Goal: Task Accomplishment & Management: Manage account settings

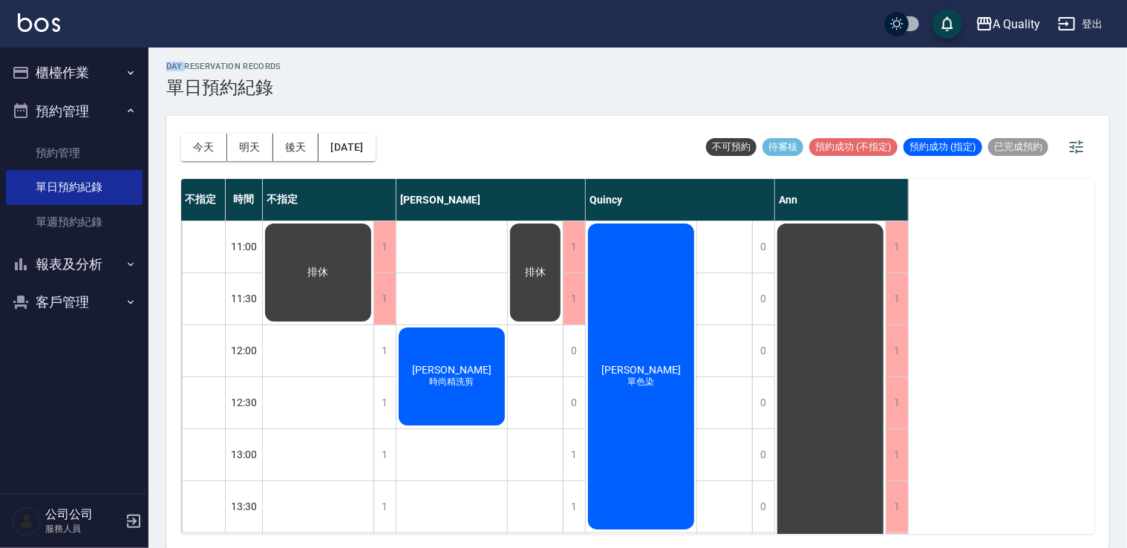
scroll to position [633, 0]
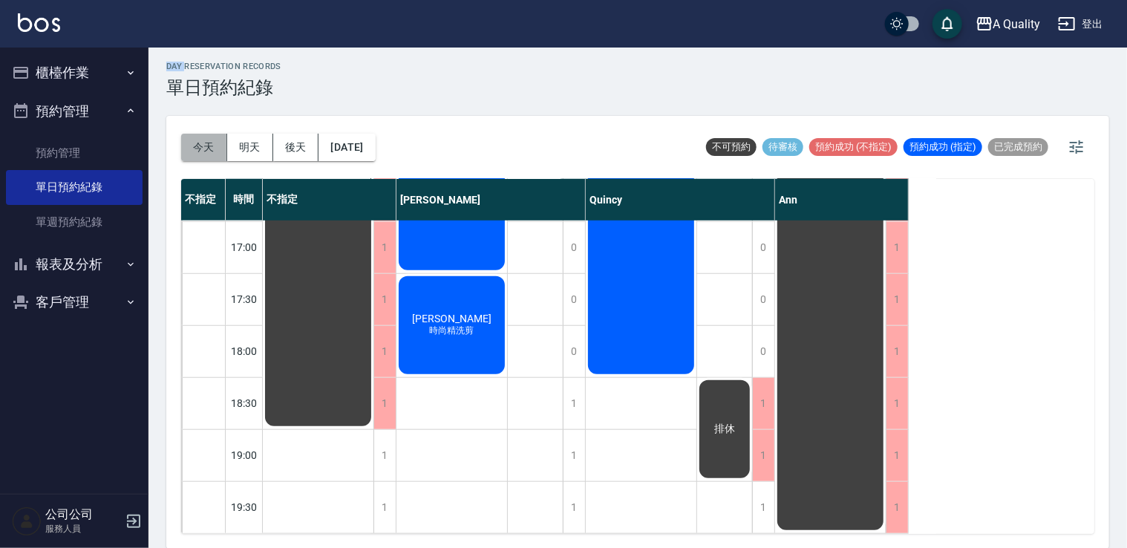
click at [208, 153] on button "今天" at bounding box center [204, 147] width 46 height 27
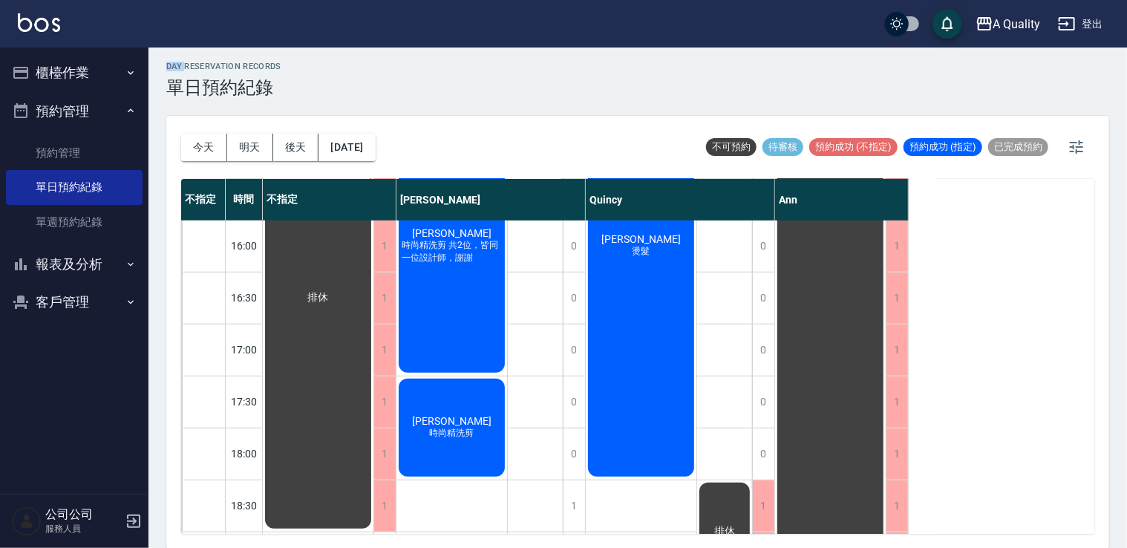
scroll to position [485, 0]
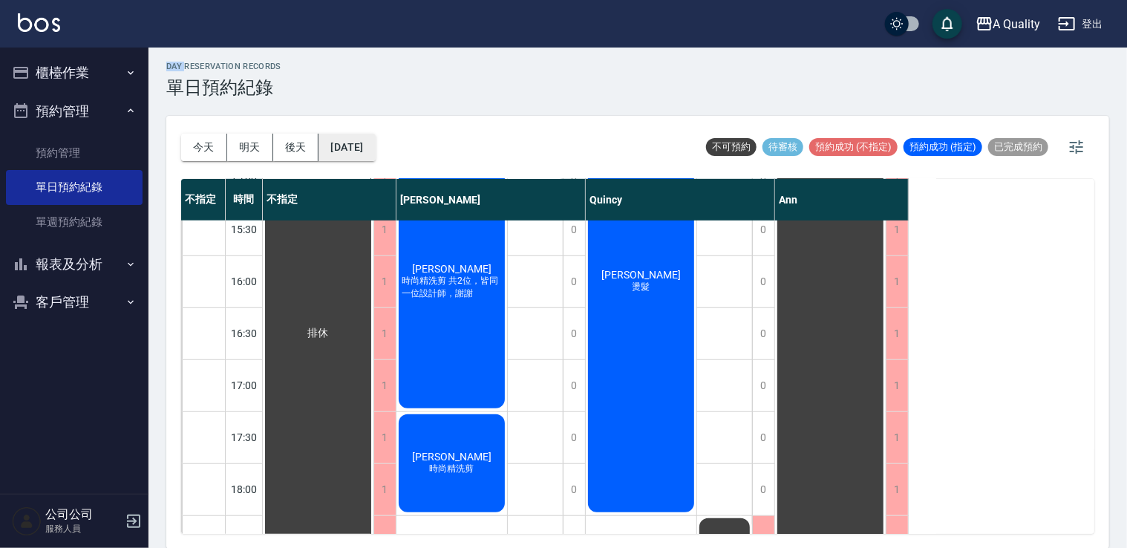
click at [375, 152] on button "[DATE]" at bounding box center [347, 147] width 56 height 27
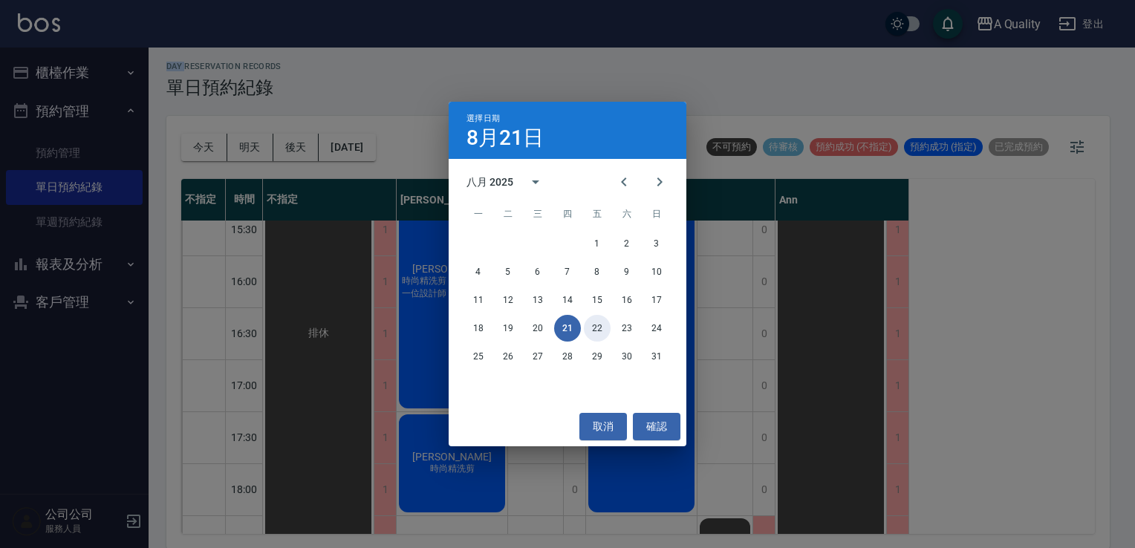
click at [596, 322] on button "22" at bounding box center [597, 328] width 27 height 27
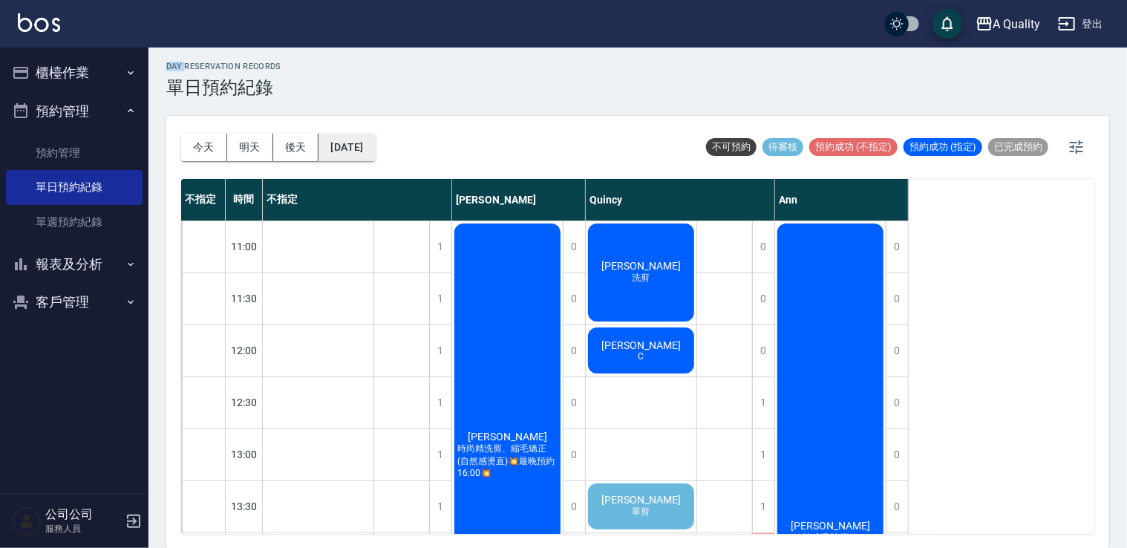
click at [375, 154] on button "2025/08/22" at bounding box center [347, 147] width 56 height 27
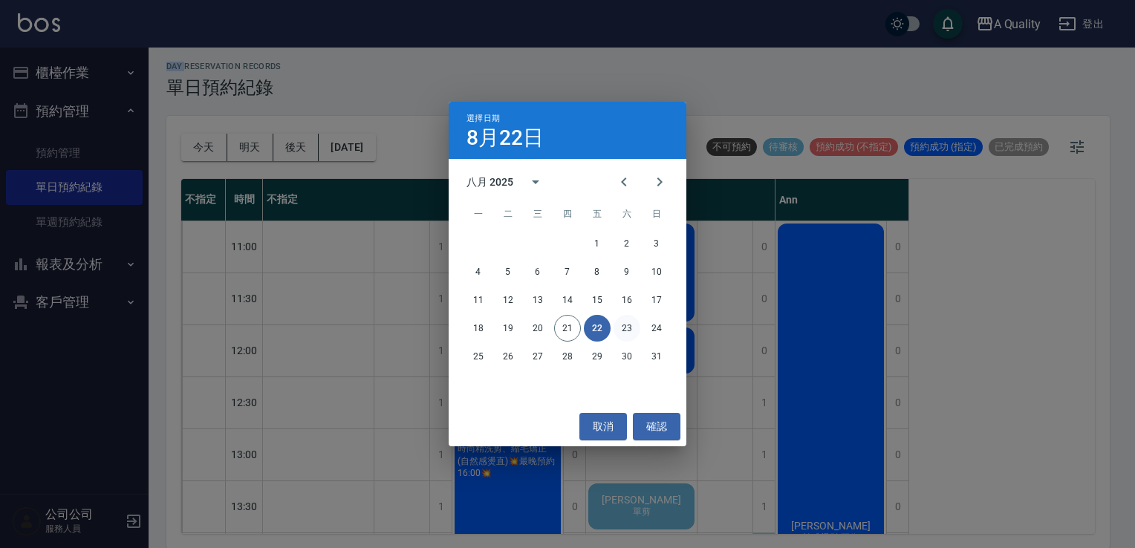
click at [621, 328] on button "23" at bounding box center [626, 328] width 27 height 27
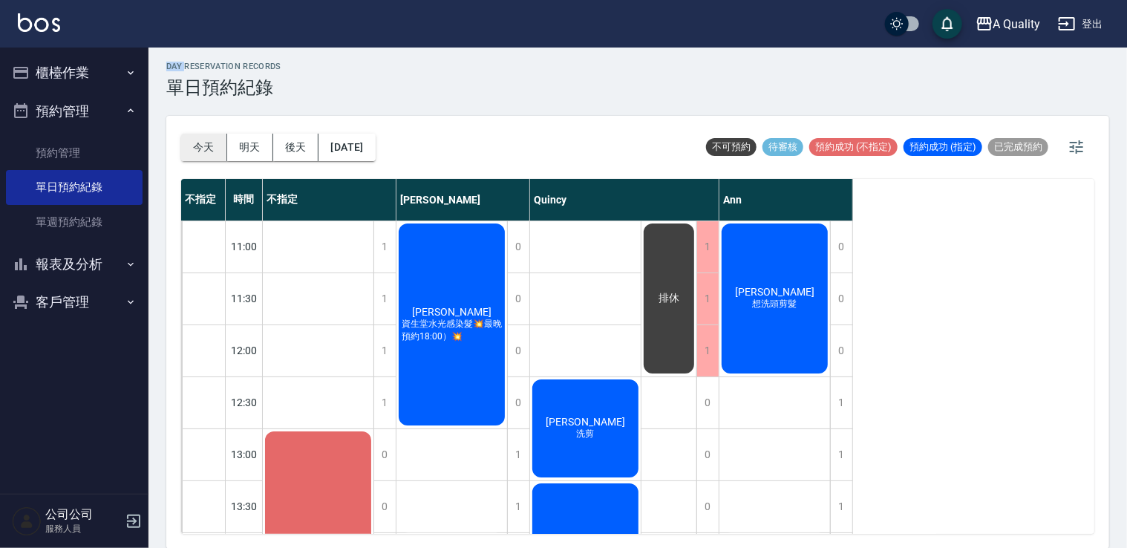
click at [216, 143] on button "今天" at bounding box center [204, 147] width 46 height 27
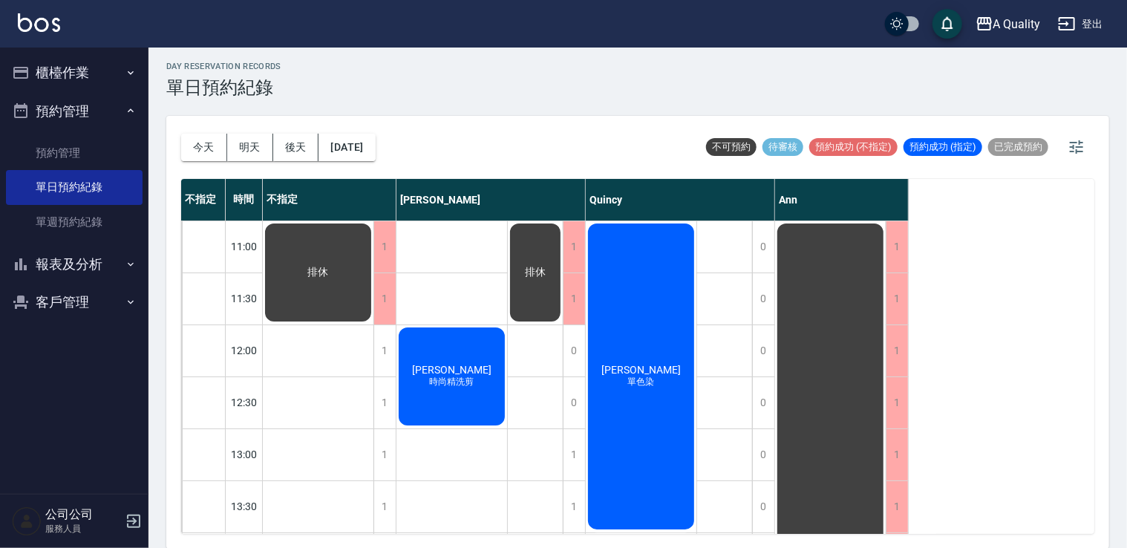
click at [332, 279] on span "[PERSON_NAME]" at bounding box center [318, 272] width 27 height 13
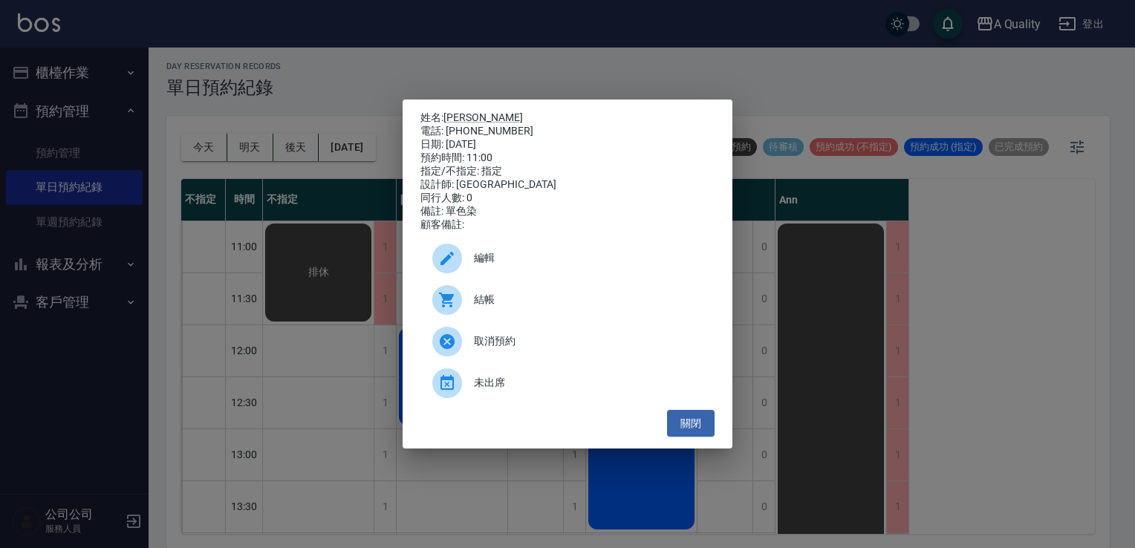
click at [499, 317] on div "結帳" at bounding box center [567, 300] width 294 height 42
click at [698, 433] on button "關閉" at bounding box center [691, 423] width 48 height 27
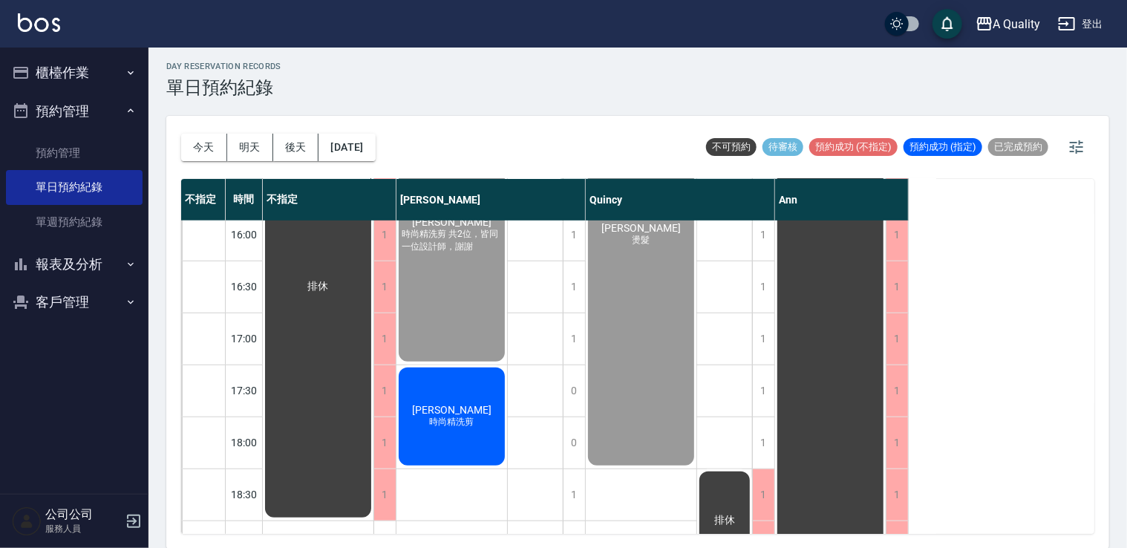
scroll to position [633, 0]
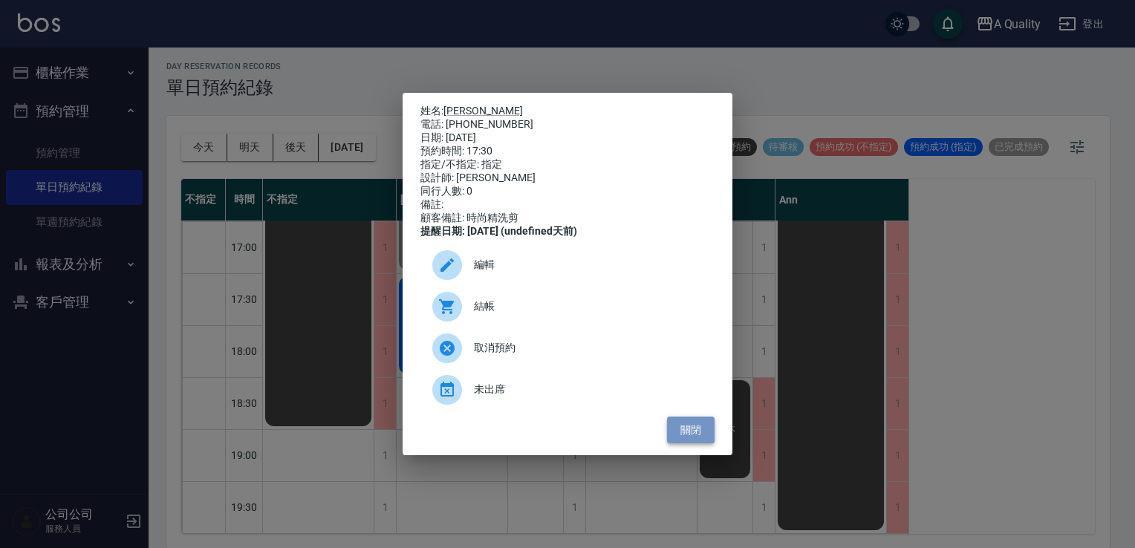
click at [694, 440] on button "關閉" at bounding box center [691, 430] width 48 height 27
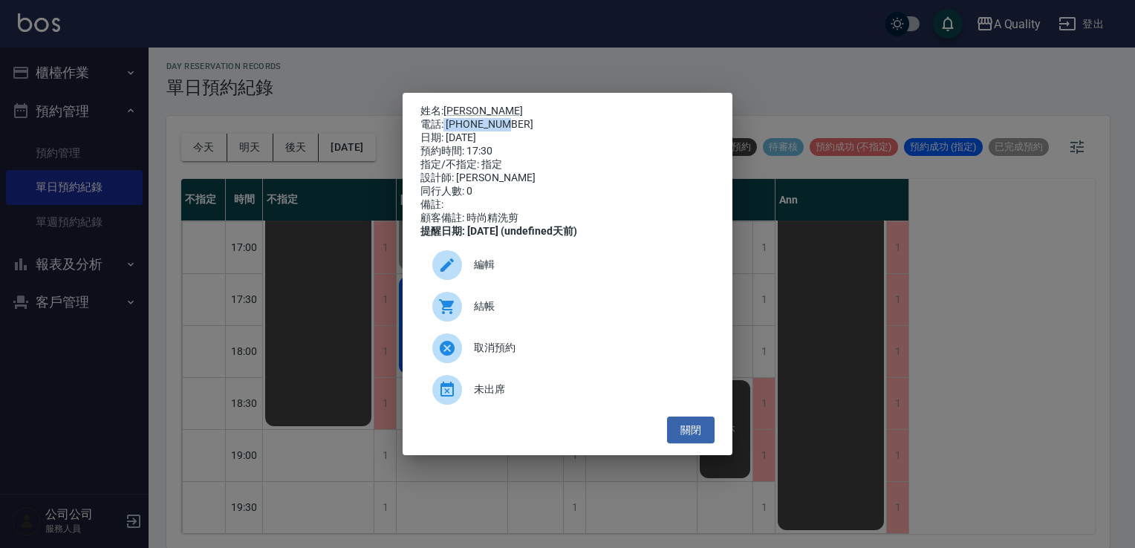
drag, startPoint x: 444, startPoint y: 120, endPoint x: 519, endPoint y: 123, distance: 75.1
click at [519, 123] on div "電話: 0936788482" at bounding box center [567, 124] width 294 height 13
copy div "0936788482"
drag, startPoint x: 681, startPoint y: 433, endPoint x: 648, endPoint y: 409, distance: 40.4
click at [680, 433] on button "關閉" at bounding box center [691, 430] width 48 height 27
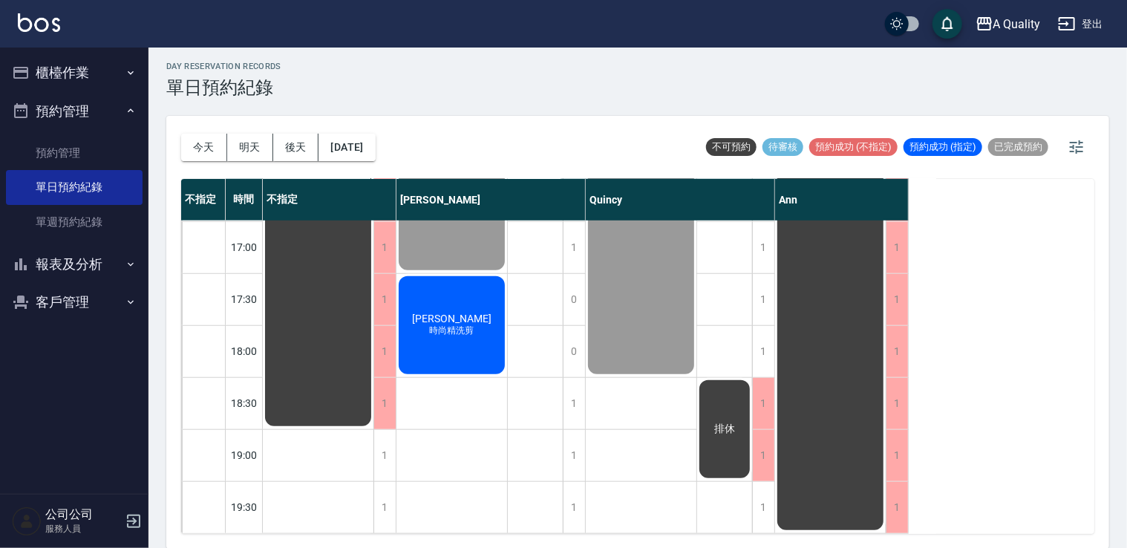
click at [71, 88] on button "櫃檯作業" at bounding box center [74, 72] width 137 height 39
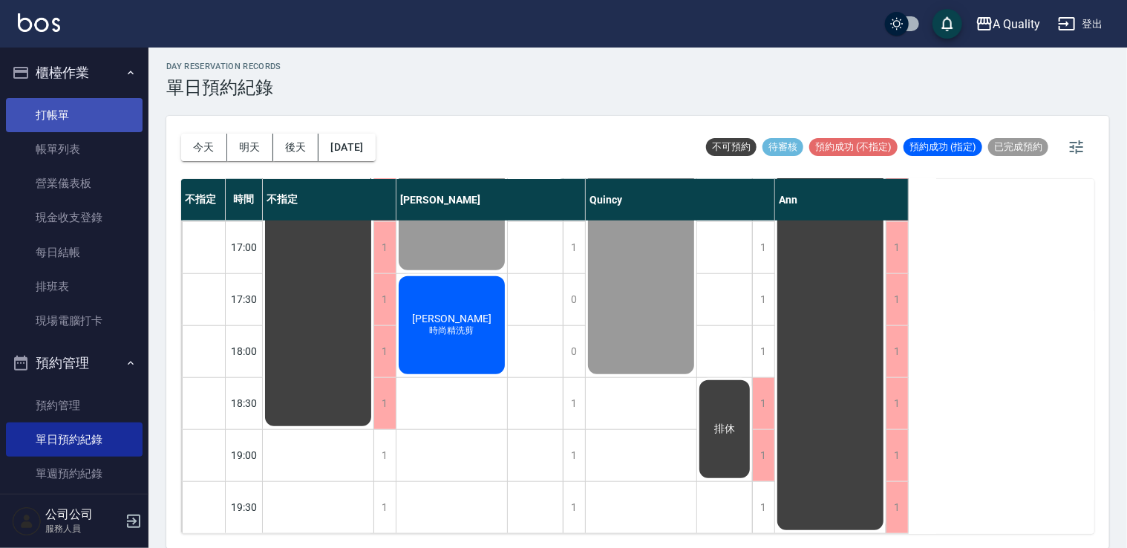
click at [71, 114] on link "打帳單" at bounding box center [74, 115] width 137 height 34
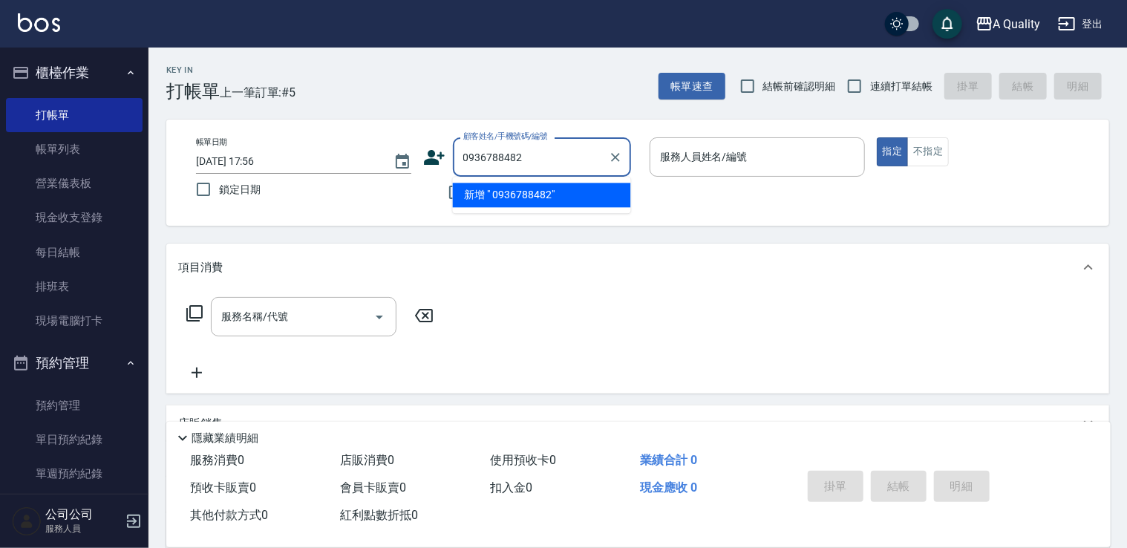
drag, startPoint x: 544, startPoint y: 158, endPoint x: 293, endPoint y: 169, distance: 252.0
click at [349, 169] on div "帳單日期 2025/08/21 17:56 鎖定日期 顧客姓名/手機號碼/編號 0936788482 顧客姓名/手機號碼/編號 不留客資 服務人員姓名/編號 …" at bounding box center [638, 172] width 908 height 71
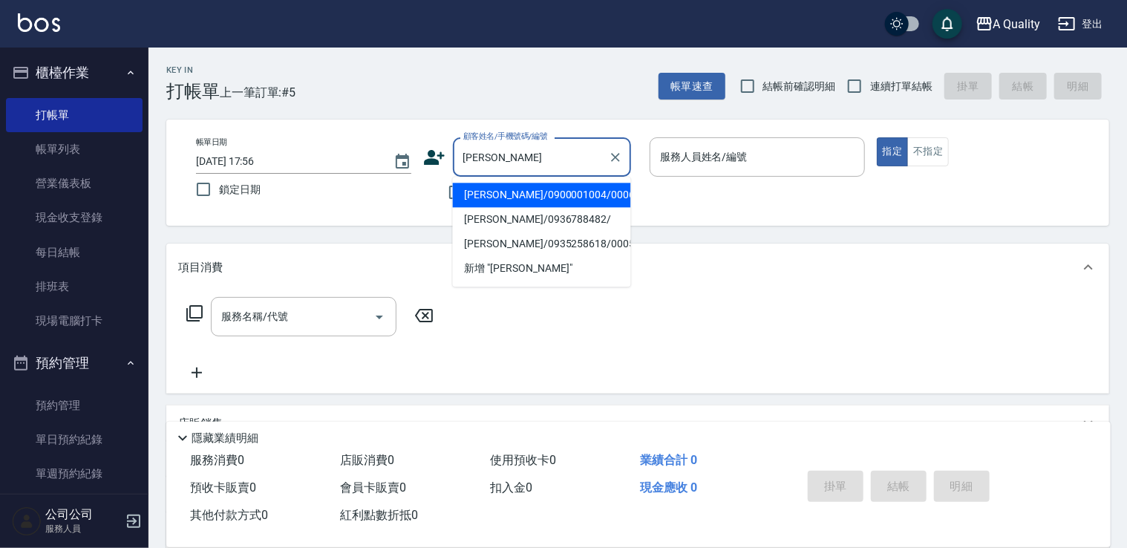
click at [576, 192] on li "梁玉如/0900001004/000609" at bounding box center [542, 195] width 178 height 25
type input "梁玉如/0900001004/000609"
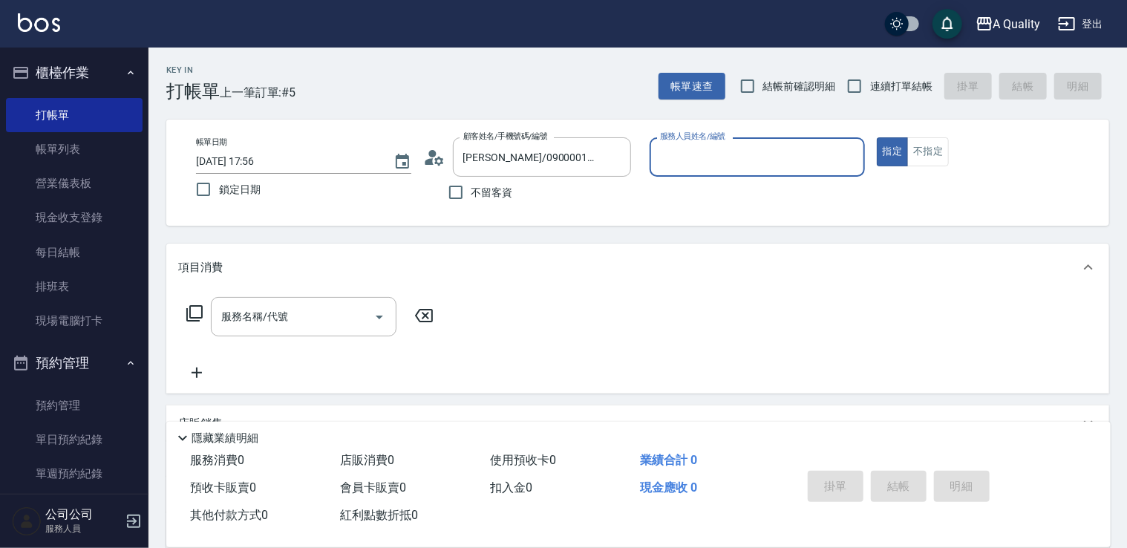
type input "[PERSON_NAME](無代號)"
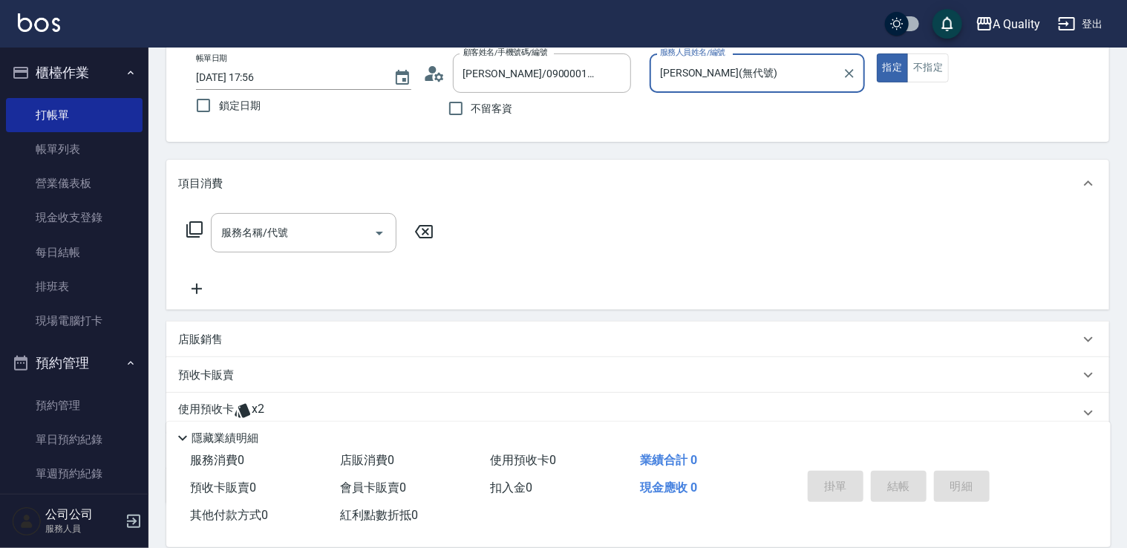
scroll to position [33, 0]
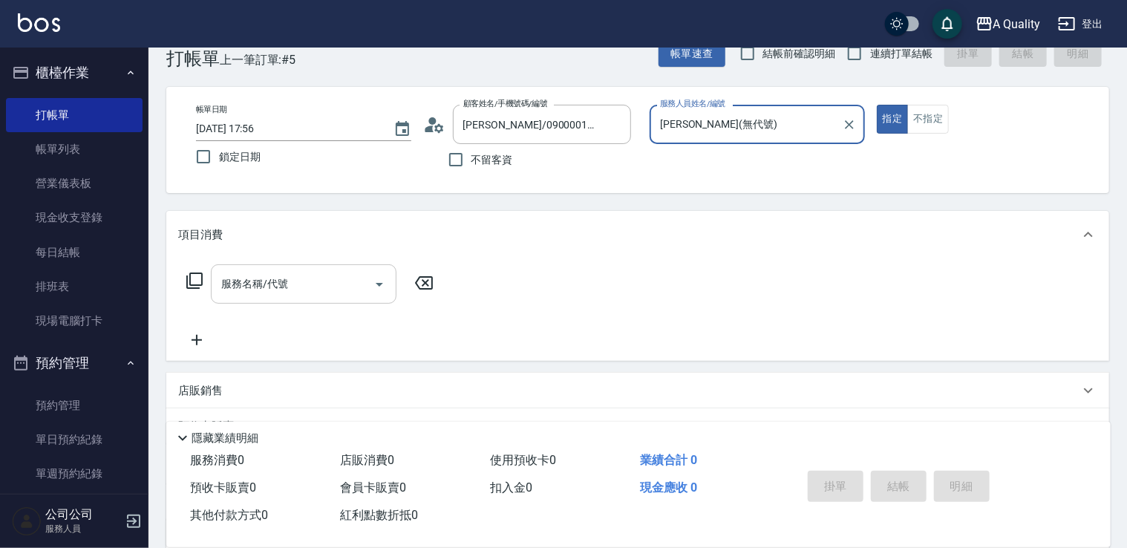
click at [278, 272] on div "服務名稱/代號 服務名稱/代號" at bounding box center [304, 283] width 186 height 39
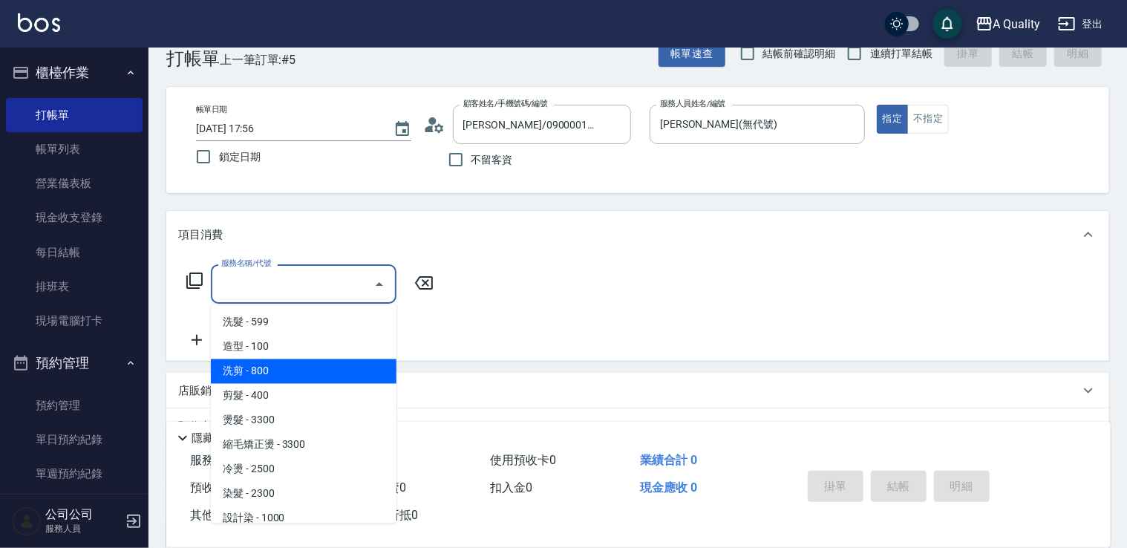
click at [307, 362] on span "洗剪 - 800" at bounding box center [304, 371] width 186 height 25
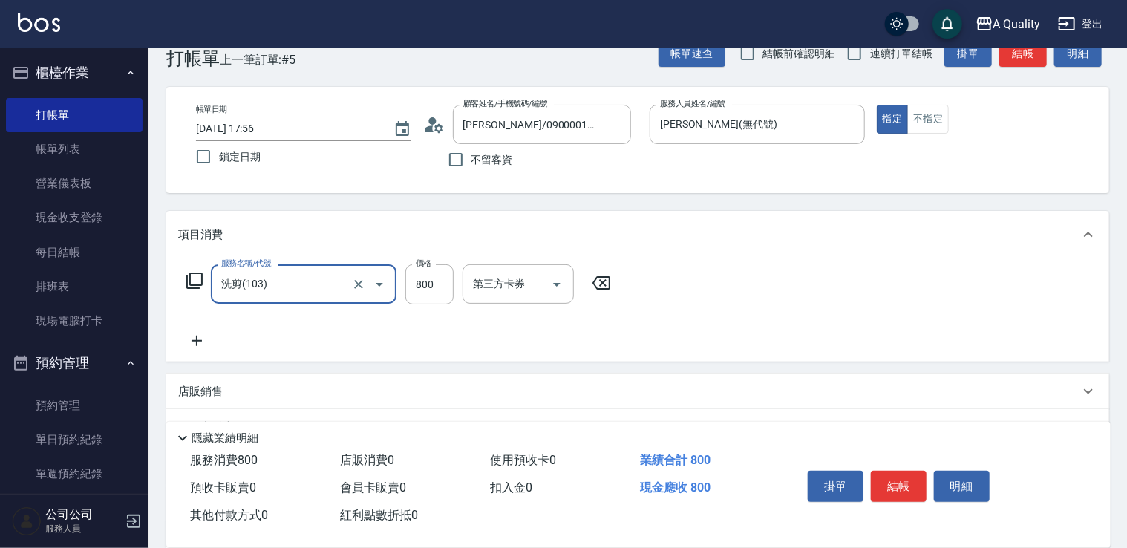
type input "洗剪(103)"
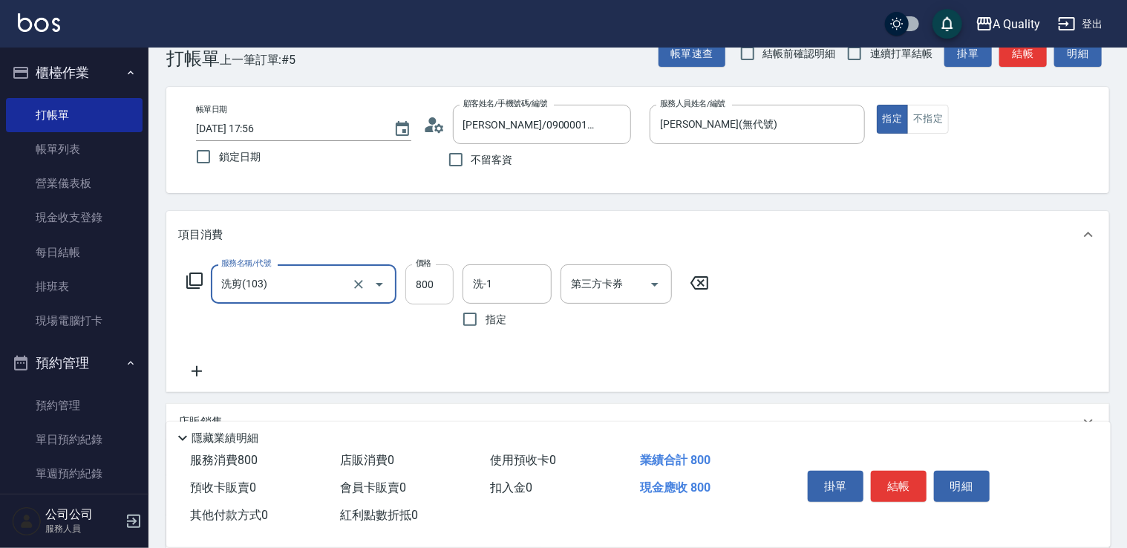
click at [438, 287] on input "800" at bounding box center [429, 284] width 48 height 40
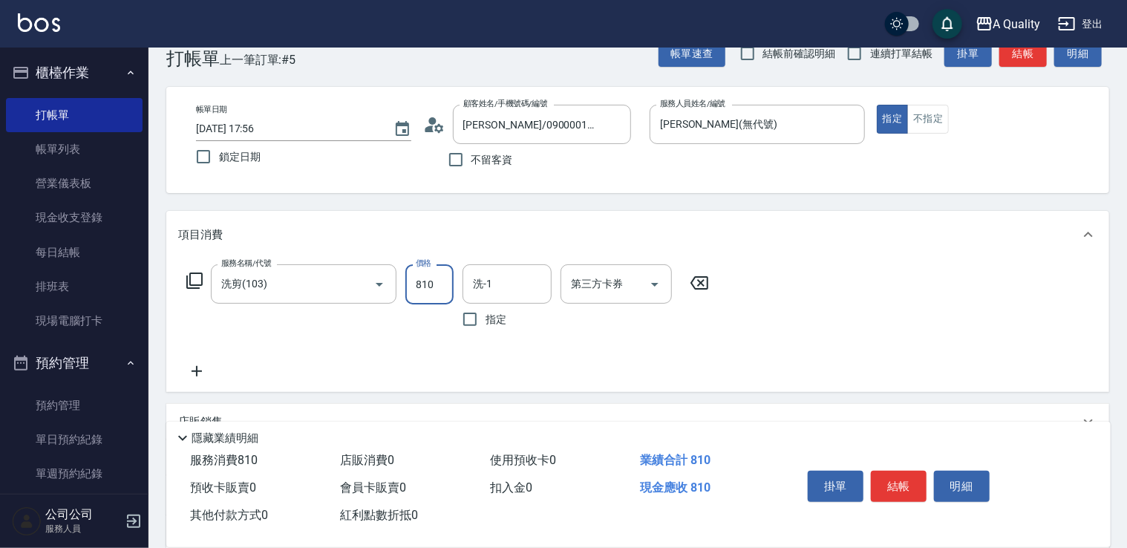
type input "810"
click at [198, 371] on icon at bounding box center [197, 371] width 10 height 10
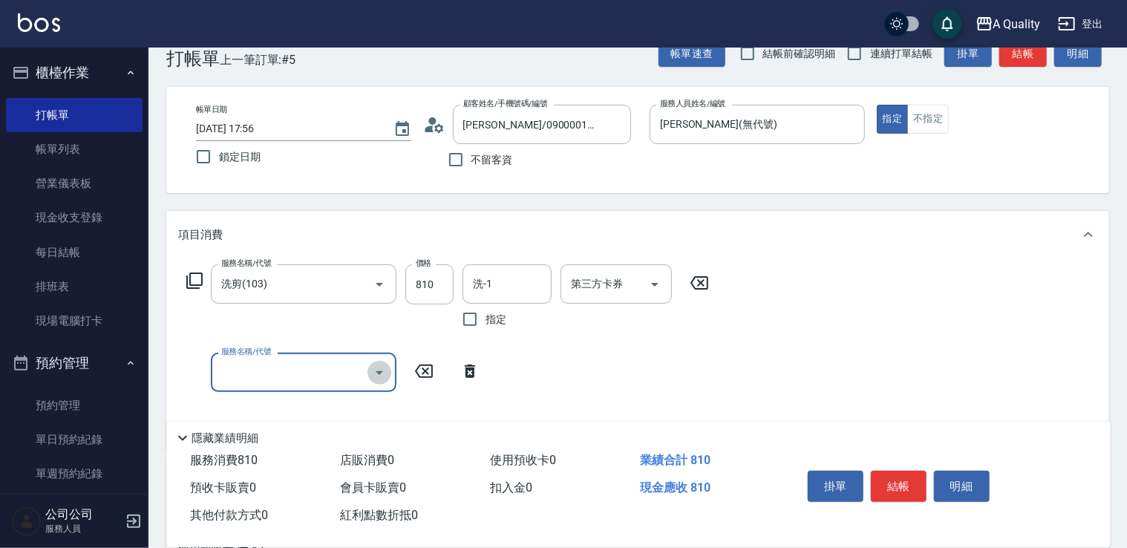
click at [377, 380] on icon "Open" at bounding box center [380, 373] width 18 height 18
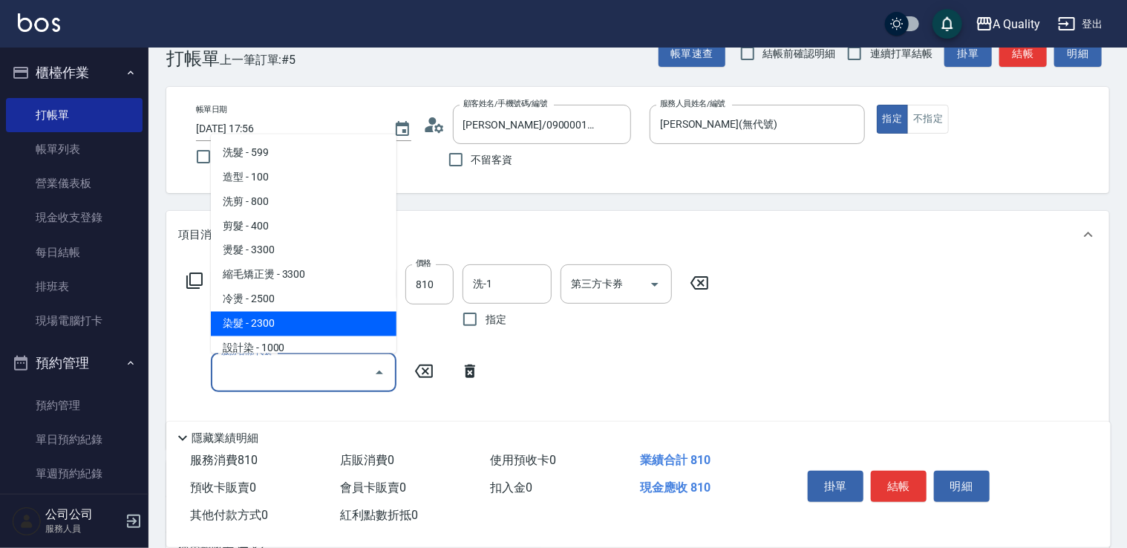
drag, startPoint x: 257, startPoint y: 321, endPoint x: 403, endPoint y: 380, distance: 157.2
click at [258, 321] on span "染髮 - 2300" at bounding box center [304, 323] width 186 height 25
type input "染髮(401)"
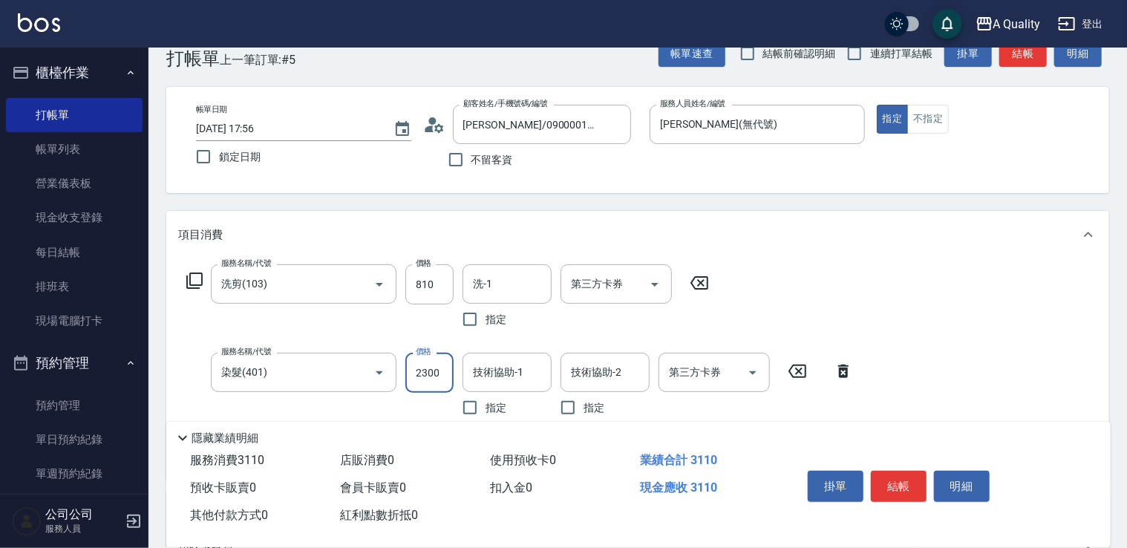
click at [437, 376] on input "2300" at bounding box center [429, 373] width 48 height 40
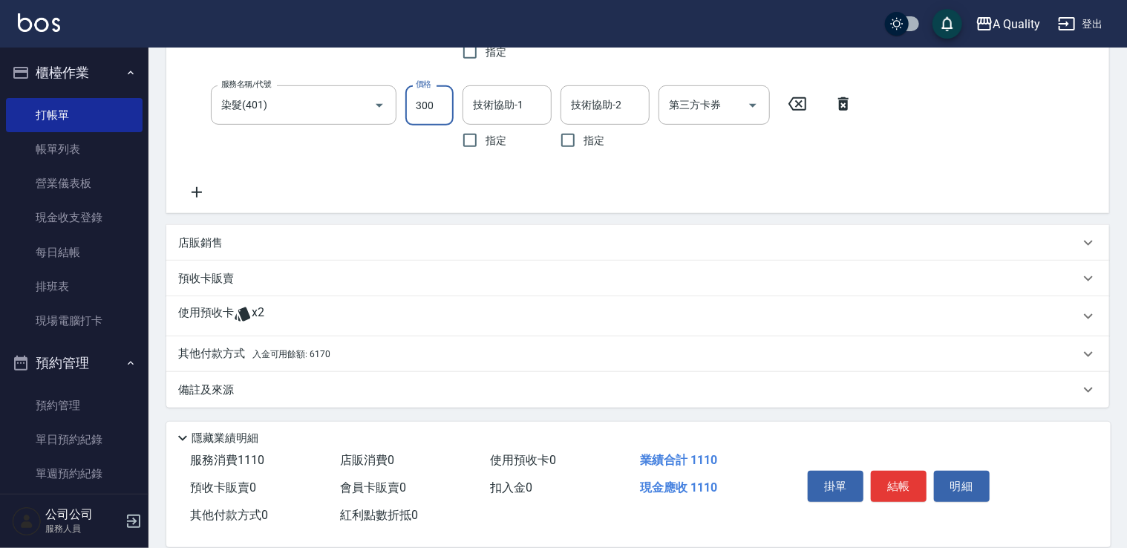
scroll to position [300, 0]
type input "300"
click at [203, 350] on p "其他付款方式 入金可用餘額: 6170" at bounding box center [254, 354] width 152 height 16
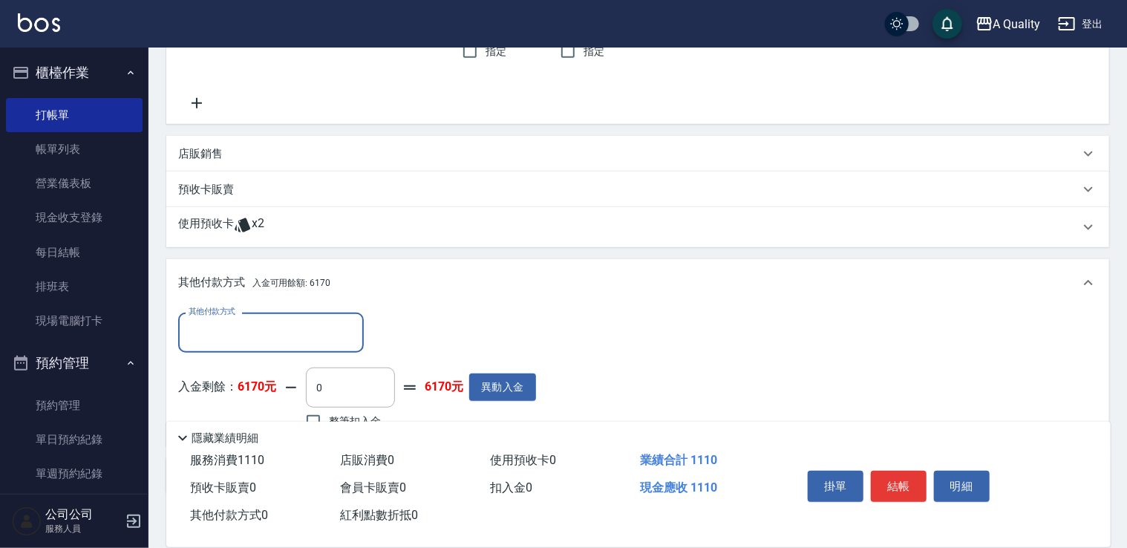
scroll to position [475, 0]
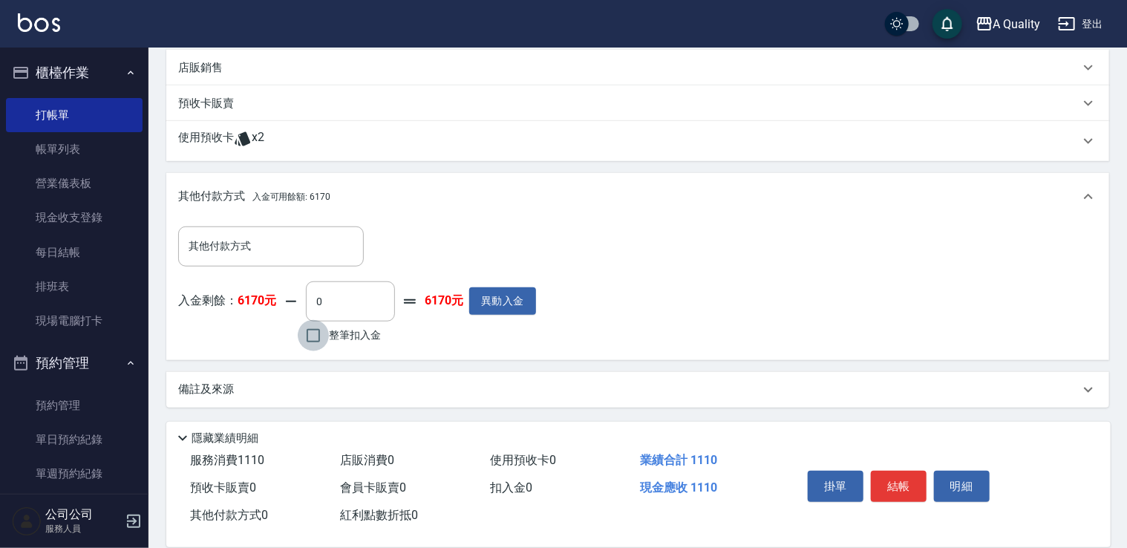
click at [322, 333] on input "整筆扣入金" at bounding box center [313, 335] width 31 height 31
checkbox input "true"
type input "1110"
click at [919, 483] on button "結帳" at bounding box center [899, 486] width 56 height 31
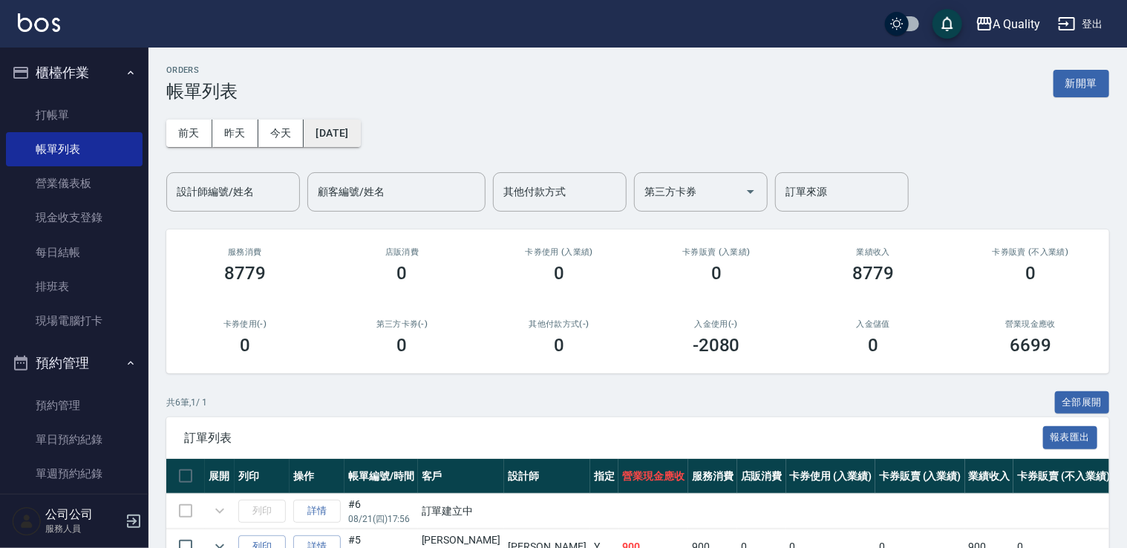
click at [355, 128] on button "[DATE]" at bounding box center [332, 133] width 56 height 27
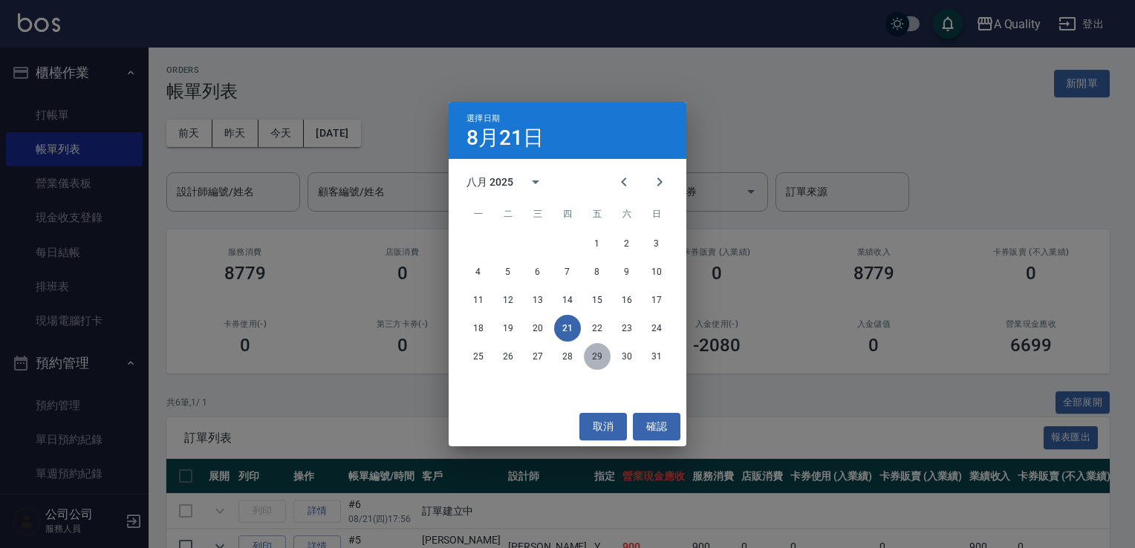
click at [599, 354] on button "29" at bounding box center [597, 356] width 27 height 27
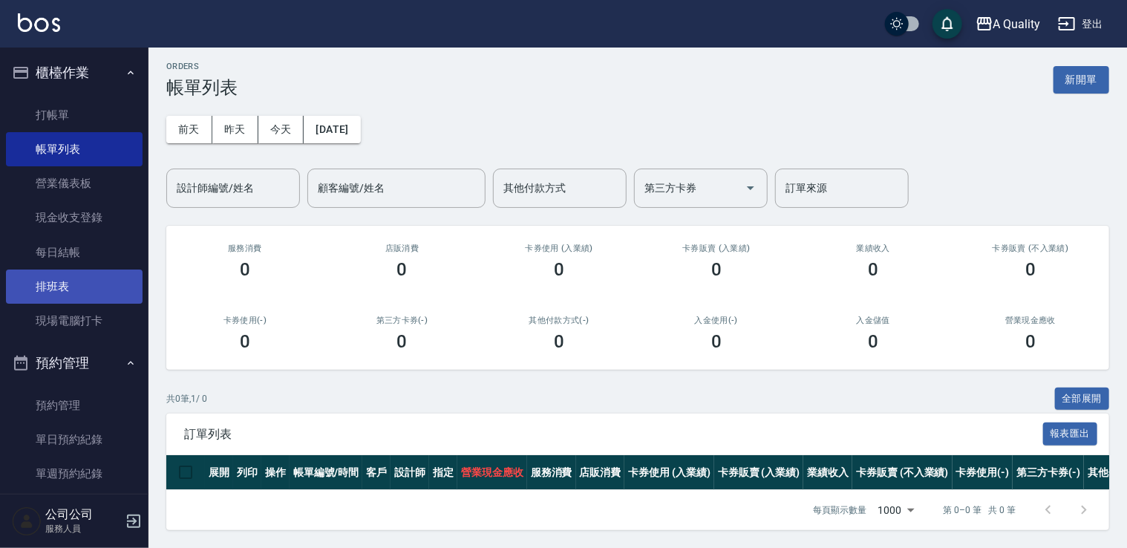
scroll to position [15, 0]
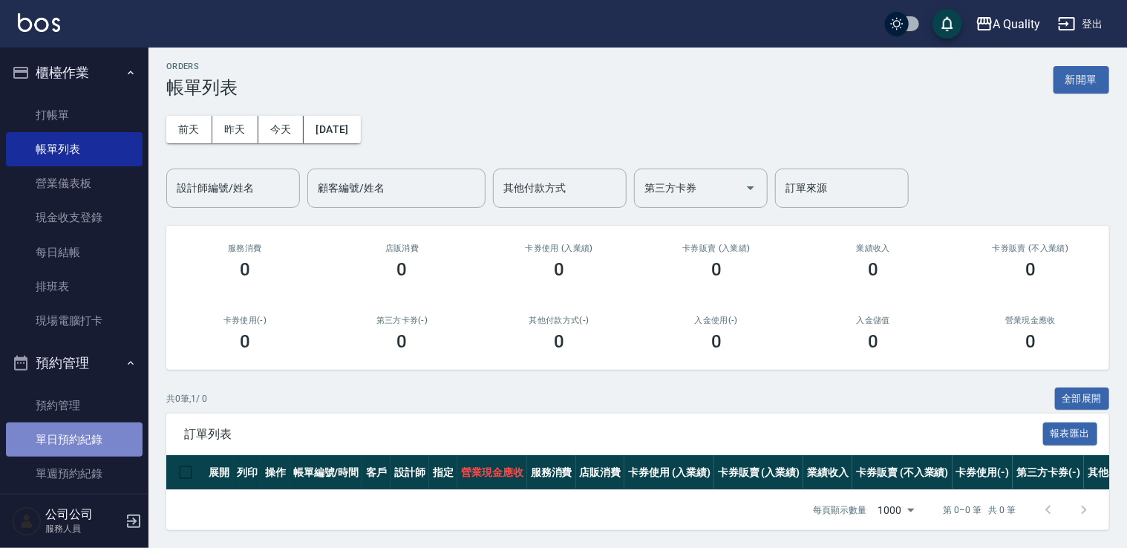
click at [94, 445] on link "單日預約紀錄" at bounding box center [74, 440] width 137 height 34
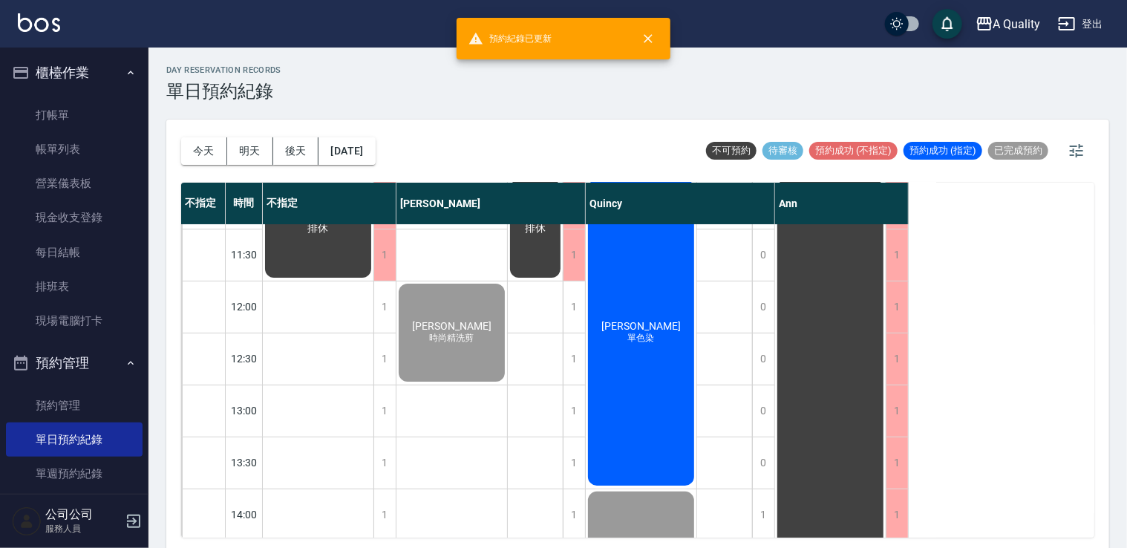
scroll to position [74, 0]
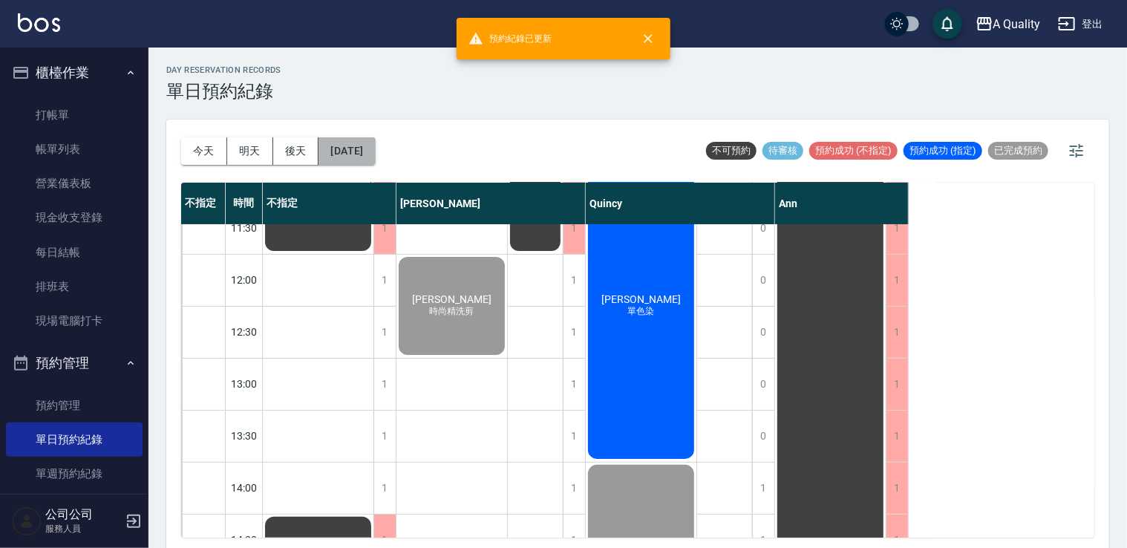
click at [375, 137] on button "[DATE]" at bounding box center [347, 150] width 56 height 27
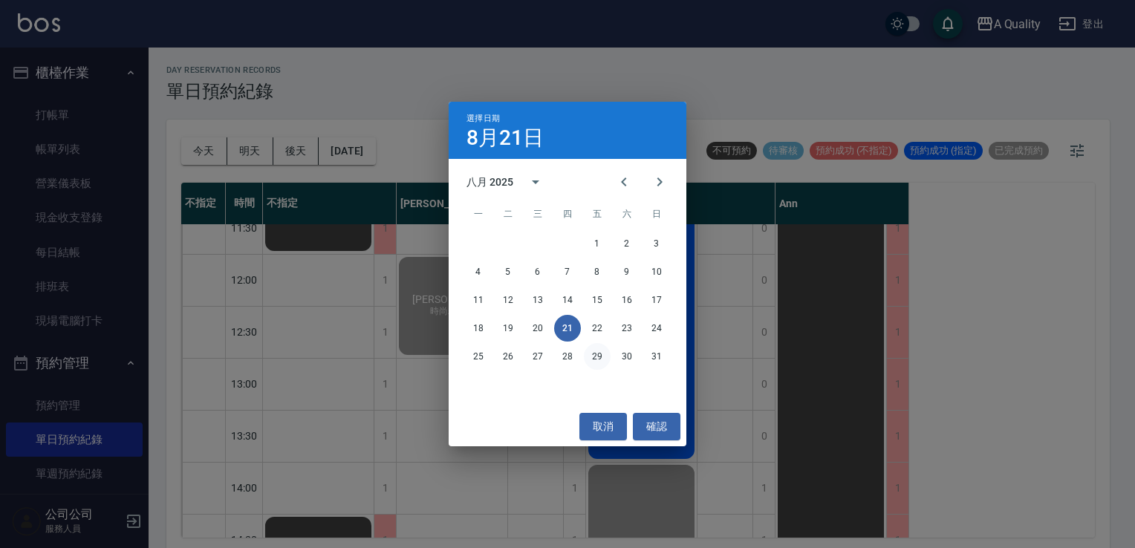
click at [597, 354] on button "29" at bounding box center [597, 356] width 27 height 27
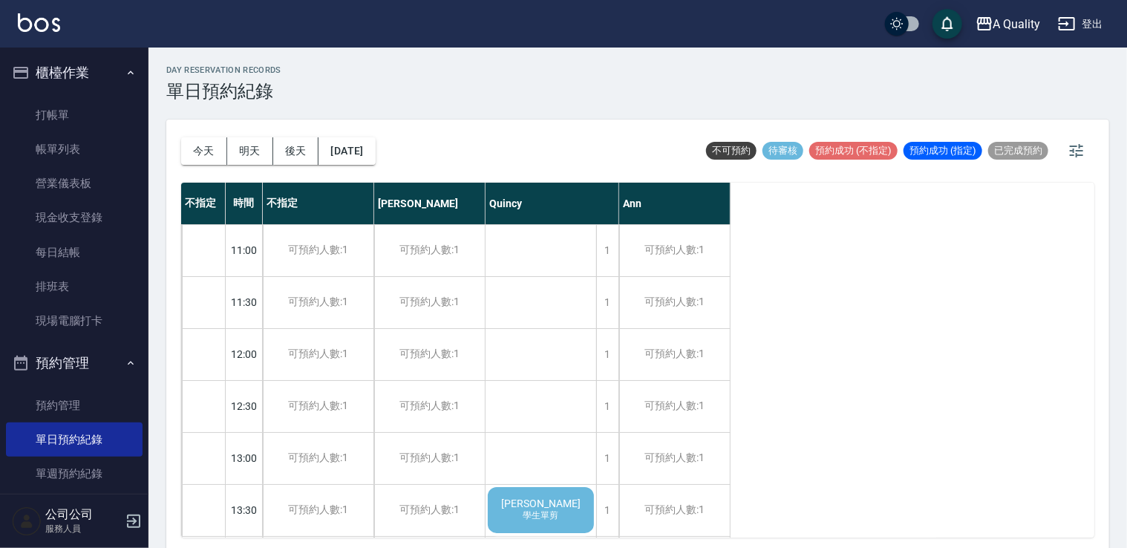
scroll to position [223, 0]
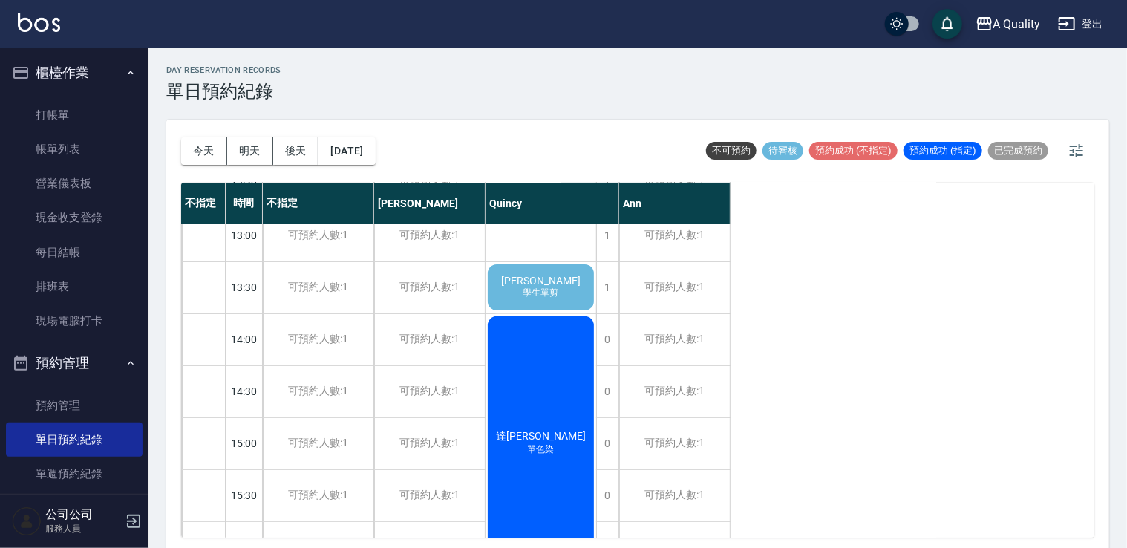
click at [561, 290] on span "學生單剪" at bounding box center [542, 293] width 42 height 13
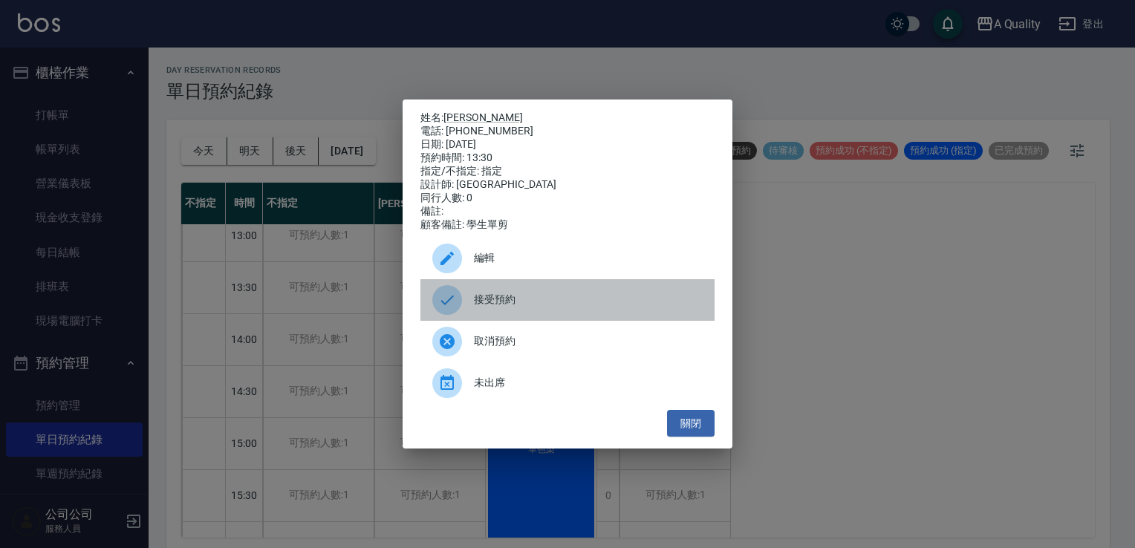
click at [521, 294] on div "接受預約" at bounding box center [567, 300] width 294 height 42
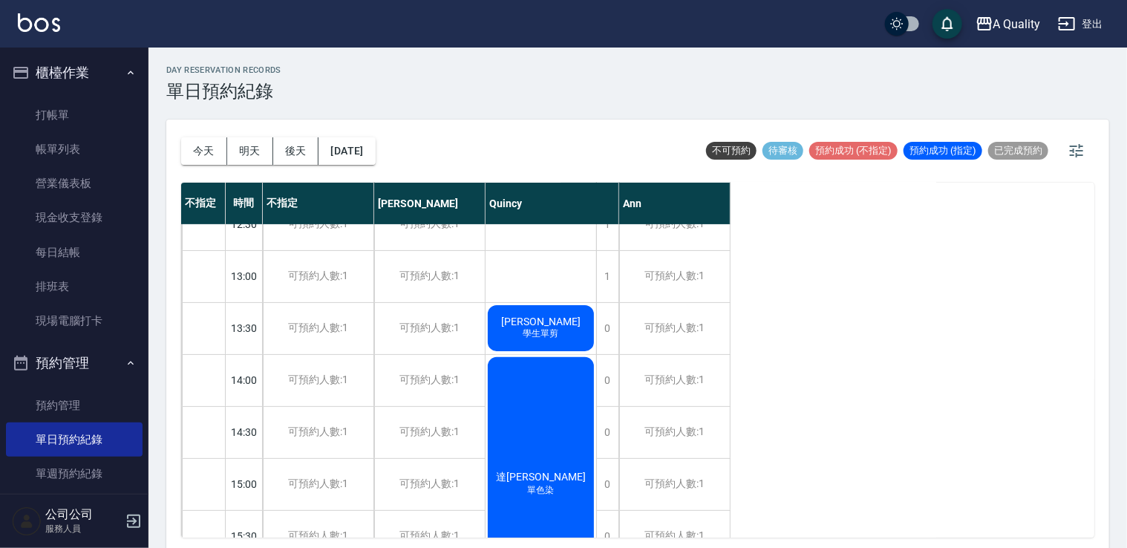
scroll to position [74, 0]
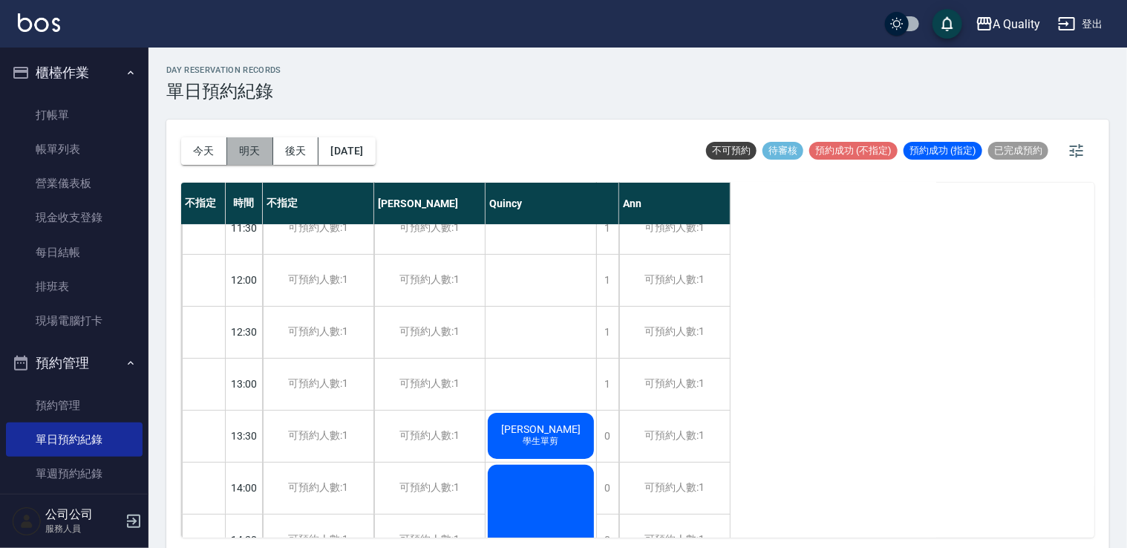
click at [247, 150] on button "明天" at bounding box center [250, 150] width 46 height 27
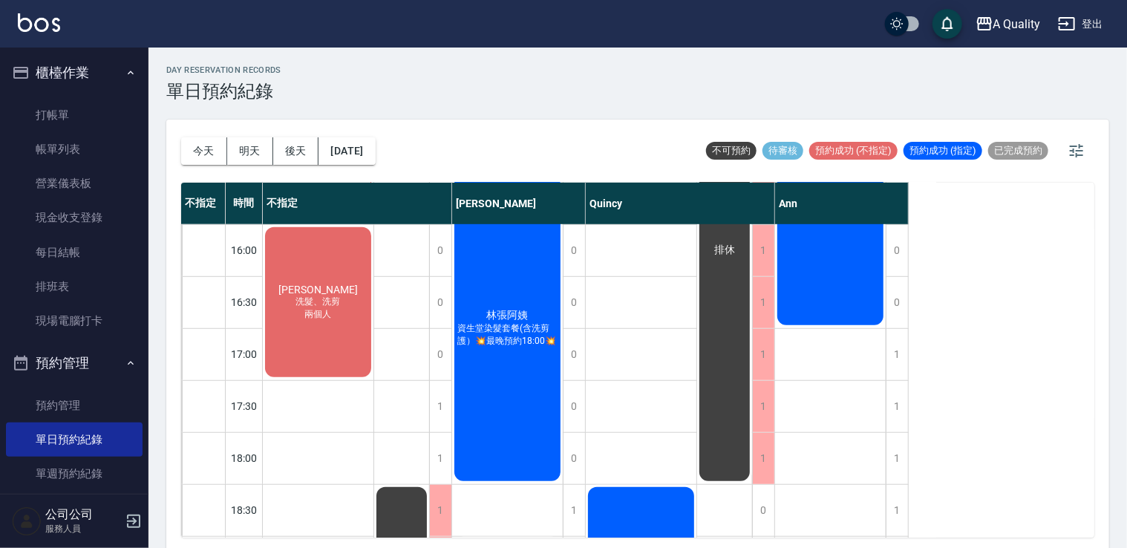
scroll to position [685, 0]
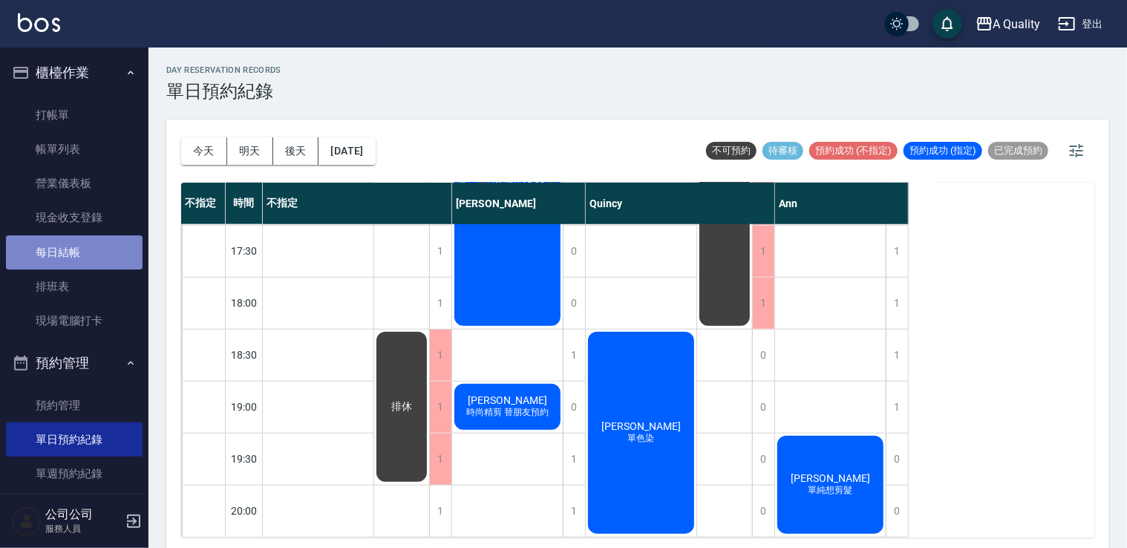
click at [95, 264] on link "每日結帳" at bounding box center [74, 252] width 137 height 34
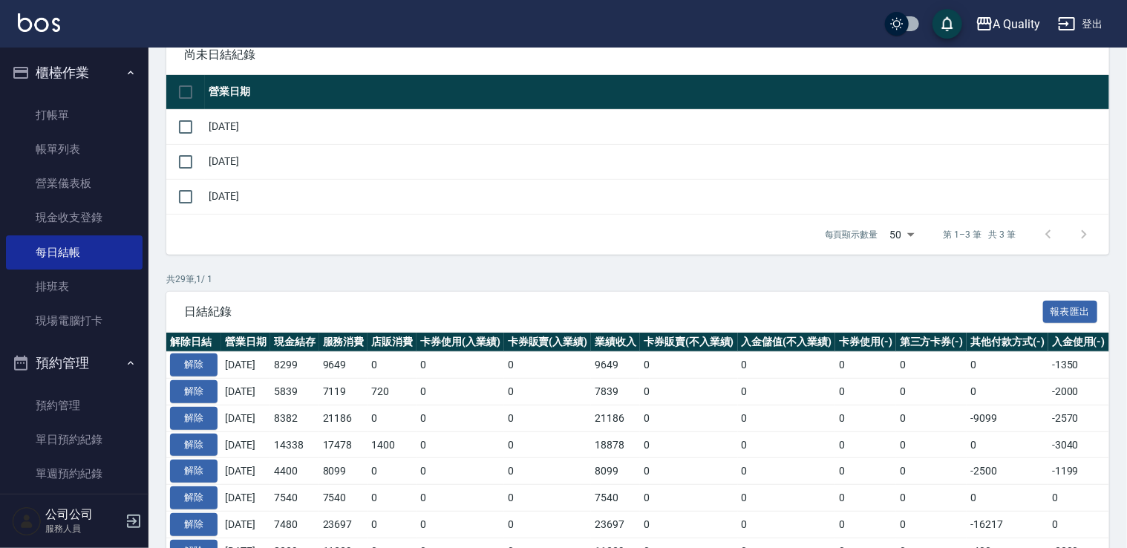
scroll to position [74, 0]
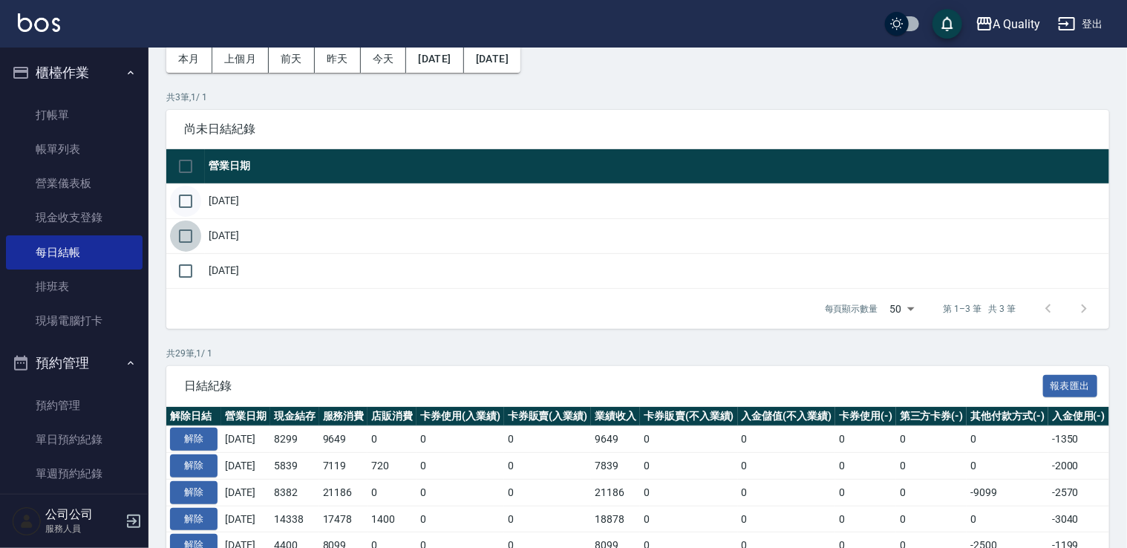
drag, startPoint x: 183, startPoint y: 236, endPoint x: 175, endPoint y: 207, distance: 30.1
click at [181, 233] on input "checkbox" at bounding box center [185, 236] width 31 height 31
checkbox input "true"
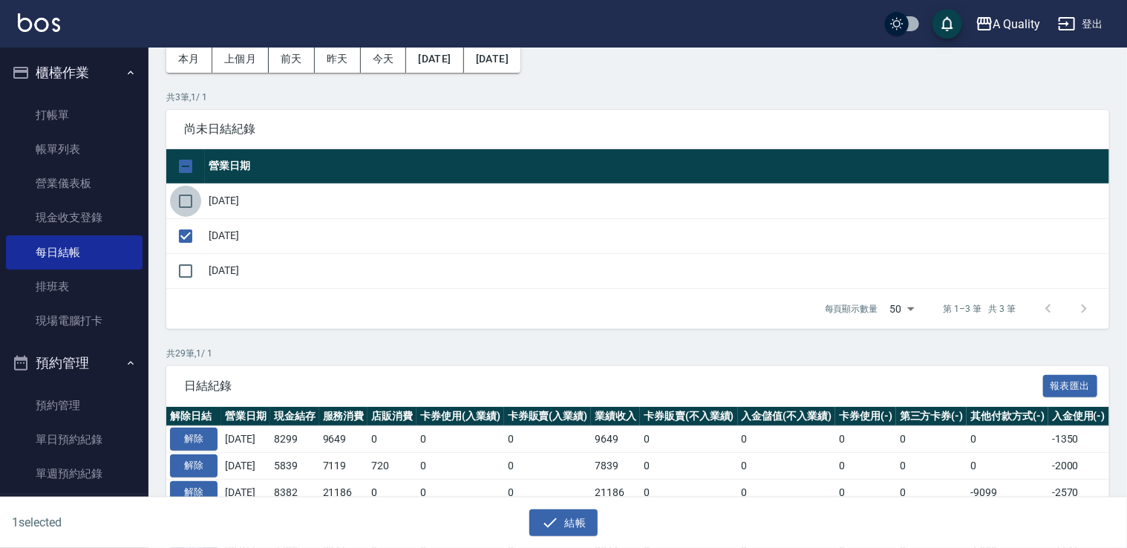
click at [190, 200] on input "checkbox" at bounding box center [185, 201] width 31 height 31
click at [556, 524] on icon "button" at bounding box center [550, 523] width 18 height 18
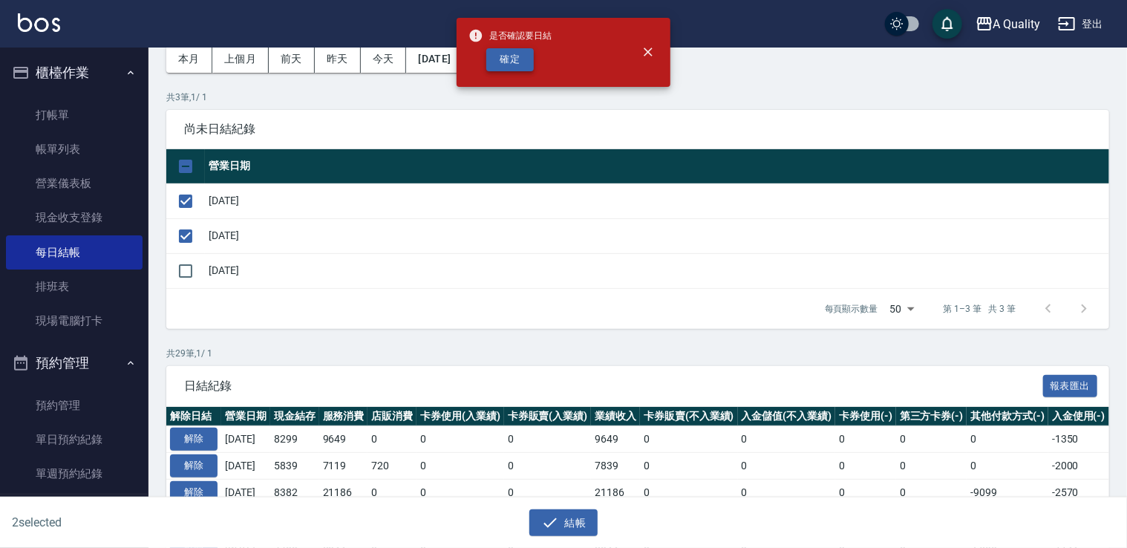
click at [516, 55] on button "確定" at bounding box center [510, 59] width 48 height 23
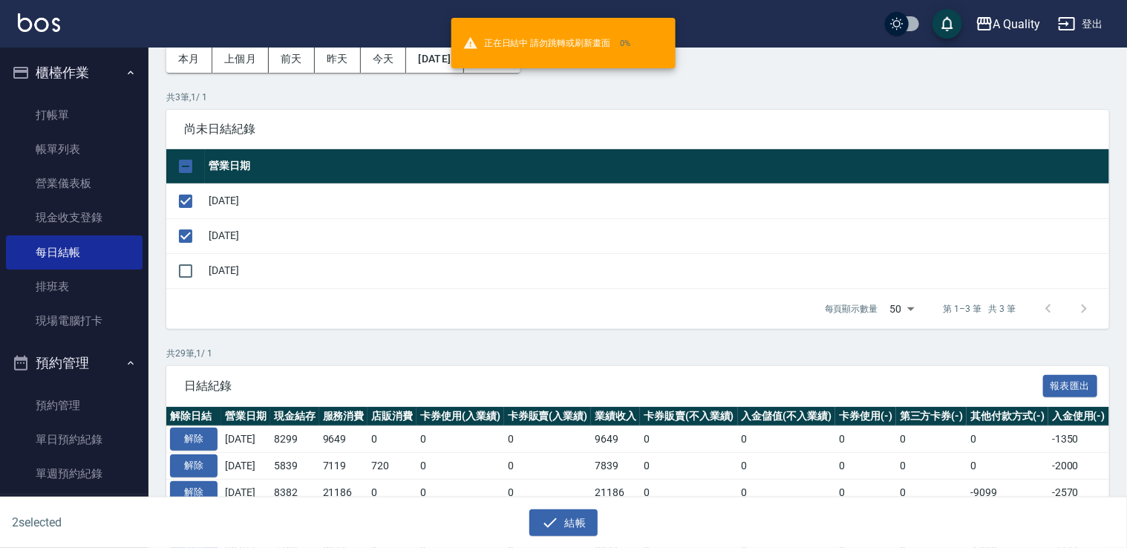
checkbox input "false"
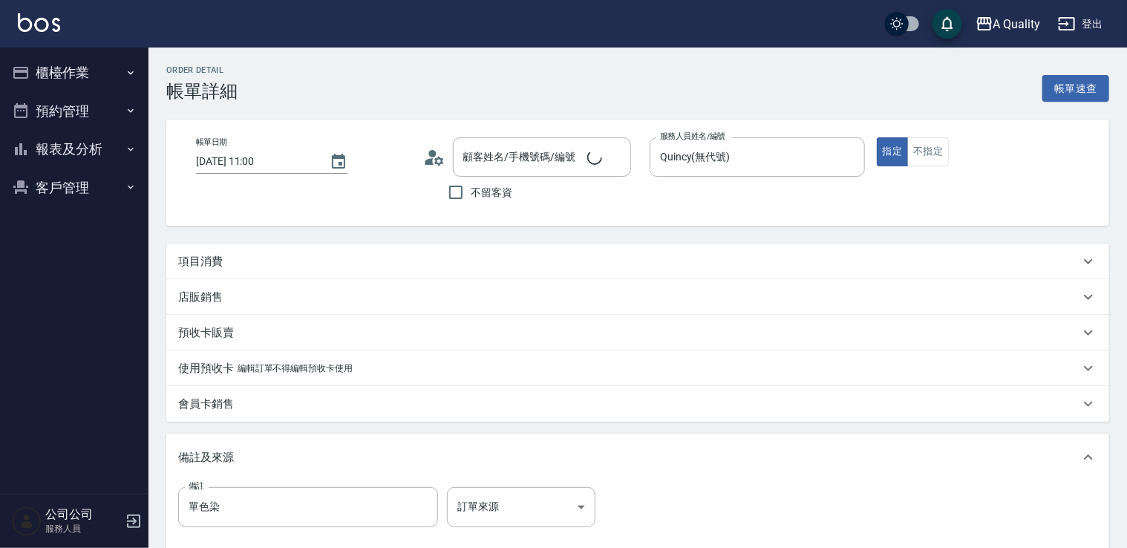
type input "劉詠秋/0923122533/"
click at [62, 82] on button "櫃檯作業" at bounding box center [74, 72] width 137 height 39
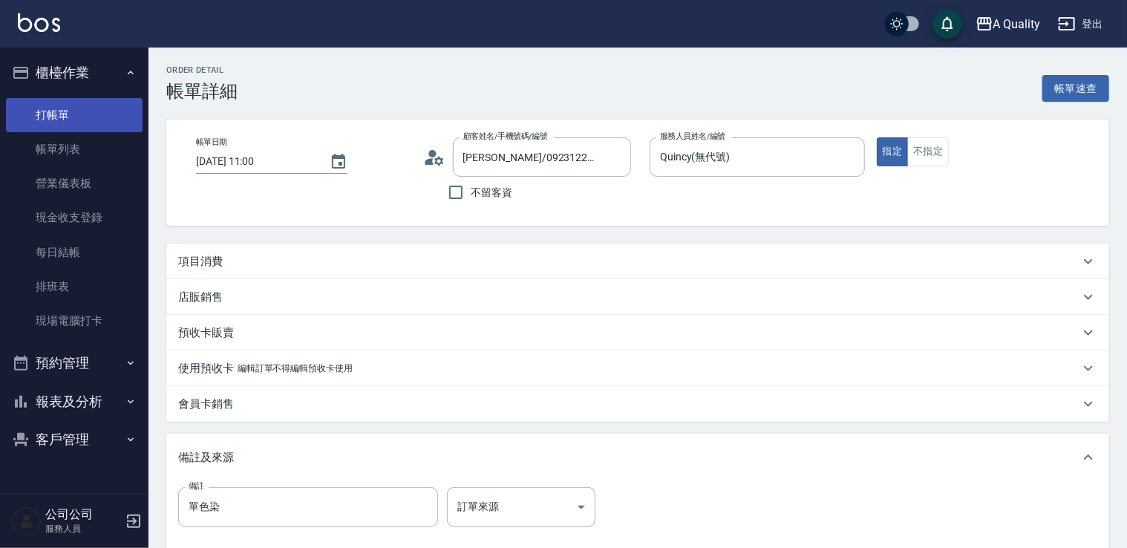
click at [106, 121] on link "打帳單" at bounding box center [74, 115] width 137 height 34
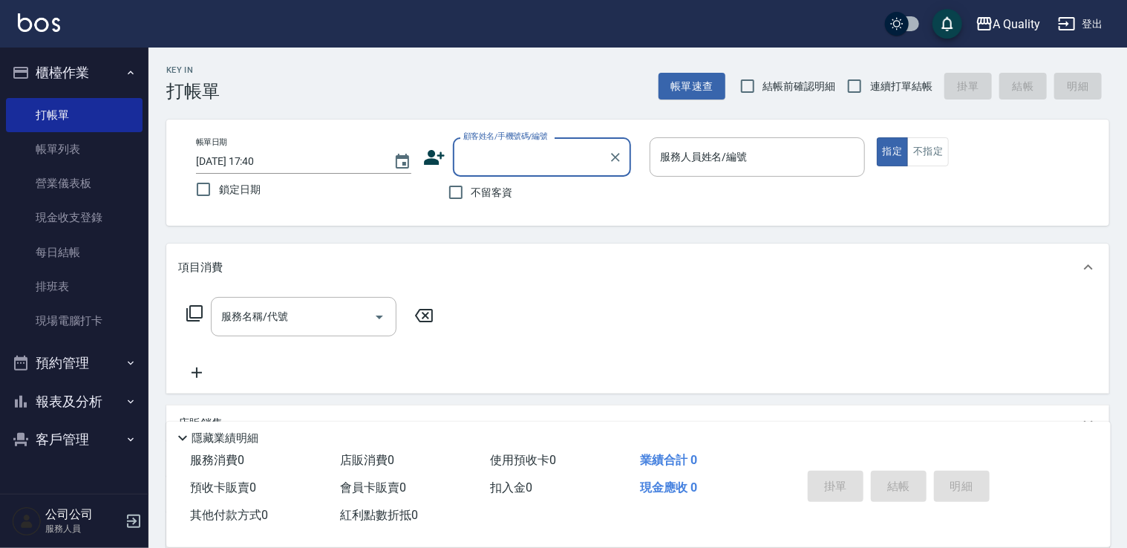
click at [486, 163] on input "顧客姓名/手機號碼/編號" at bounding box center [531, 157] width 143 height 26
type input "N"
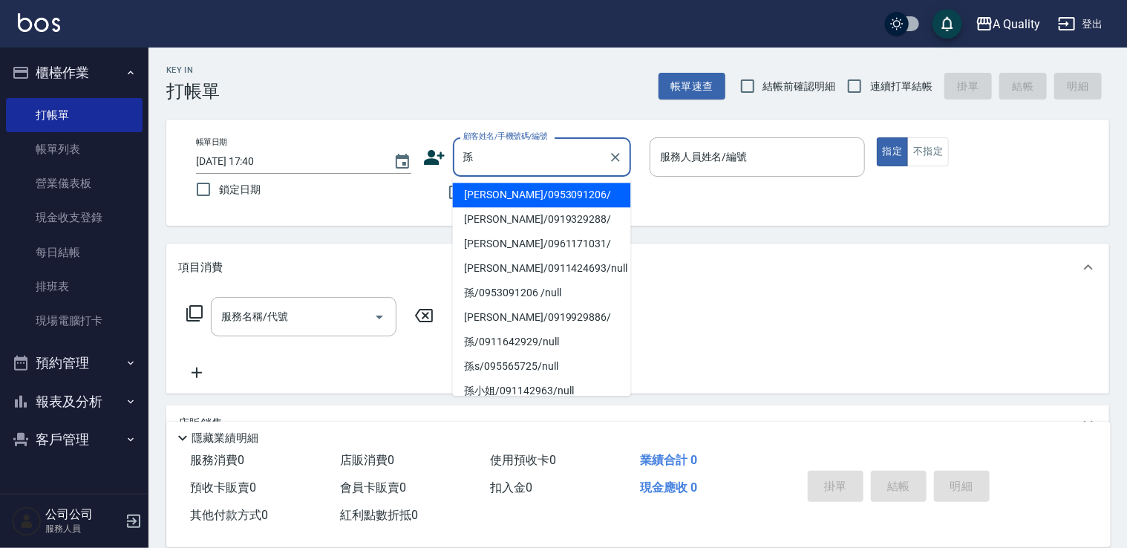
click at [478, 193] on li "孫卉彤/0953091206/" at bounding box center [542, 195] width 178 height 25
type input "孫卉彤/0953091206/"
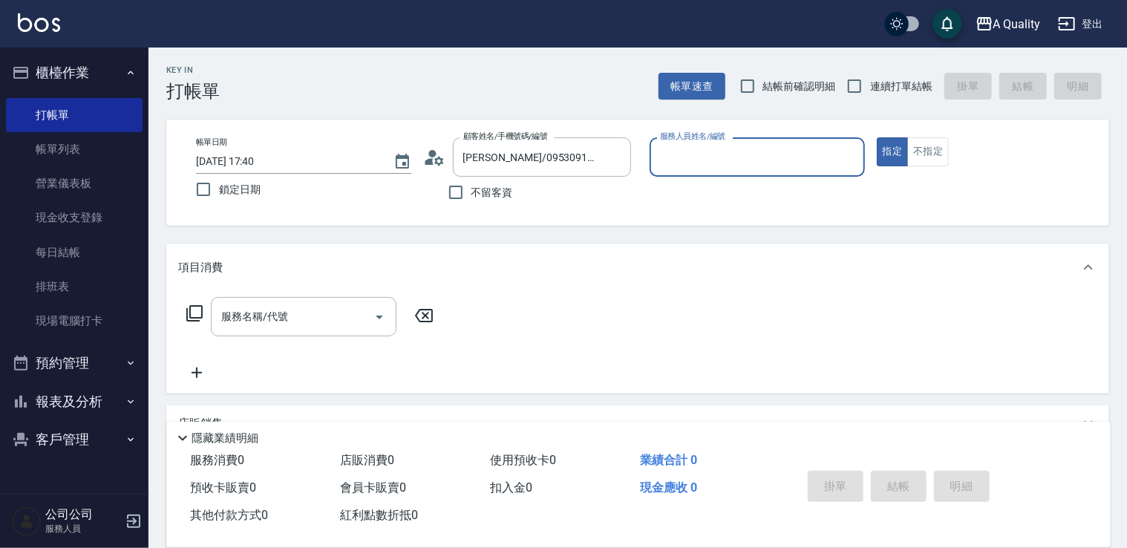
type input "Quincy(無代號)"
click at [389, 310] on button "Open" at bounding box center [380, 317] width 24 height 24
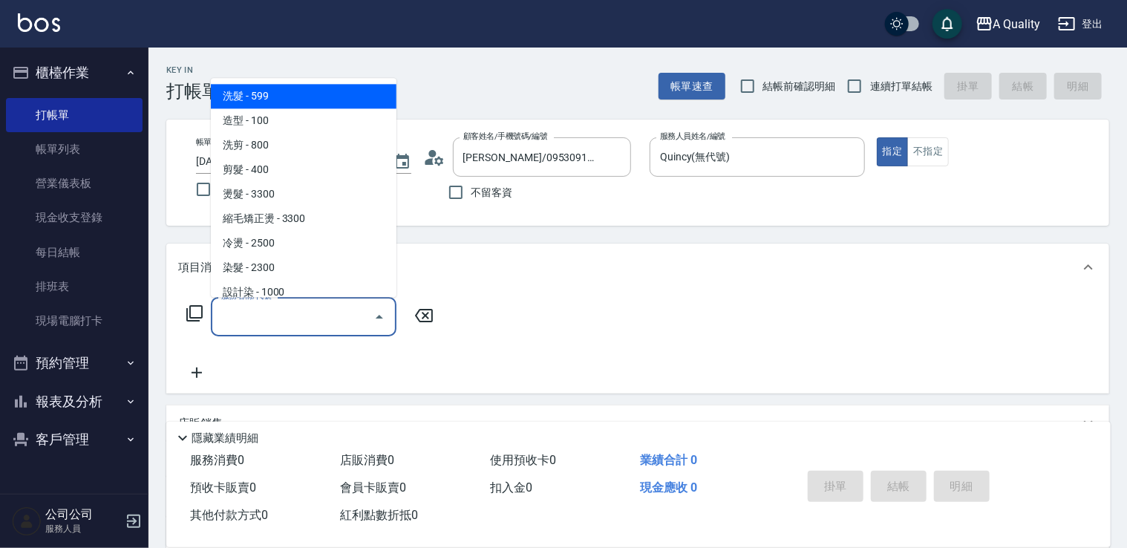
click at [331, 96] on span "洗髮 - 599" at bounding box center [304, 96] width 186 height 25
type input "洗髮(101)"
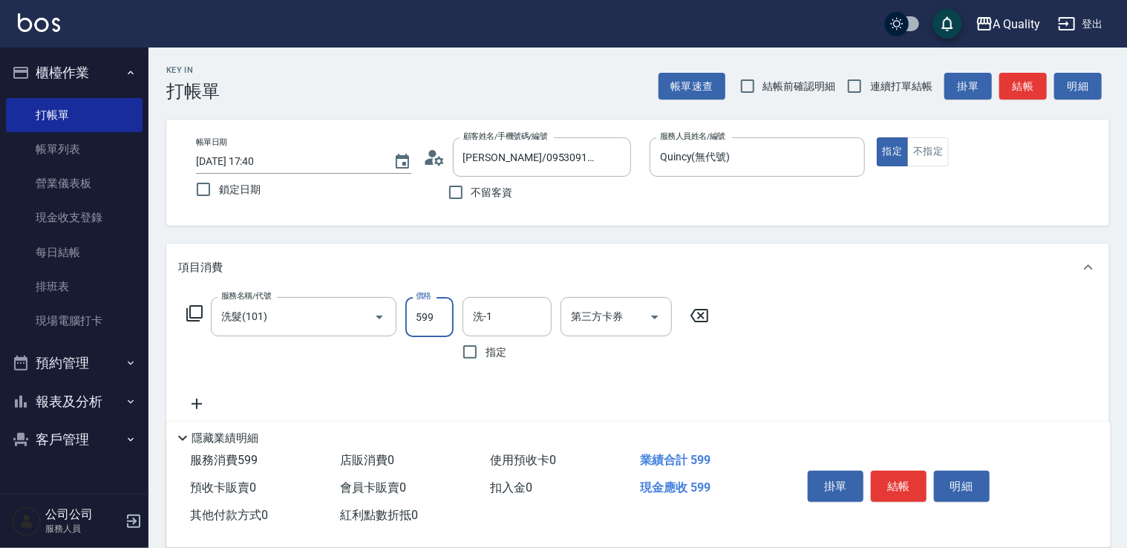
click at [437, 310] on input "599" at bounding box center [429, 317] width 48 height 40
type input "360"
click at [194, 403] on icon at bounding box center [196, 404] width 37 height 18
click at [254, 402] on input "服務名稱/代號" at bounding box center [293, 405] width 150 height 26
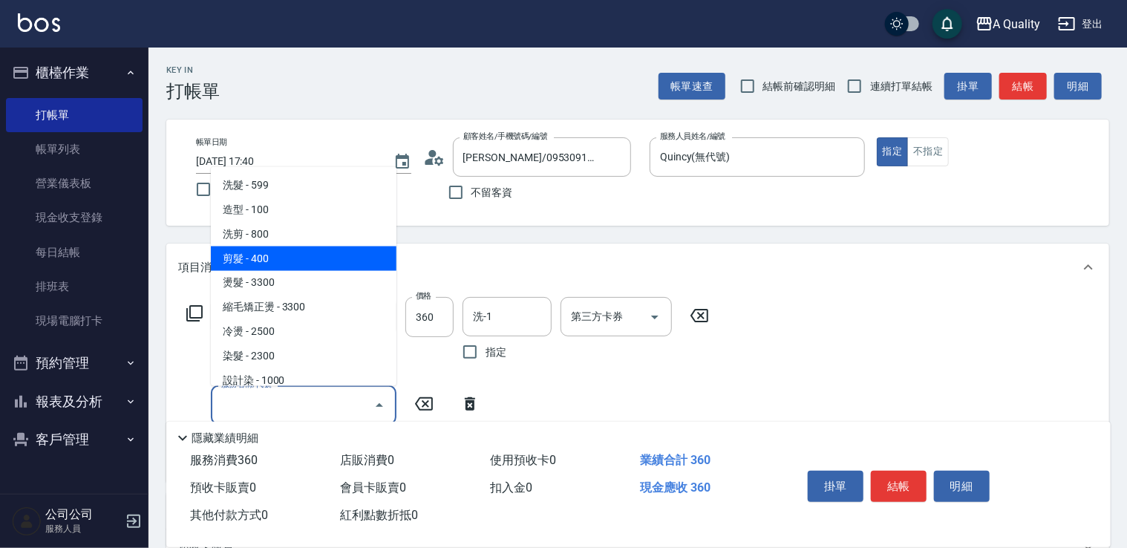
click at [261, 260] on span "剪髮 - 400" at bounding box center [304, 258] width 186 height 25
type input "剪髮(201)"
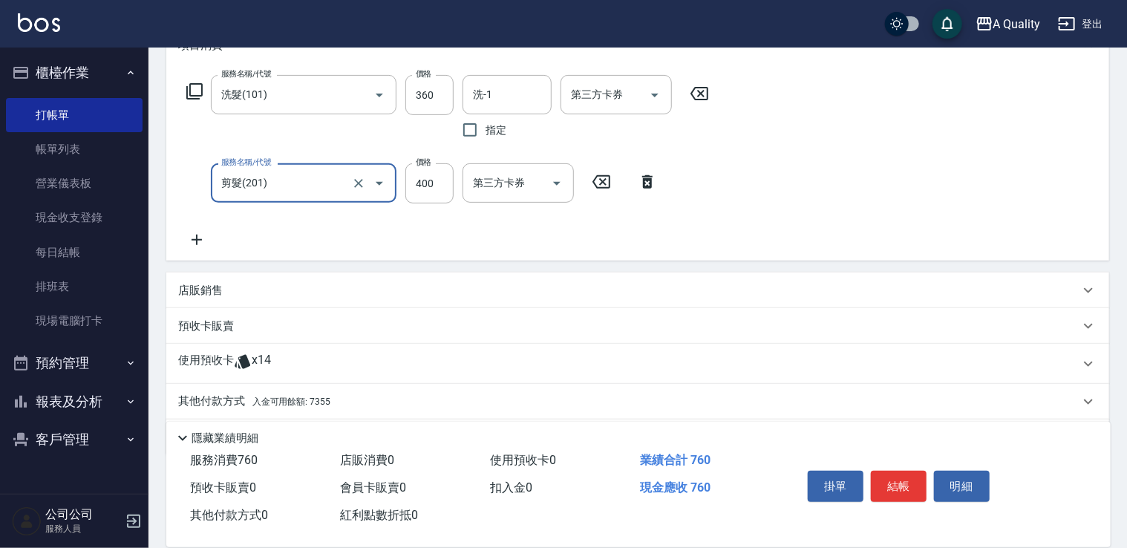
scroll to position [223, 0]
click at [416, 189] on input "400" at bounding box center [429, 183] width 48 height 40
type input "450"
click at [196, 236] on icon at bounding box center [197, 239] width 10 height 10
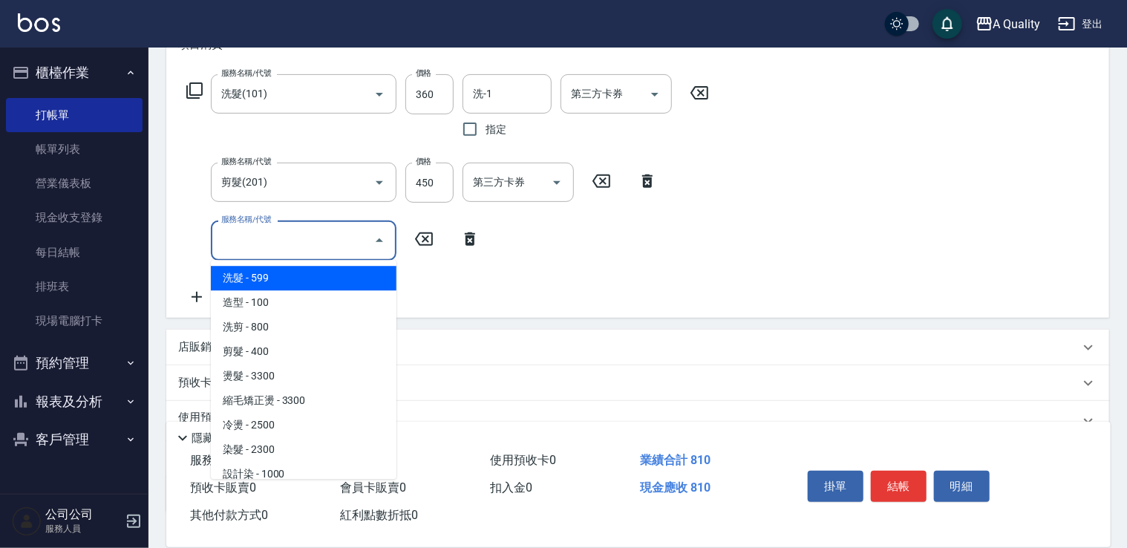
click at [285, 248] on input "服務名稱/代號" at bounding box center [293, 240] width 150 height 26
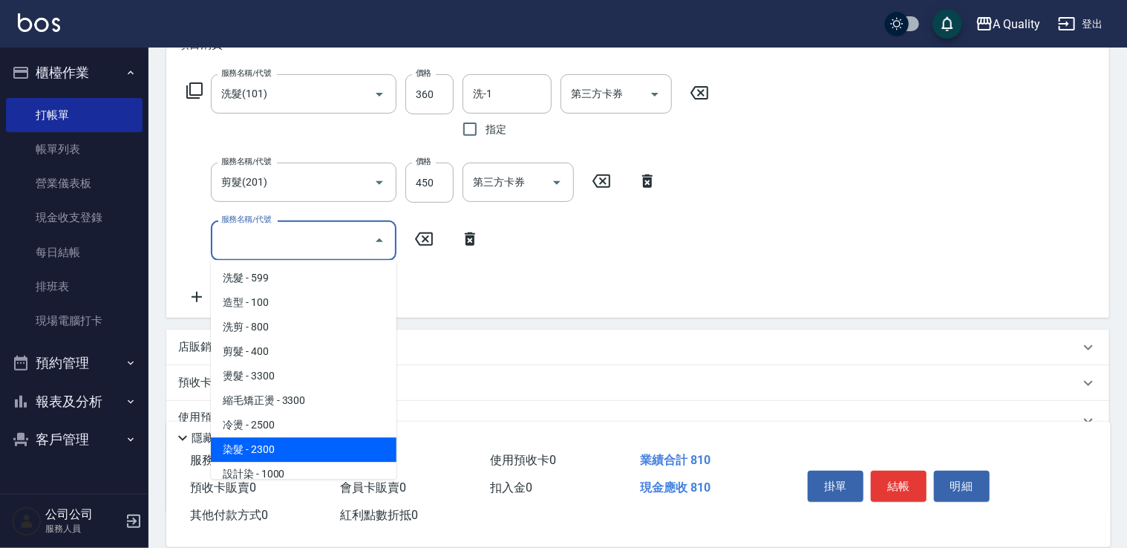
click at [318, 438] on span "染髮 - 2300" at bounding box center [304, 449] width 186 height 25
type input "染髮(401)"
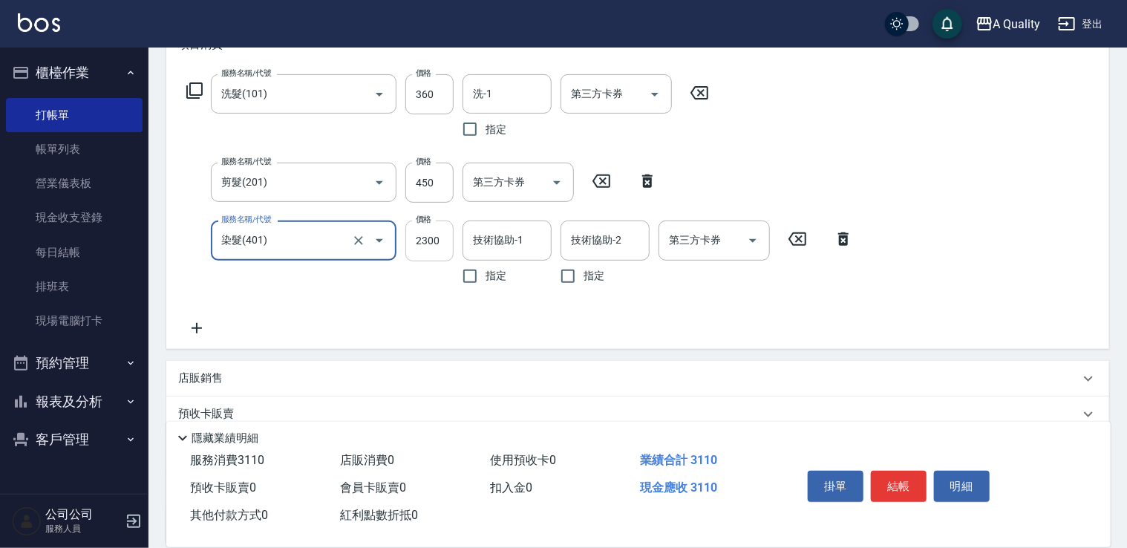
click at [424, 244] on input "2300" at bounding box center [429, 241] width 48 height 40
type input "1000"
click at [503, 91] on input "洗-1" at bounding box center [507, 94] width 76 height 26
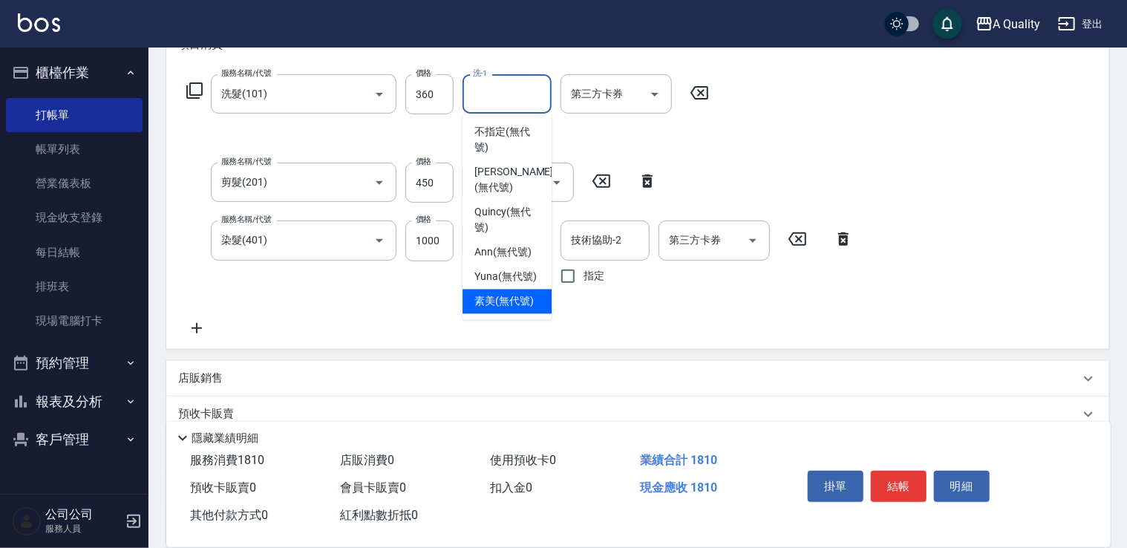
click at [512, 295] on span "素美 (無代號)" at bounding box center [504, 302] width 59 height 16
type input "素美(無代號)"
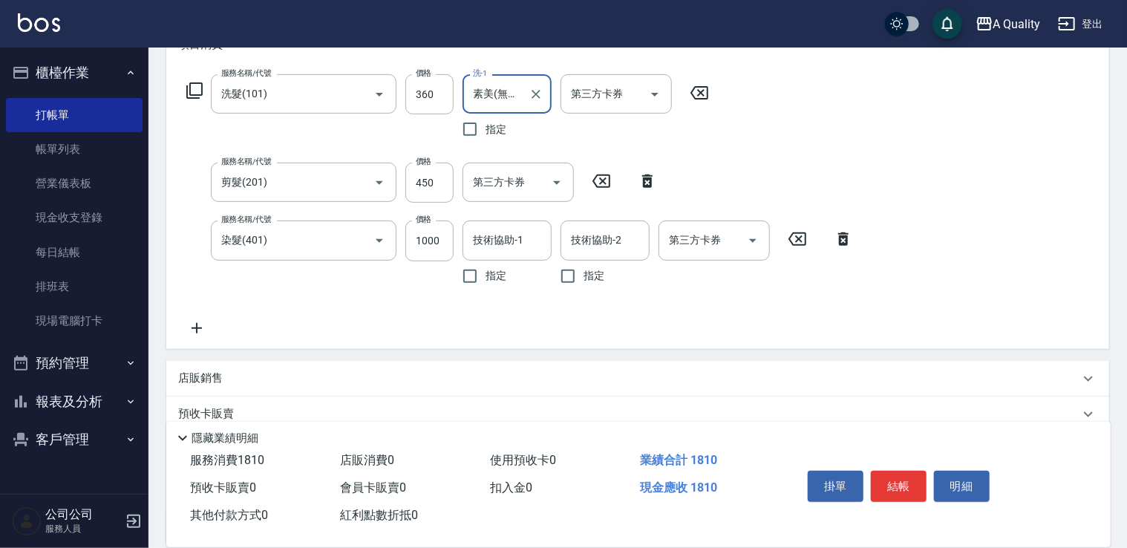
click at [193, 332] on icon at bounding box center [196, 328] width 37 height 18
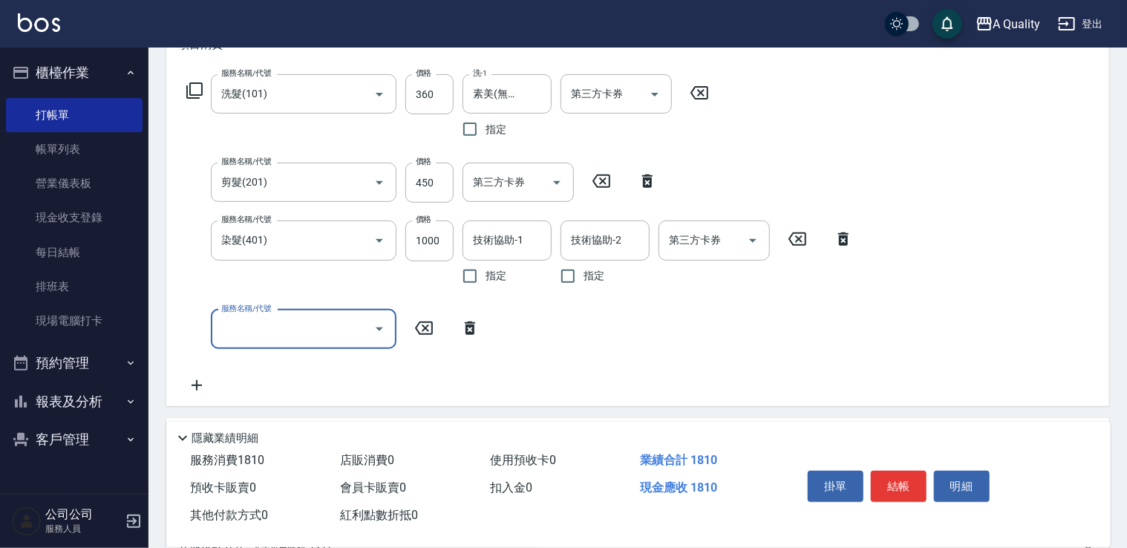
click at [264, 333] on input "服務名稱/代號" at bounding box center [293, 329] width 150 height 26
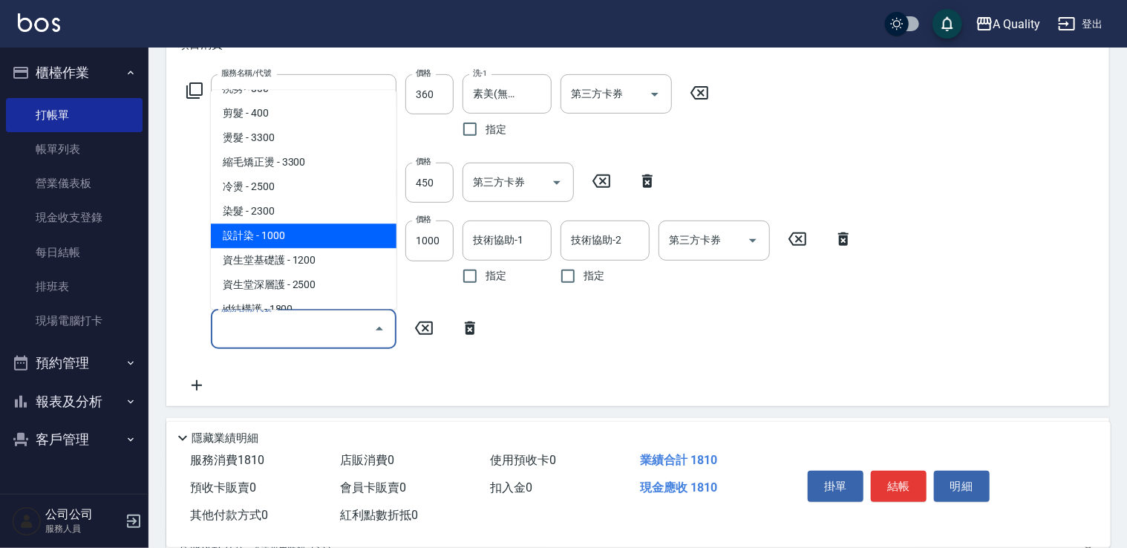
scroll to position [149, 0]
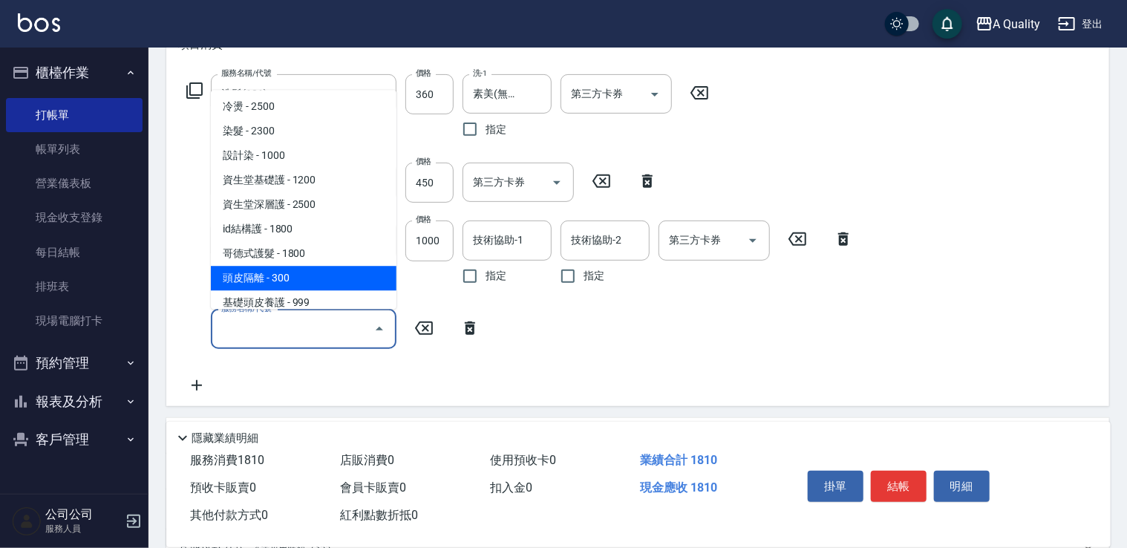
click at [276, 268] on span "頭皮隔離 - 300" at bounding box center [304, 278] width 186 height 25
type input "頭皮隔離(600)"
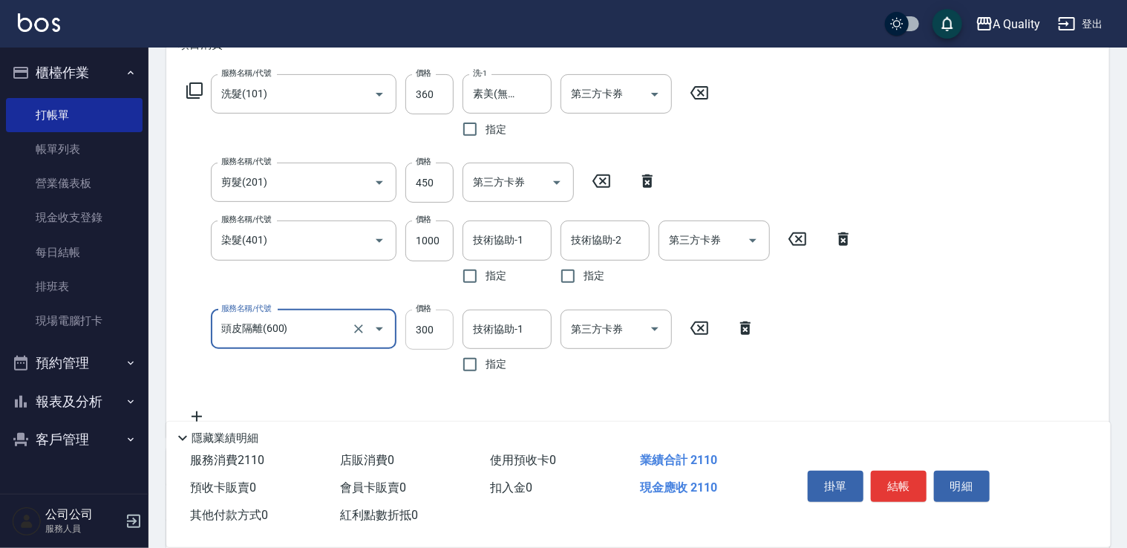
click at [416, 325] on input "300" at bounding box center [429, 330] width 48 height 40
type input "270"
click at [512, 341] on input "技術協助-1" at bounding box center [507, 329] width 76 height 26
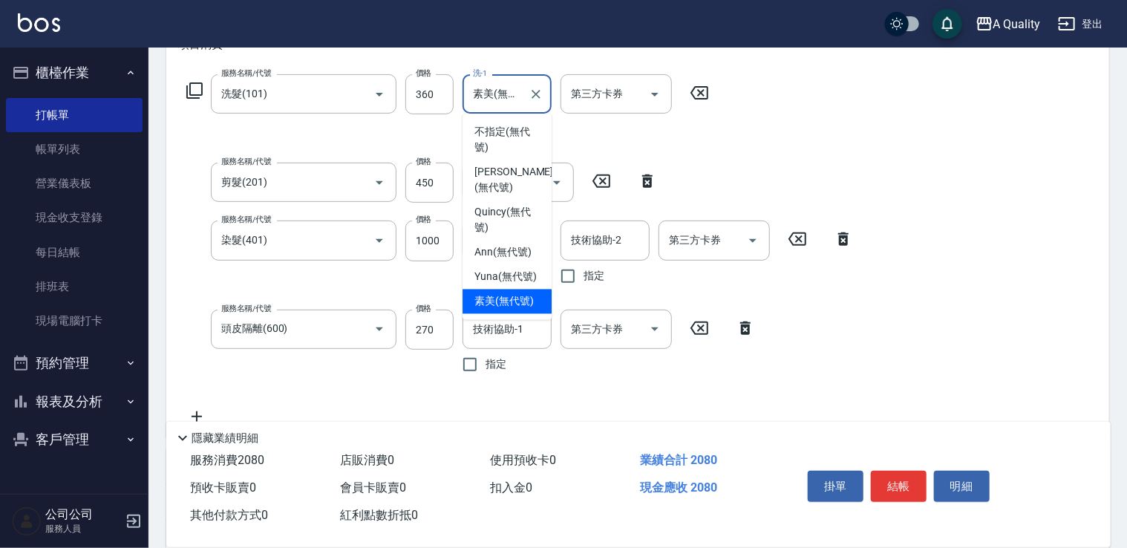
click at [498, 97] on input "素美(無代號)" at bounding box center [495, 94] width 53 height 26
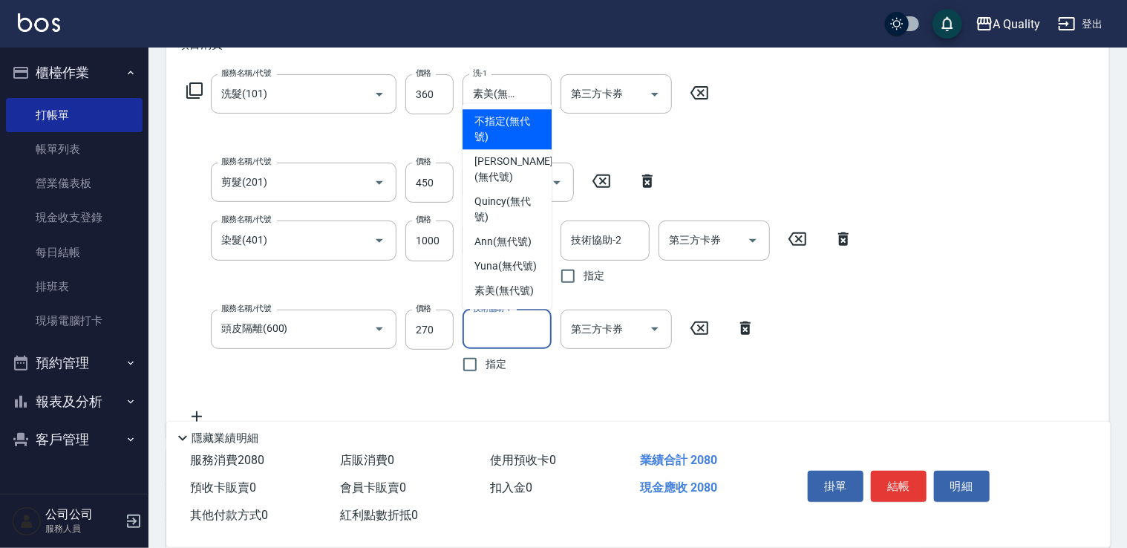
click at [521, 332] on input "技術協助-1" at bounding box center [507, 329] width 76 height 26
click at [521, 334] on input "技術協助-1" at bounding box center [507, 329] width 76 height 26
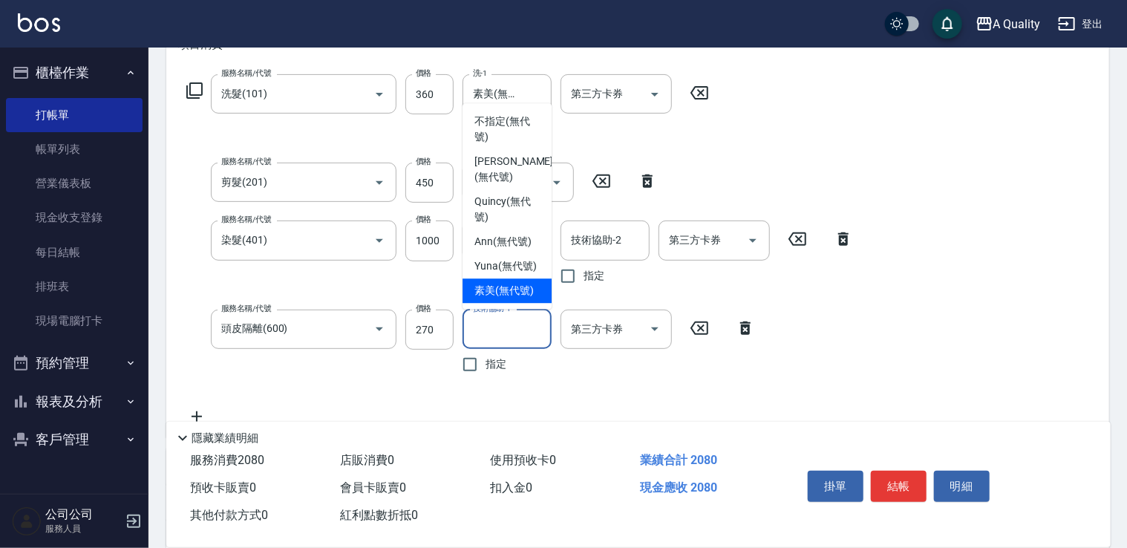
click at [512, 288] on span "素美 (無代號)" at bounding box center [504, 291] width 59 height 16
type input "素美(無代號)"
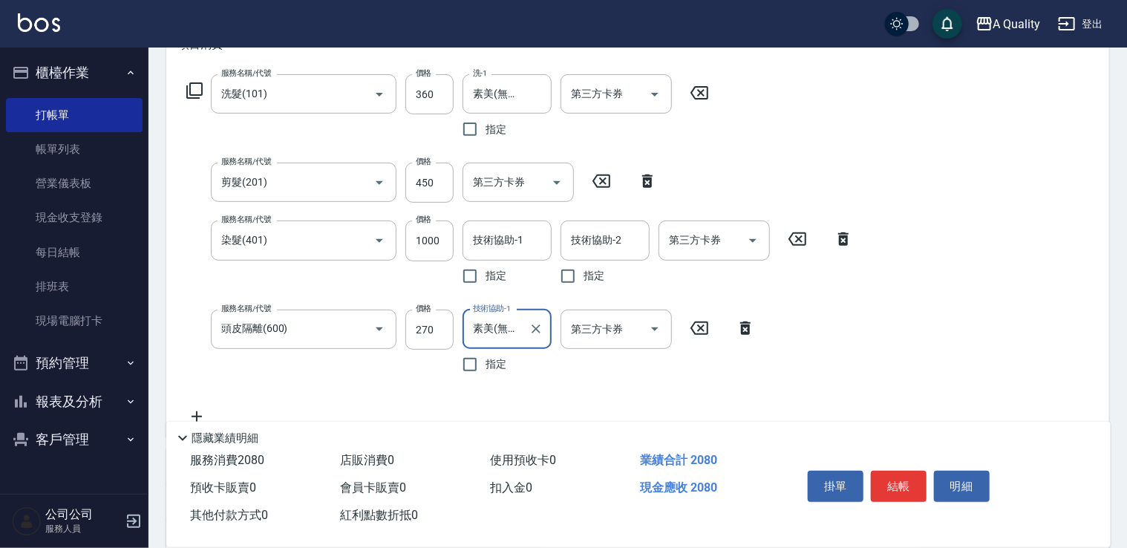
click at [715, 376] on div "服務名稱/代號 頭皮隔離(600) 服務名稱/代號 價格 270 價格 技術協助-1 素美(無代號) 技術協助-1 指定 第三方卡券 第三方卡券" at bounding box center [471, 345] width 586 height 71
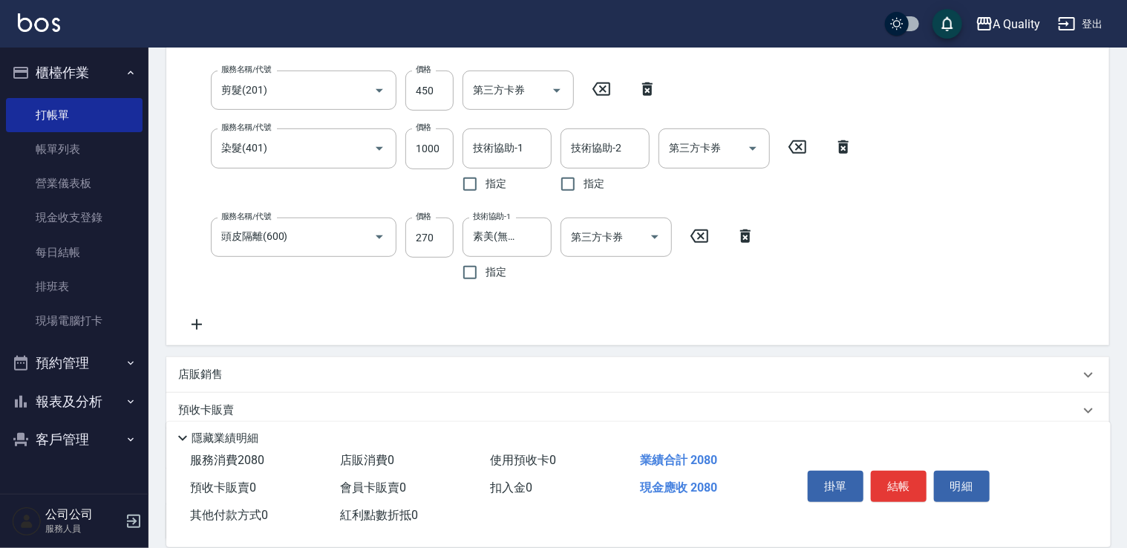
scroll to position [447, 0]
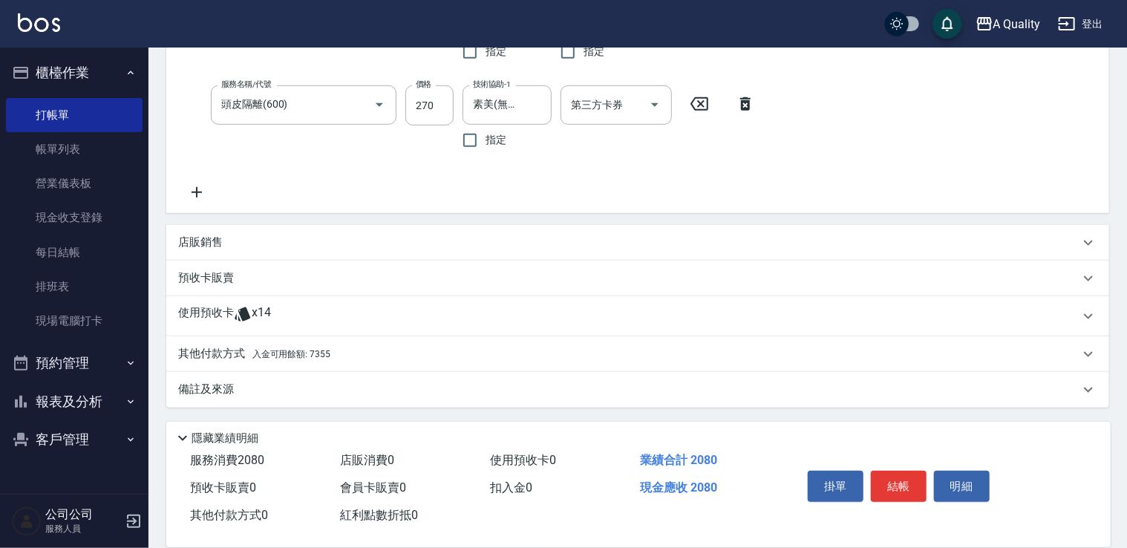
click at [276, 359] on p "其他付款方式 入金可用餘額: 7355" at bounding box center [254, 354] width 152 height 16
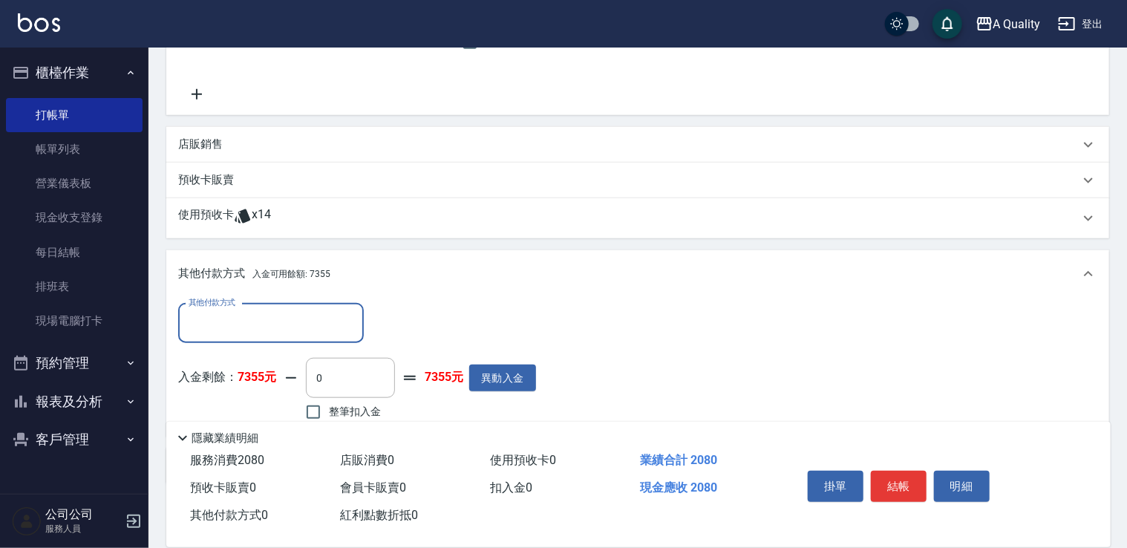
scroll to position [596, 0]
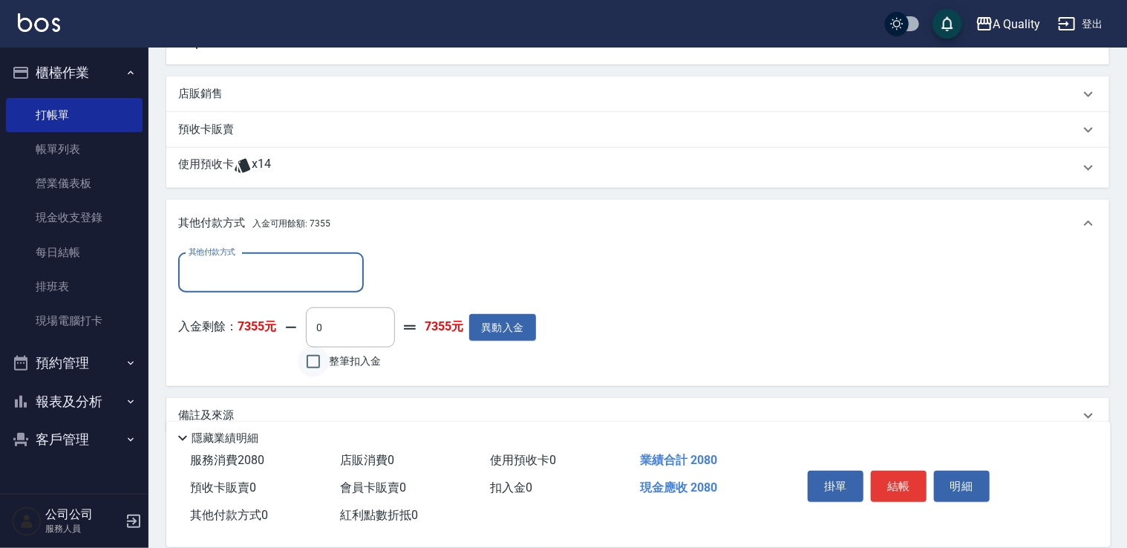
drag, startPoint x: 317, startPoint y: 361, endPoint x: 328, endPoint y: 363, distance: 10.6
click at [318, 361] on input "整筆扣入金" at bounding box center [313, 361] width 31 height 31
checkbox input "true"
type input "2080"
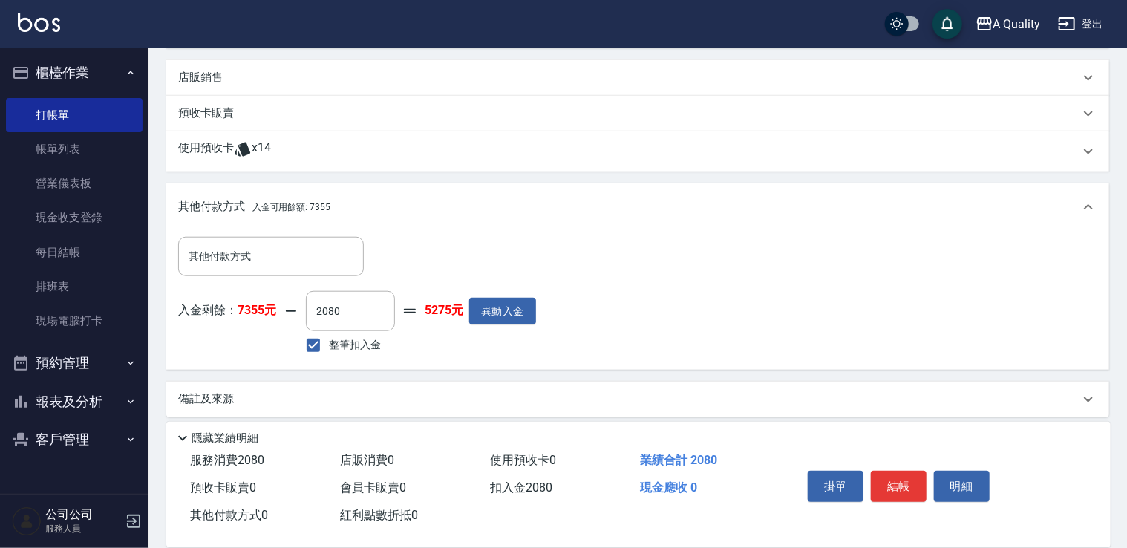
scroll to position [622, 0]
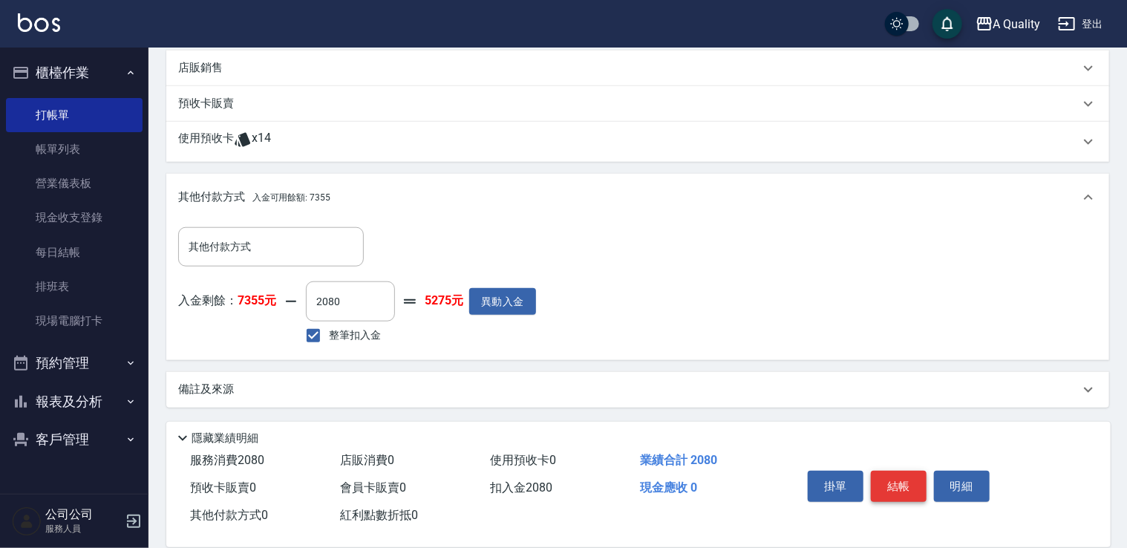
click at [908, 484] on button "結帳" at bounding box center [899, 486] width 56 height 31
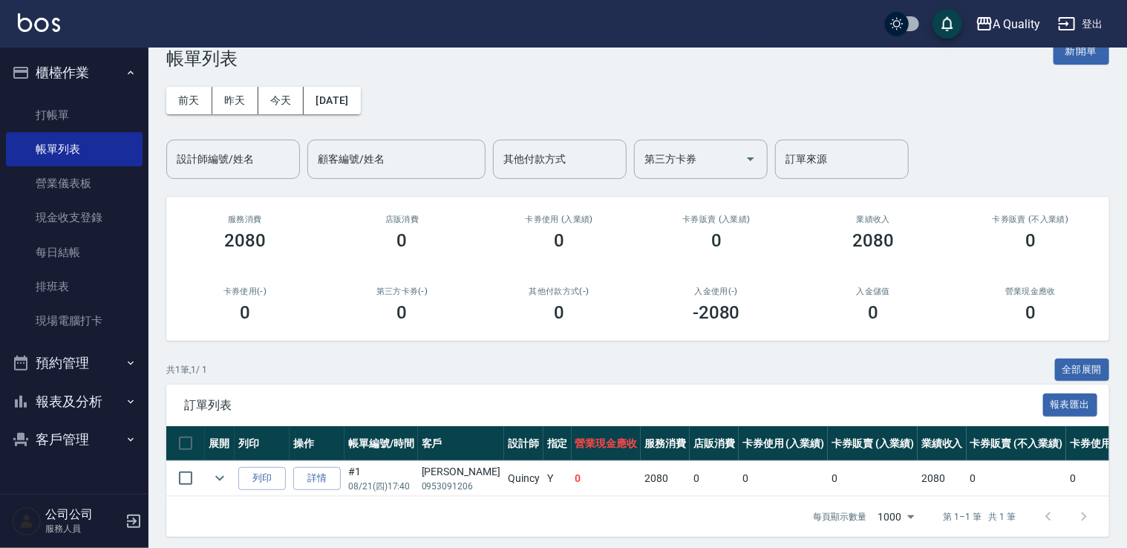
scroll to position [50, 0]
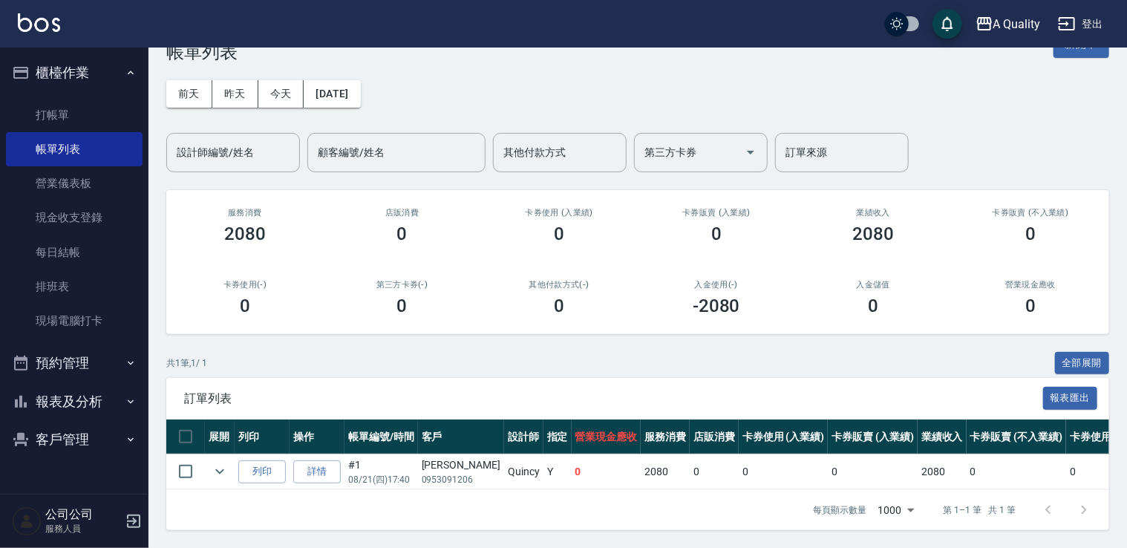
click at [74, 366] on button "預約管理" at bounding box center [74, 363] width 137 height 39
click at [94, 408] on link "預約管理" at bounding box center [74, 405] width 137 height 34
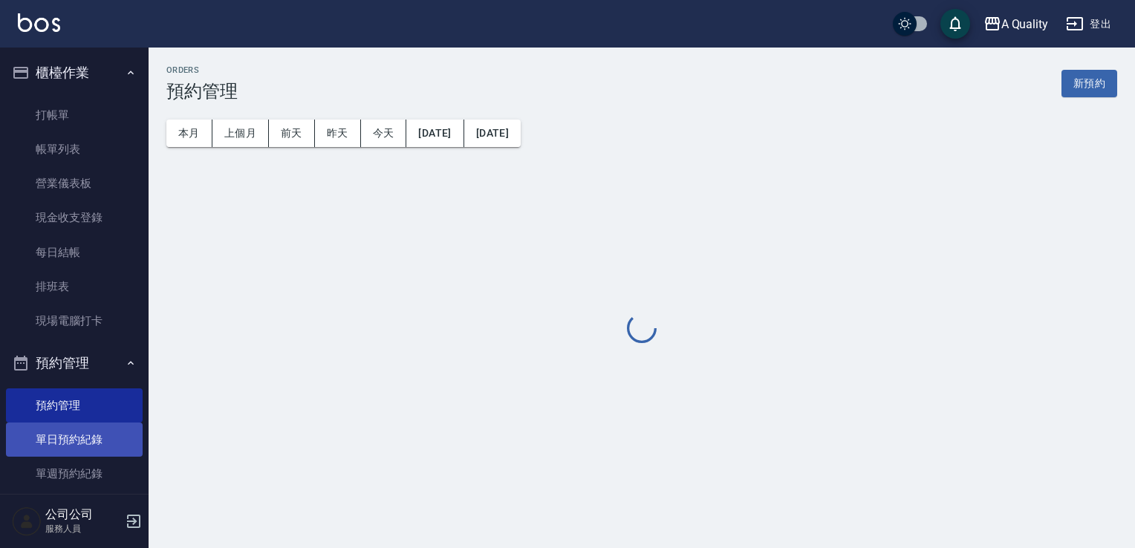
click at [80, 446] on link "單日預約紀錄" at bounding box center [74, 440] width 137 height 34
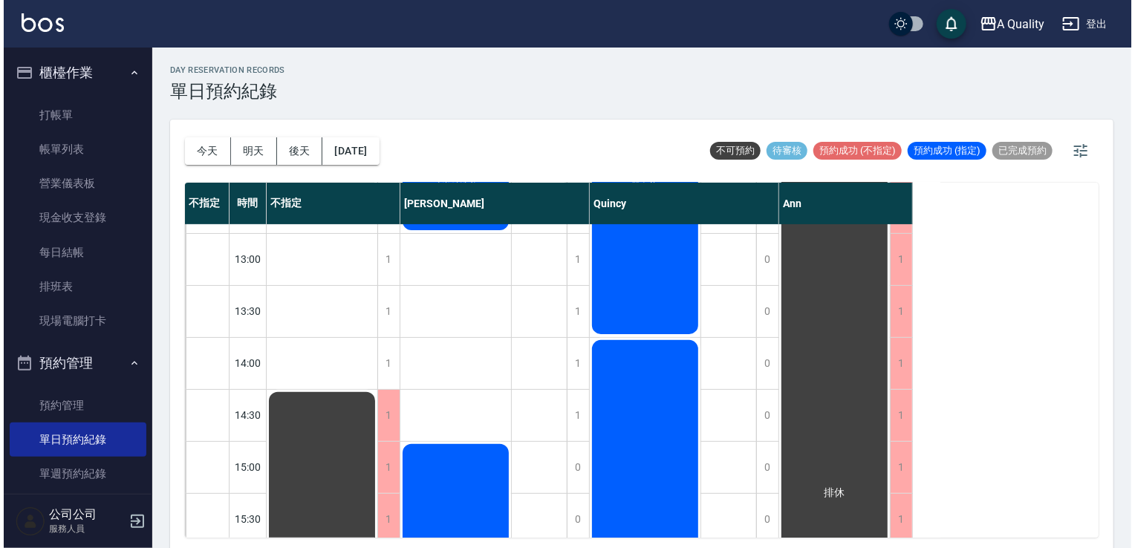
scroll to position [223, 0]
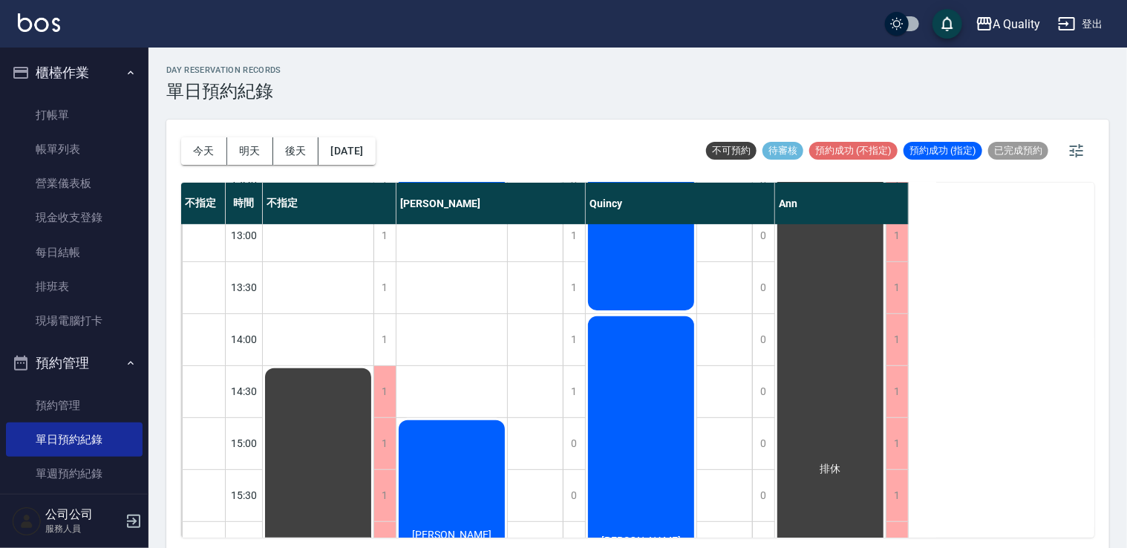
click at [374, 105] on div "高若瑄 燙髮" at bounding box center [318, 53] width 111 height 102
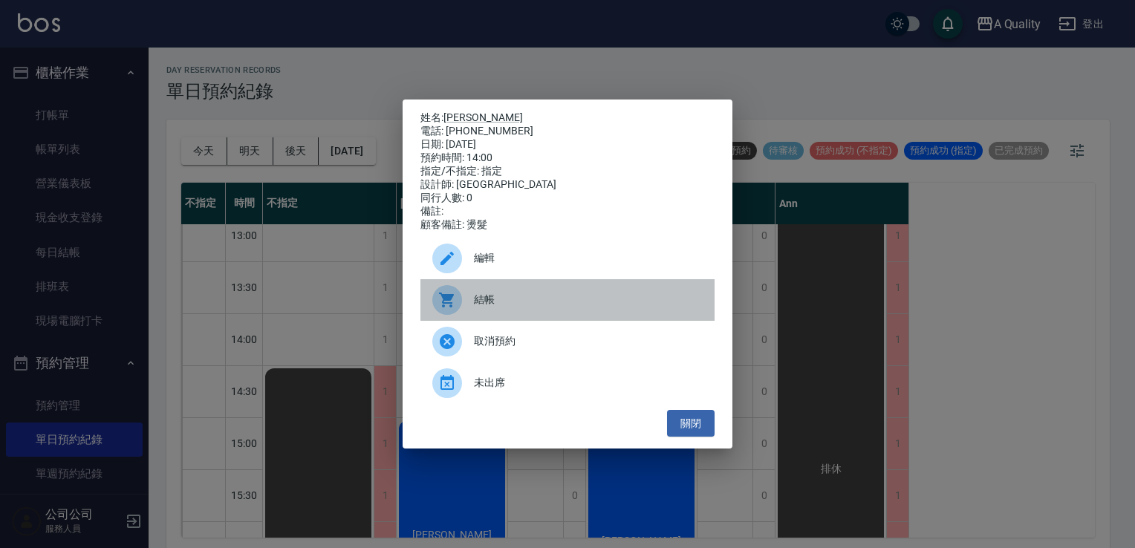
click at [600, 307] on span "結帳" at bounding box center [588, 300] width 229 height 16
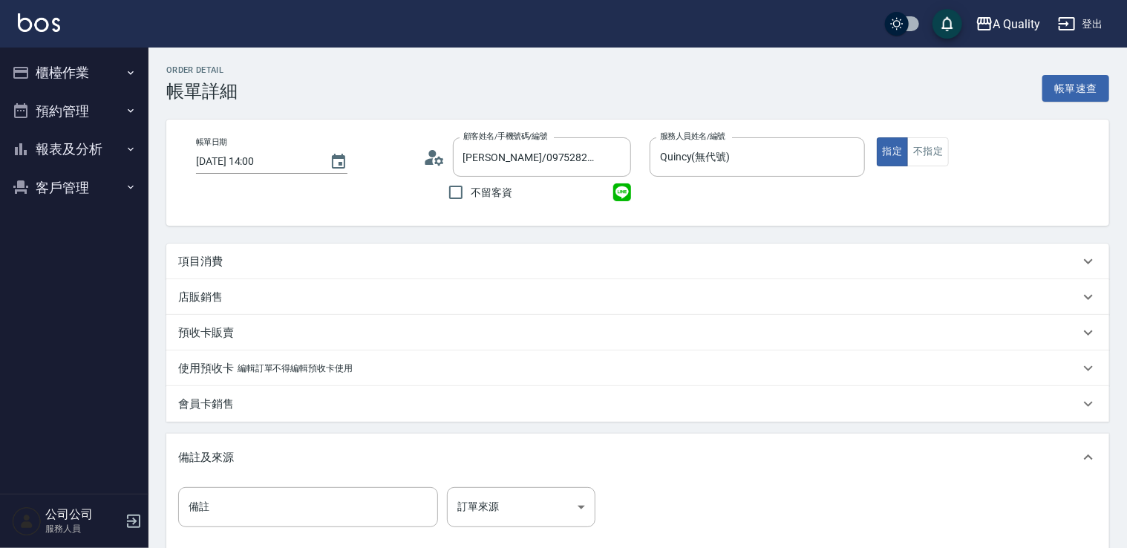
click at [228, 269] on div "項目消費" at bounding box center [629, 262] width 902 height 16
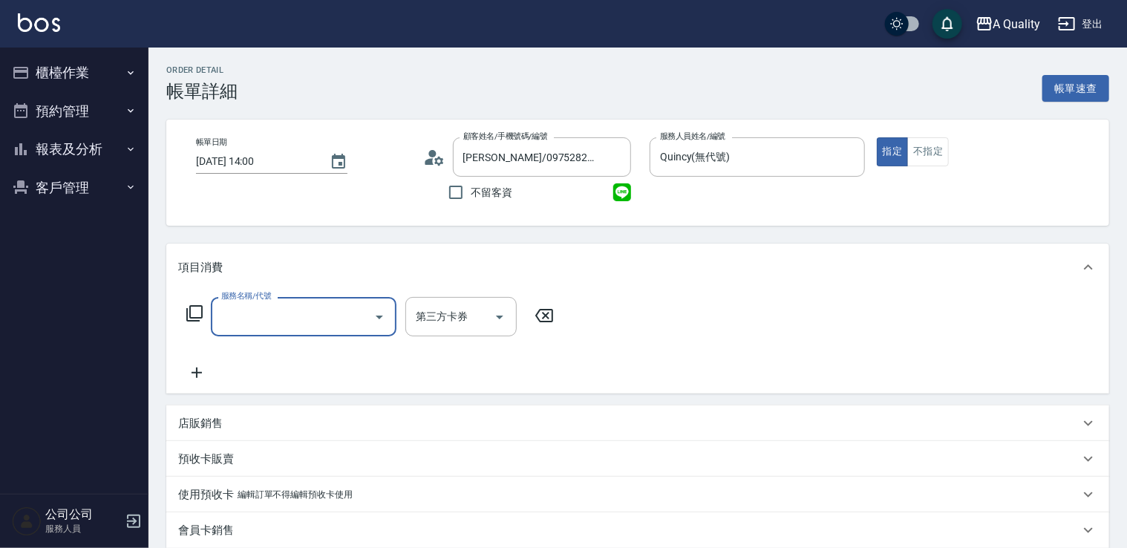
click at [241, 306] on input "服務名稱/代號" at bounding box center [293, 317] width 150 height 26
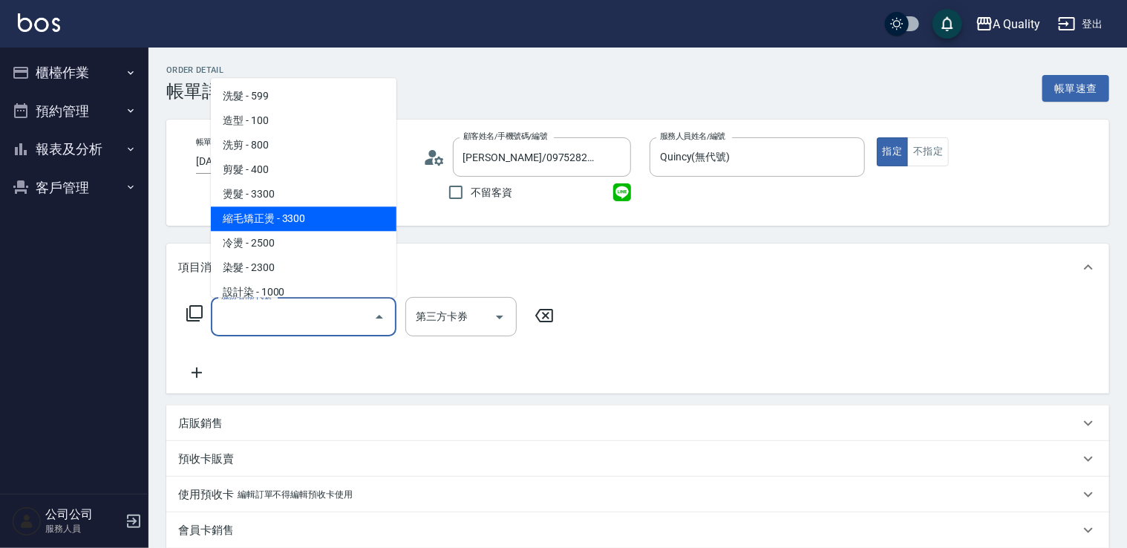
click at [279, 221] on span "縮毛矯正燙 - 3300" at bounding box center [304, 218] width 186 height 25
click at [279, 221] on div "帳單日期 [DATE] 14:00 顧客姓名/手機號碼/編號 [PERSON_NAME]/0975282068/ 顧客姓名/手機號碼/編號 不留客資 服務人員…" at bounding box center [637, 173] width 943 height 106
type input "縮毛矯正燙(302)"
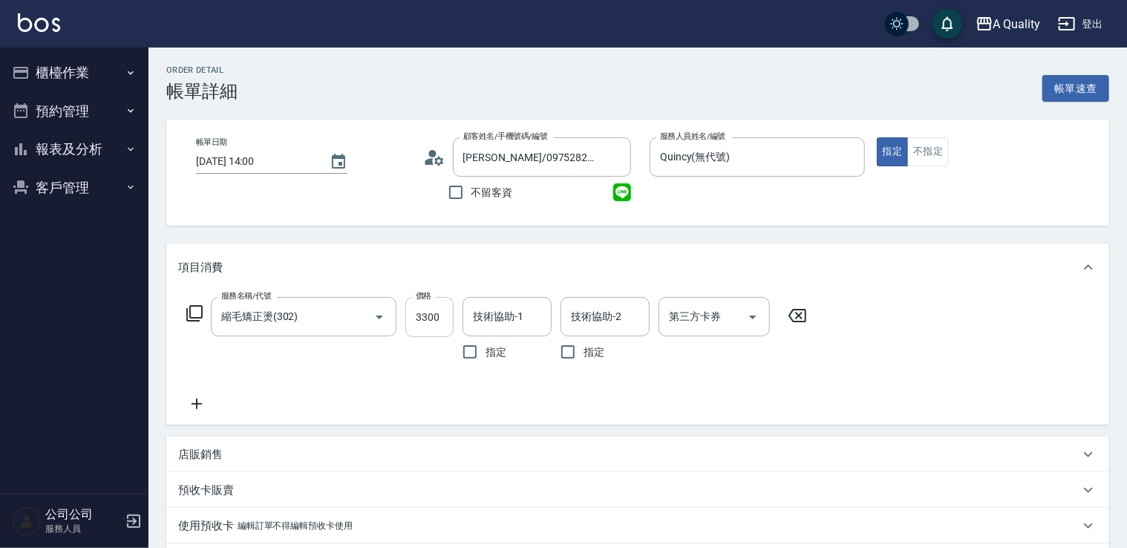
click at [431, 313] on input "3300" at bounding box center [429, 317] width 48 height 40
type input "3040"
click at [207, 408] on icon at bounding box center [196, 404] width 37 height 18
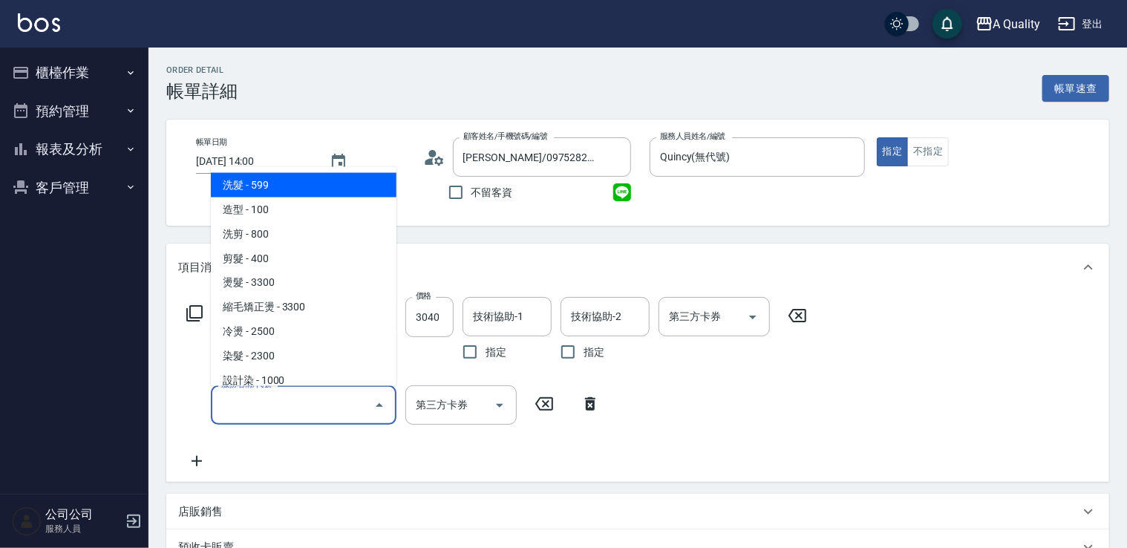
click at [241, 409] on input "服務名稱/代號" at bounding box center [293, 405] width 150 height 26
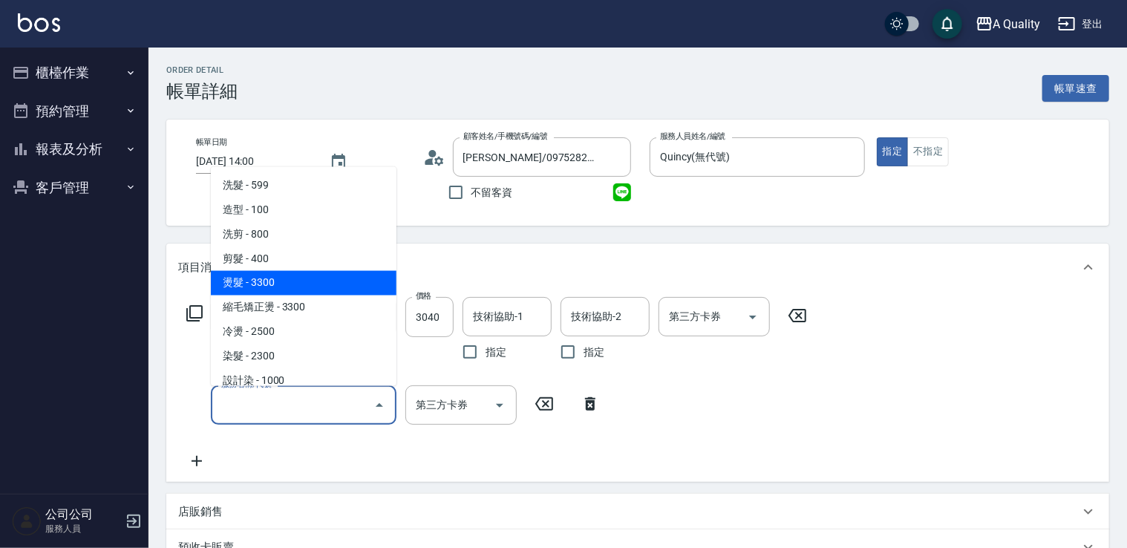
scroll to position [74, 0]
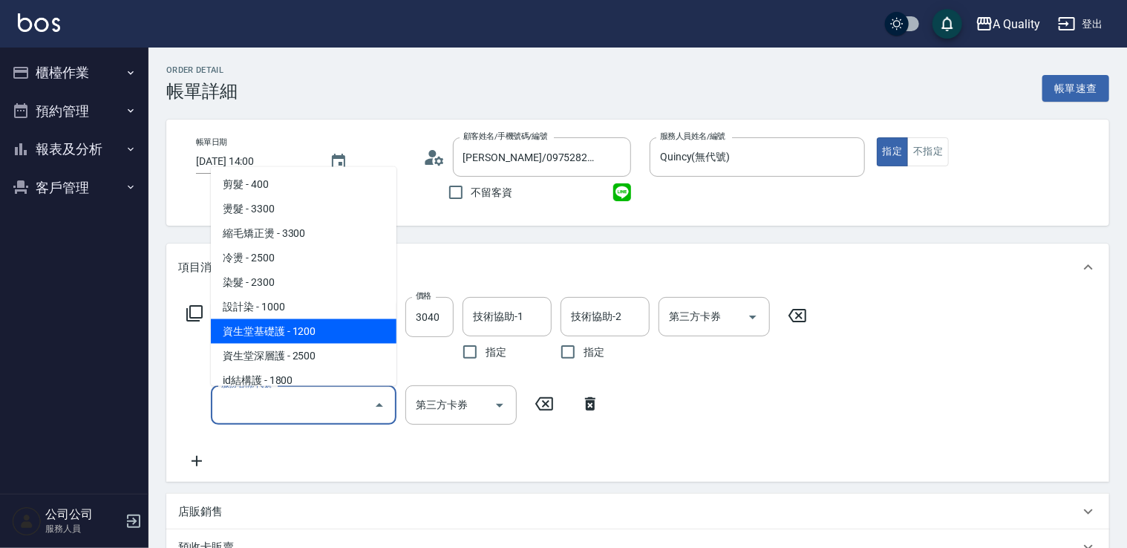
click at [302, 334] on span "資生堂基礎護 - 1200" at bounding box center [304, 331] width 186 height 25
type input "資生堂基礎護(501)"
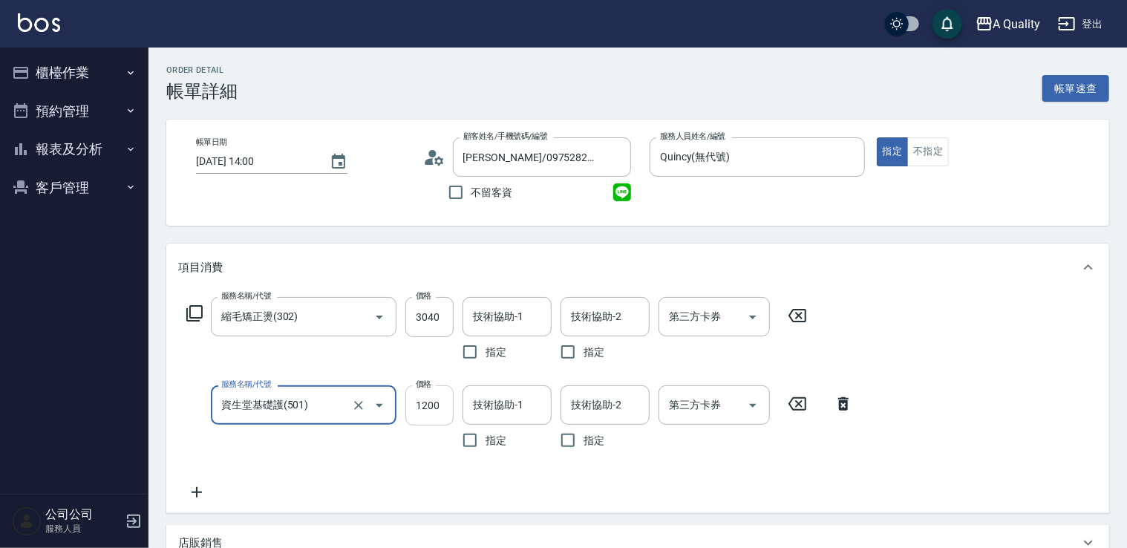
click at [425, 411] on input "1200" at bounding box center [429, 405] width 48 height 40
type input "859"
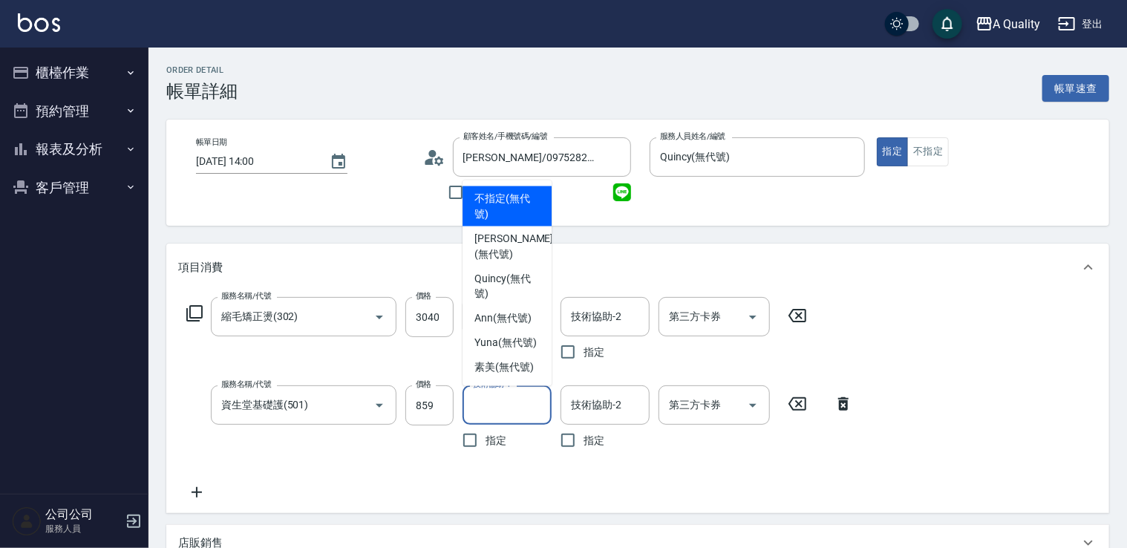
click at [514, 411] on input "技術協助-1" at bounding box center [507, 405] width 76 height 26
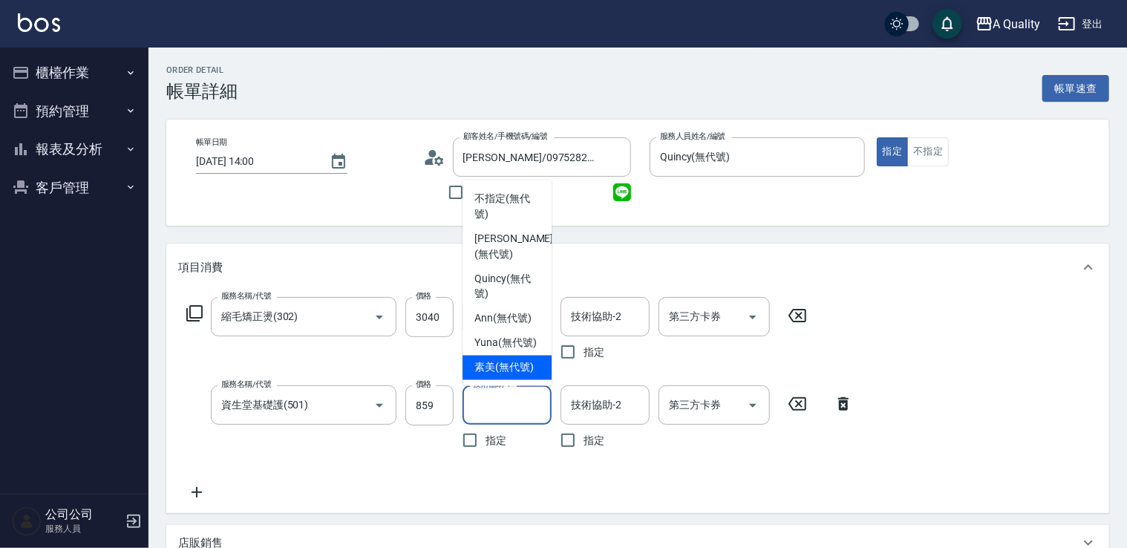
click at [536, 358] on div "素美 (無代號)" at bounding box center [507, 368] width 89 height 25
type input "素美(無代號)"
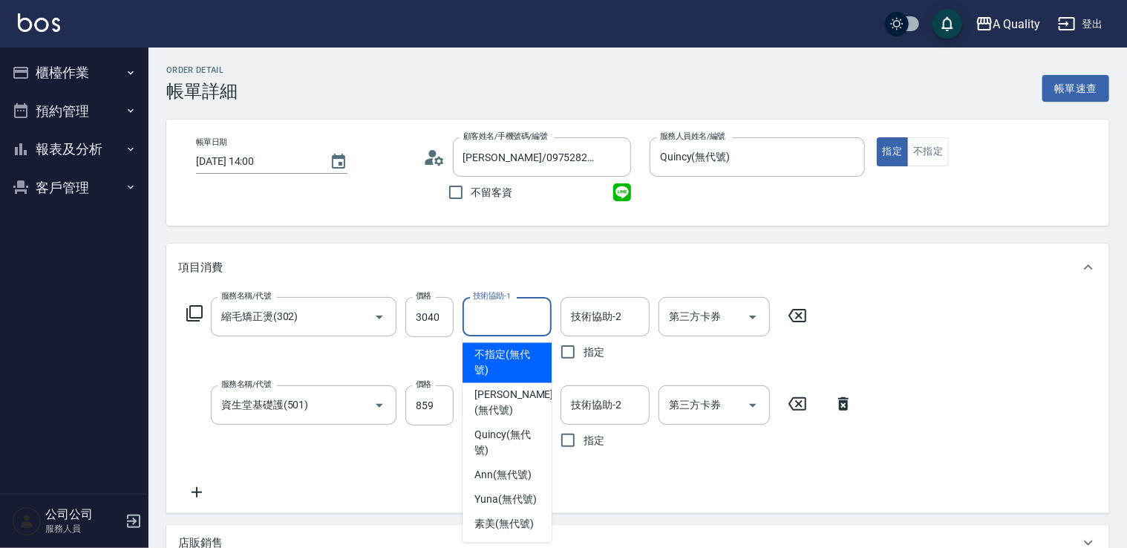
click at [535, 321] on input "技術協助-1" at bounding box center [507, 317] width 76 height 26
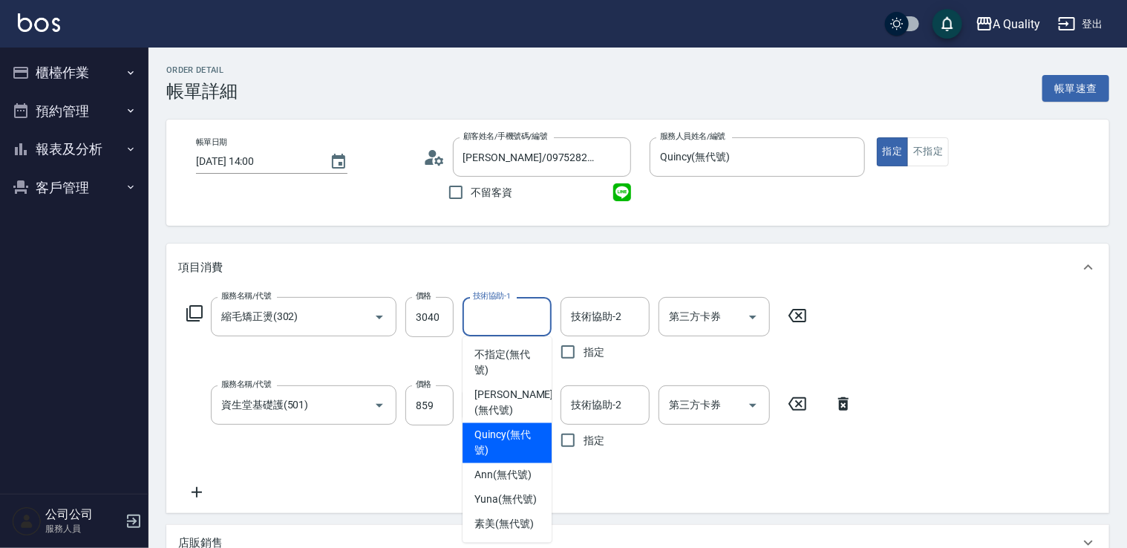
click at [520, 453] on span "Quincy (無代號)" at bounding box center [507, 443] width 65 height 31
type input "Quincy(無代號)"
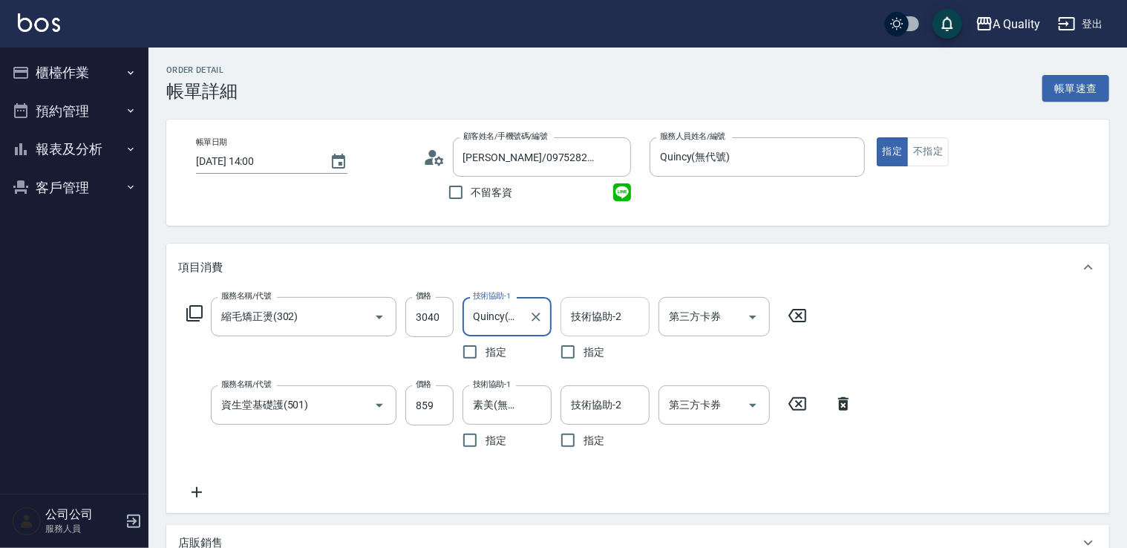
click at [600, 321] on input "技術協助-2" at bounding box center [605, 317] width 76 height 26
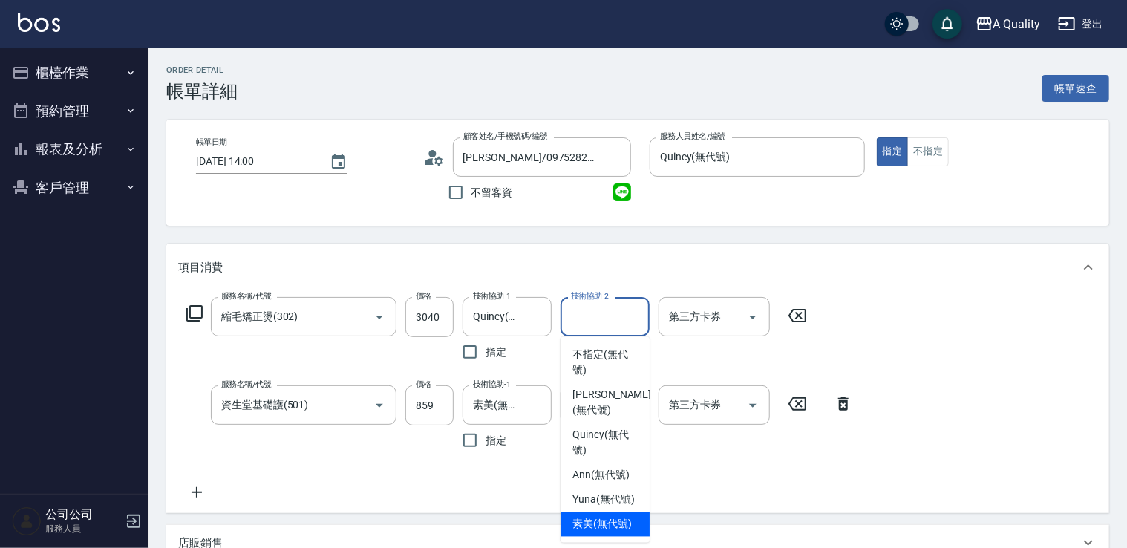
click at [618, 521] on span "素美 (無代號)" at bounding box center [602, 525] width 59 height 16
type input "素美(無代號)"
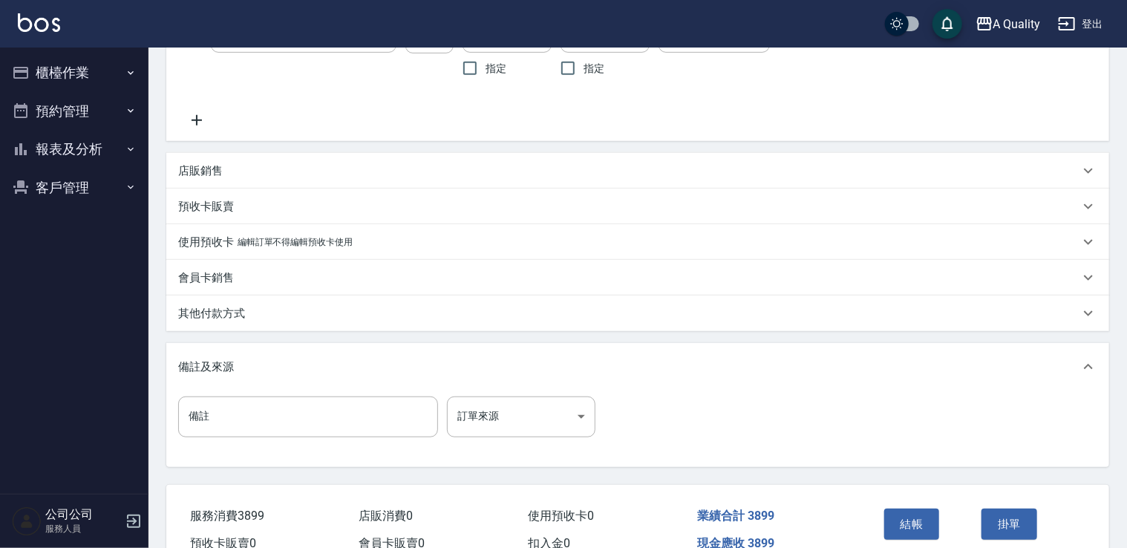
scroll to position [374, 0]
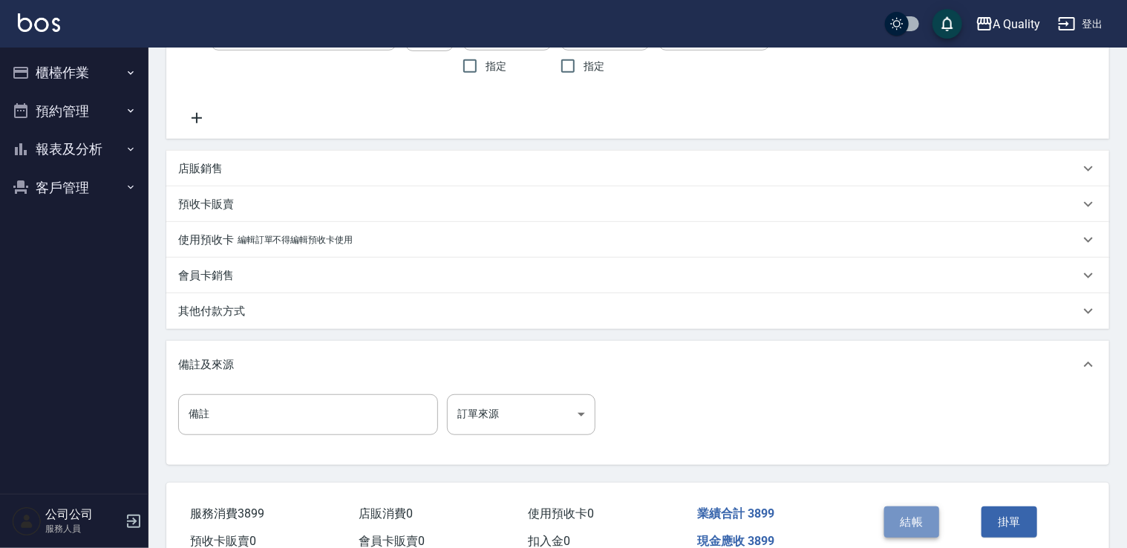
click at [919, 527] on button "結帳" at bounding box center [913, 521] width 56 height 31
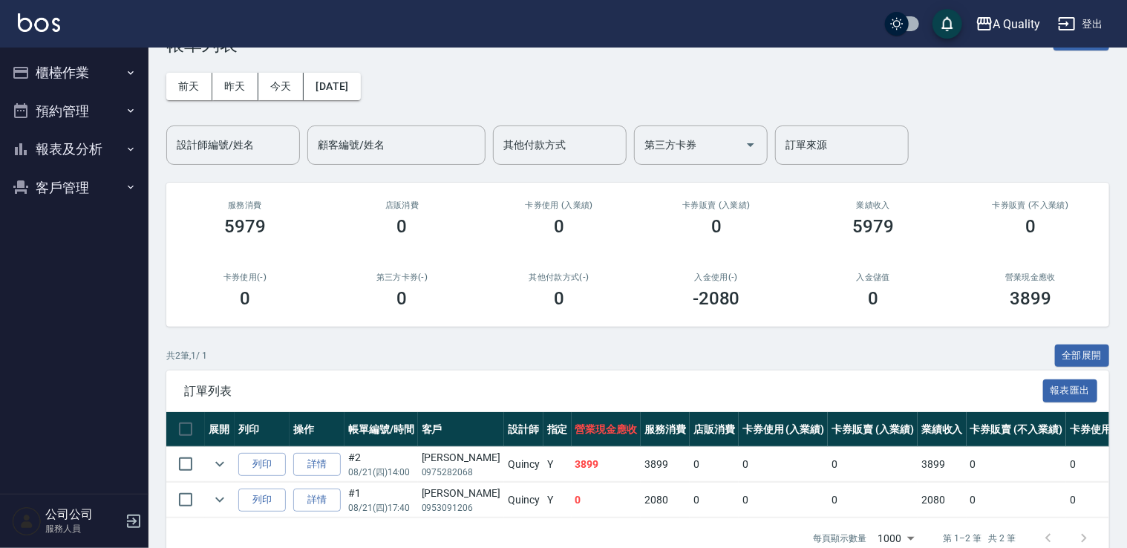
scroll to position [85, 0]
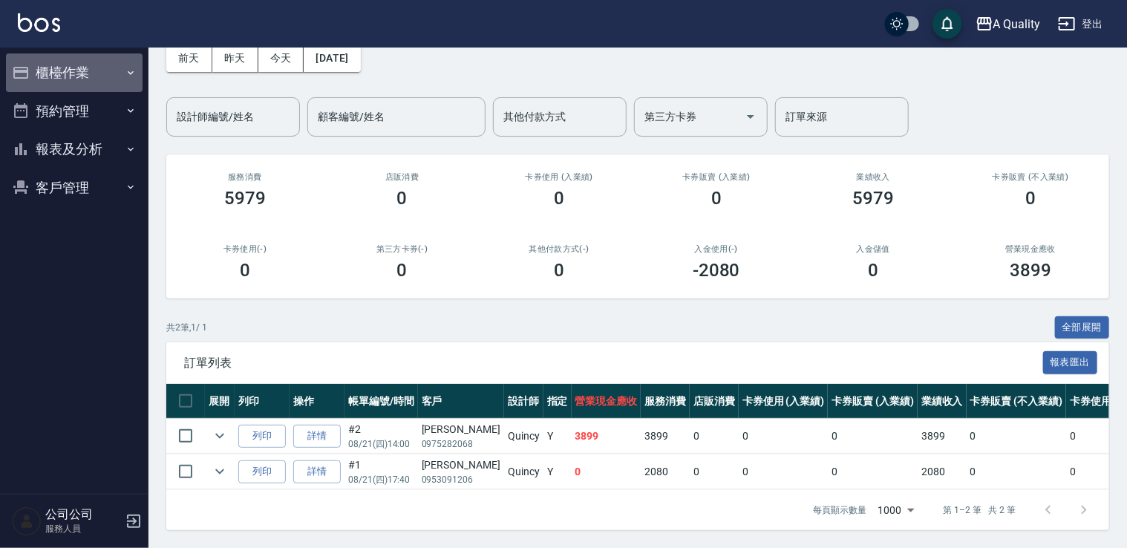
click at [71, 74] on button "櫃檯作業" at bounding box center [74, 72] width 137 height 39
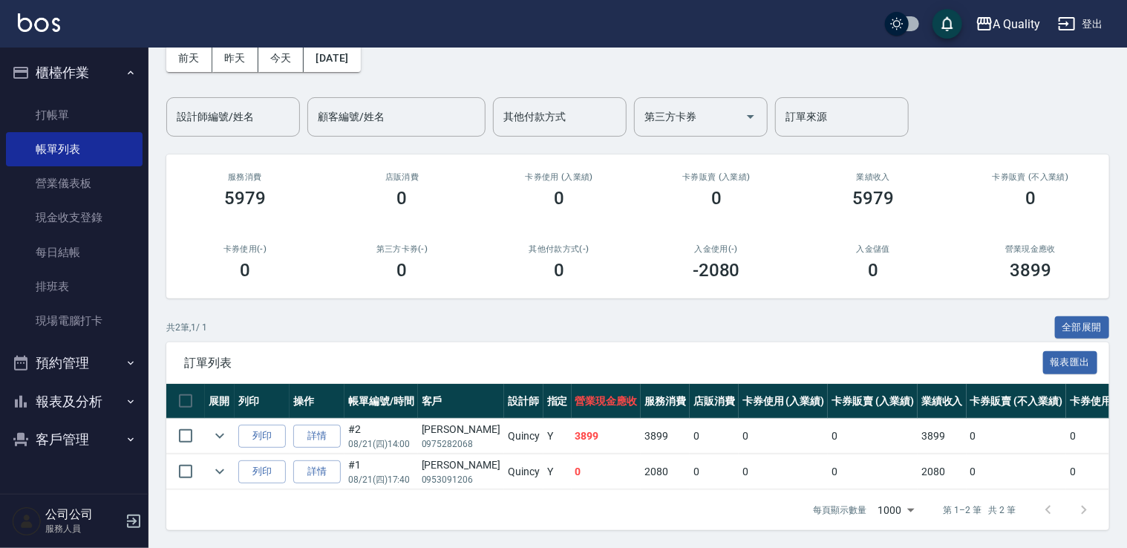
drag, startPoint x: 98, startPoint y: 354, endPoint x: 108, endPoint y: 388, distance: 35.0
click at [98, 354] on button "預約管理" at bounding box center [74, 363] width 137 height 39
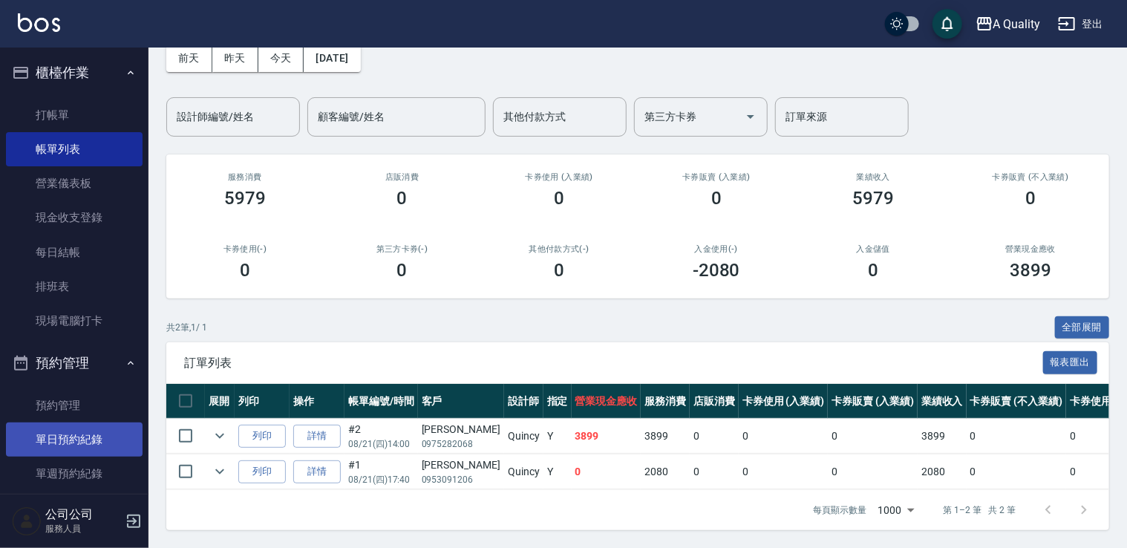
click at [80, 447] on link "單日預約紀錄" at bounding box center [74, 440] width 137 height 34
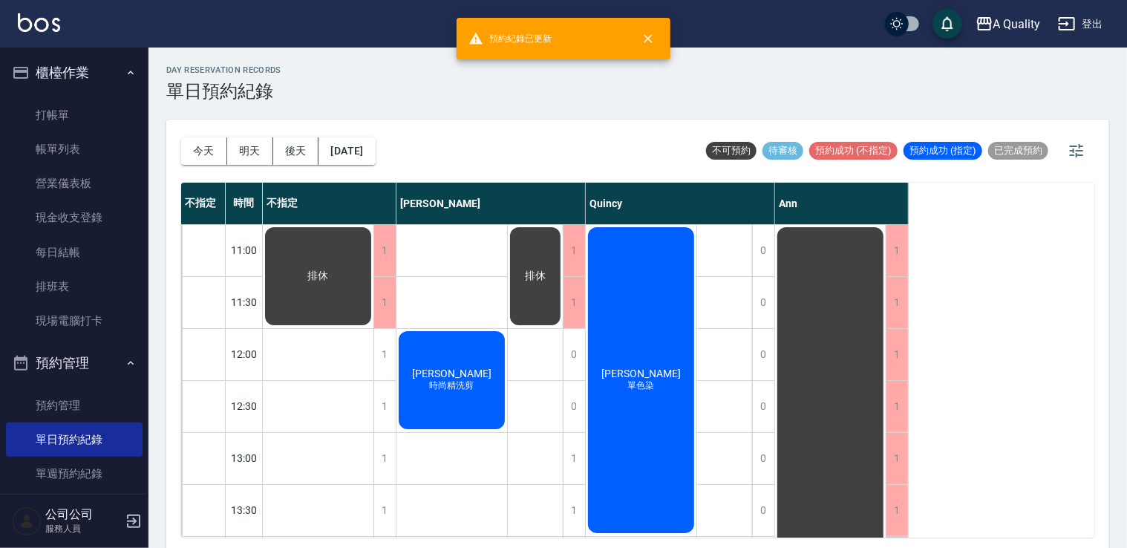
click at [374, 328] on div "小曼 時尚精洗剪" at bounding box center [318, 276] width 111 height 102
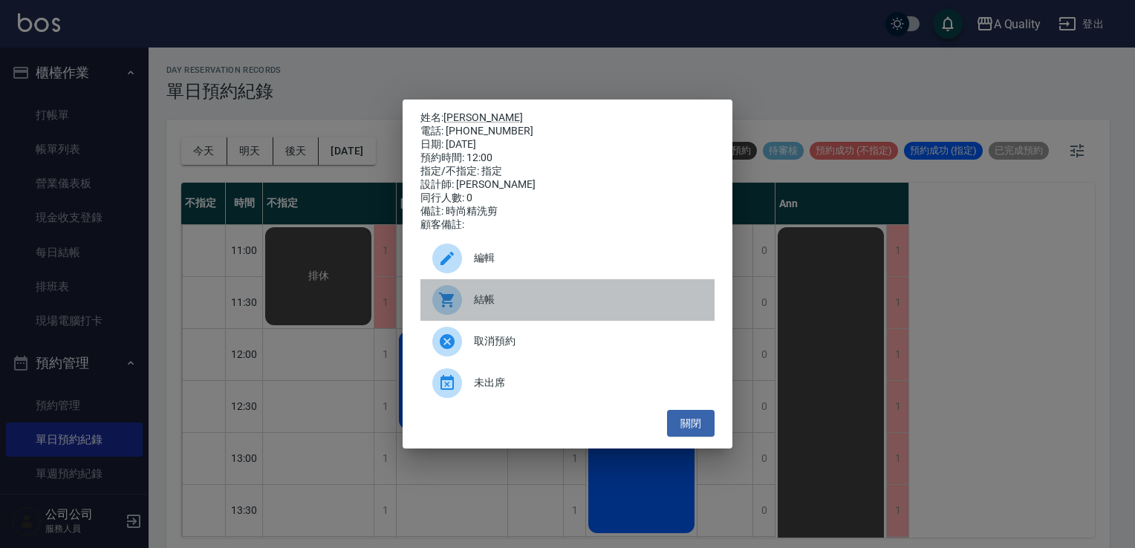
click at [494, 307] on span "結帳" at bounding box center [588, 300] width 229 height 16
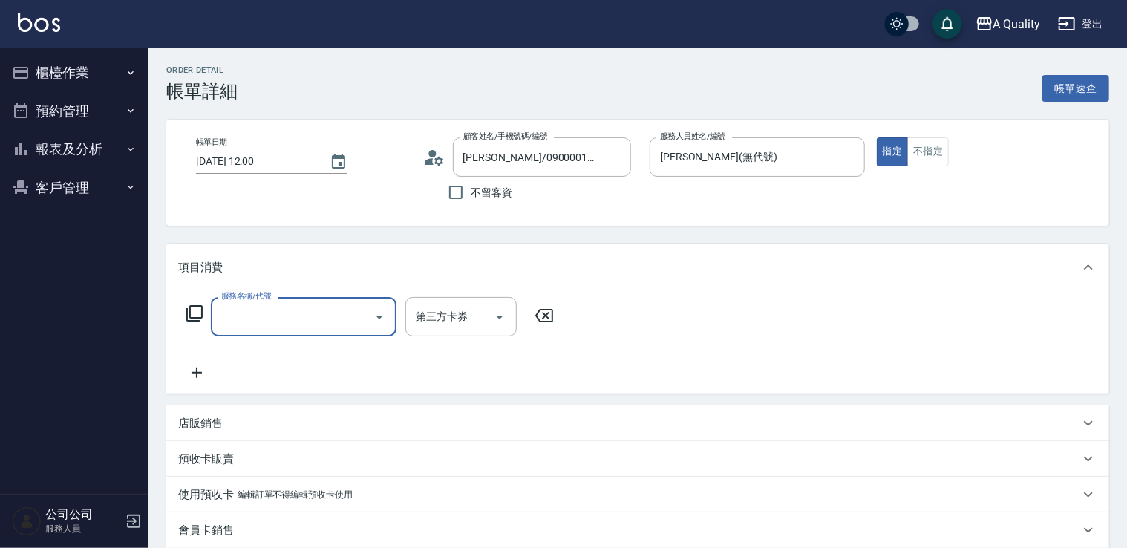
click at [285, 322] on input "服務名稱/代號" at bounding box center [293, 317] width 150 height 26
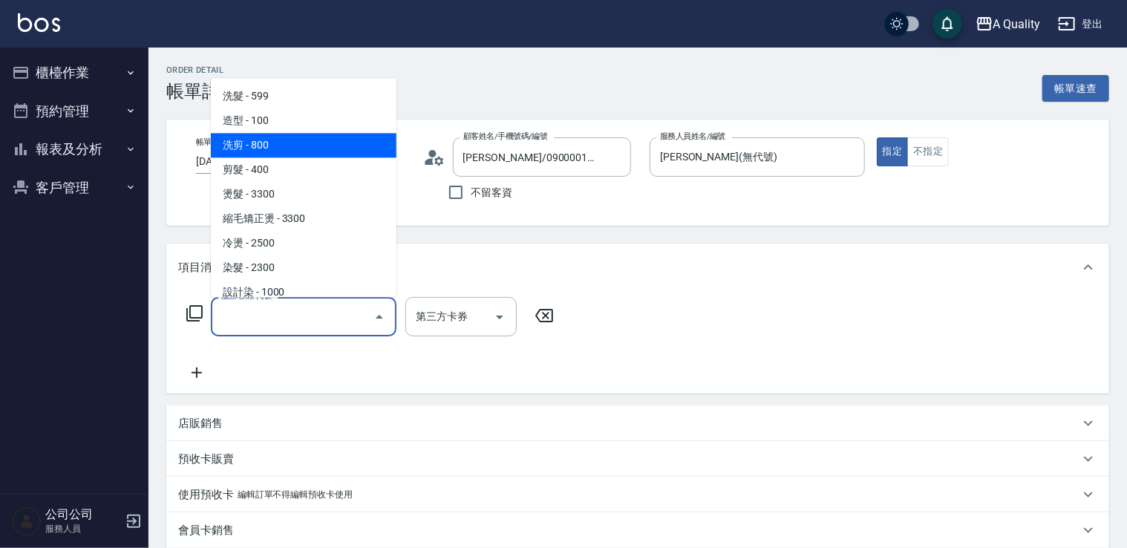
click at [271, 141] on span "洗剪 - 800" at bounding box center [304, 145] width 186 height 25
type input "洗剪(103)"
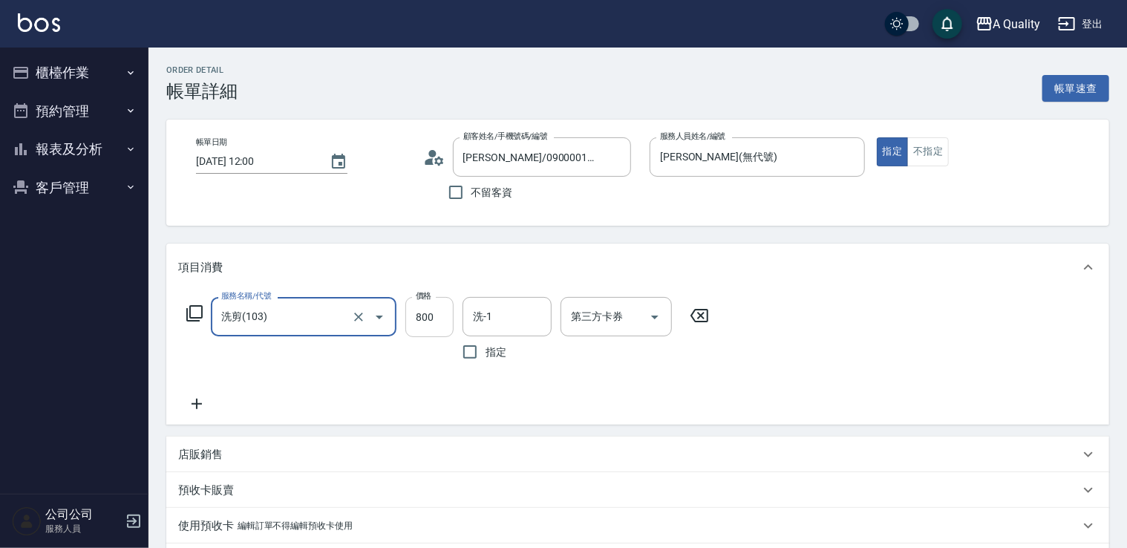
click at [434, 322] on input "800" at bounding box center [429, 317] width 48 height 40
type input "900"
click at [499, 329] on input "洗-1" at bounding box center [507, 317] width 76 height 26
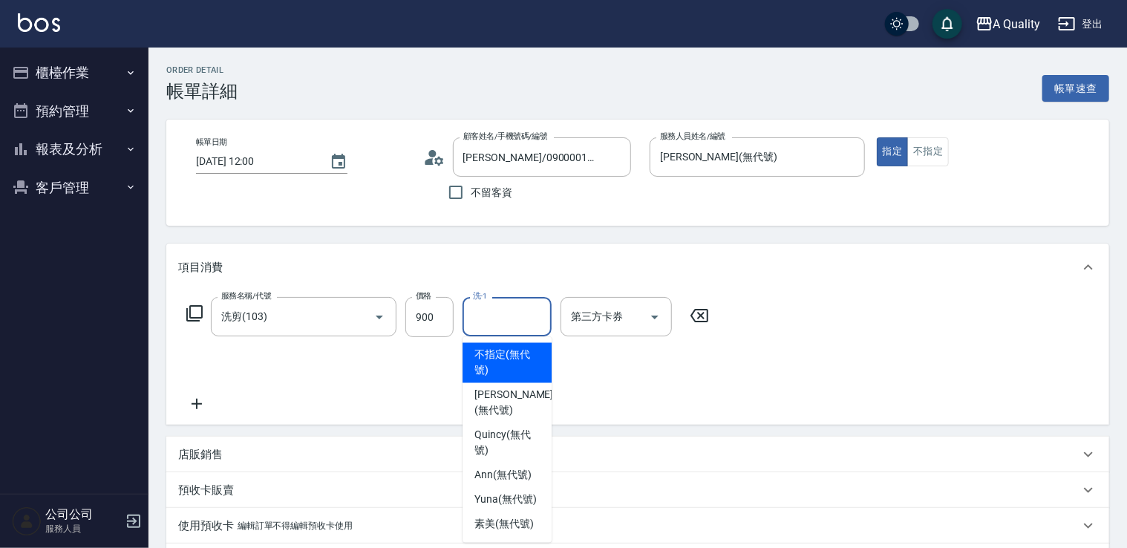
click at [894, 353] on div "服務名稱/代號 洗剪(103) 服務名稱/代號 價格 900 價格 洗-1 洗-1 指定 第三方卡券 第三方卡券" at bounding box center [637, 358] width 943 height 134
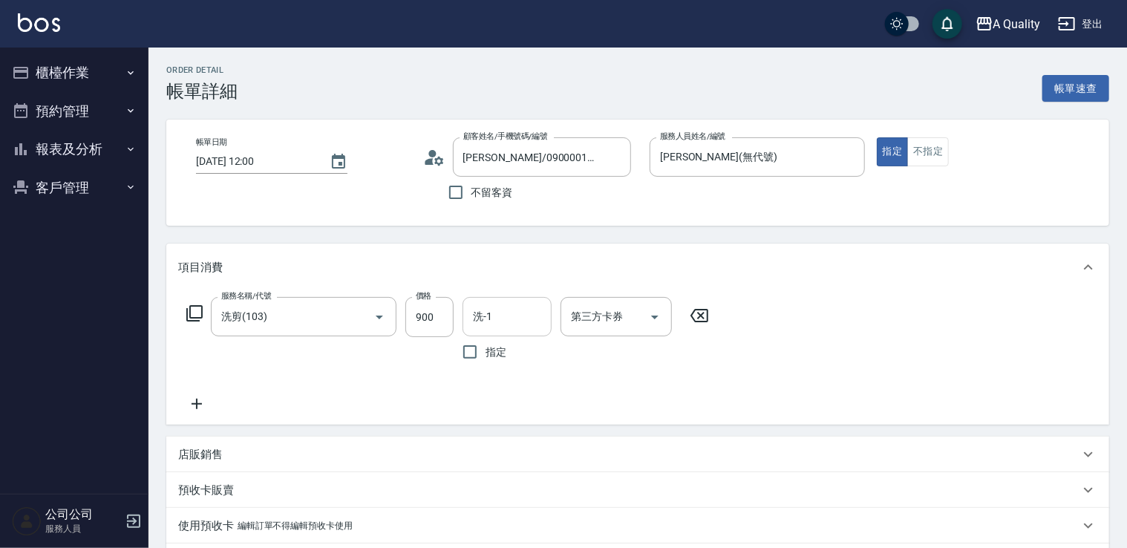
click at [518, 326] on input "洗-1" at bounding box center [507, 317] width 76 height 26
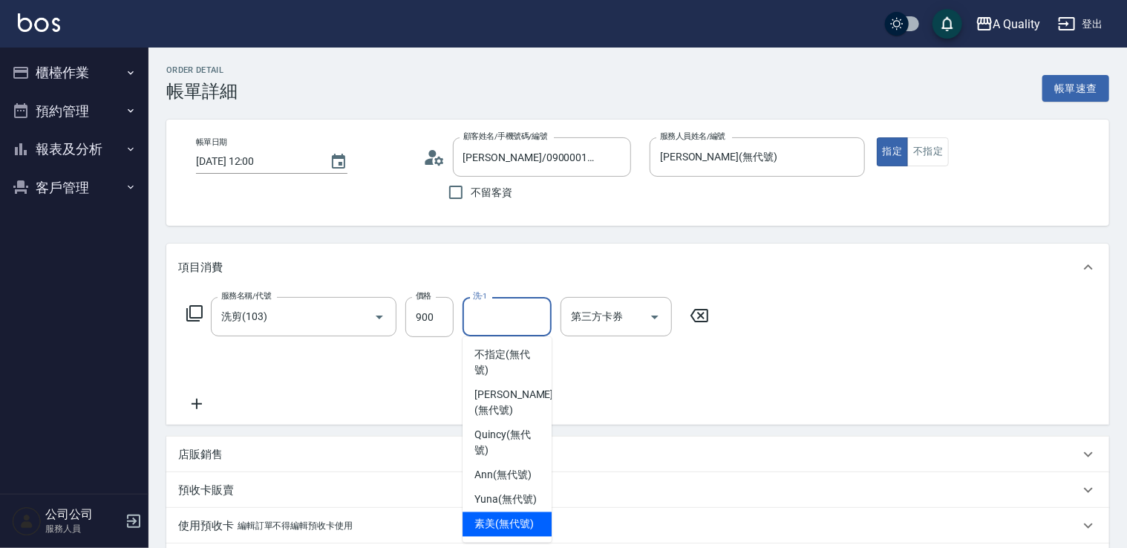
click at [487, 521] on span "素美 (無代號)" at bounding box center [504, 525] width 59 height 16
type input "素美(無代號)"
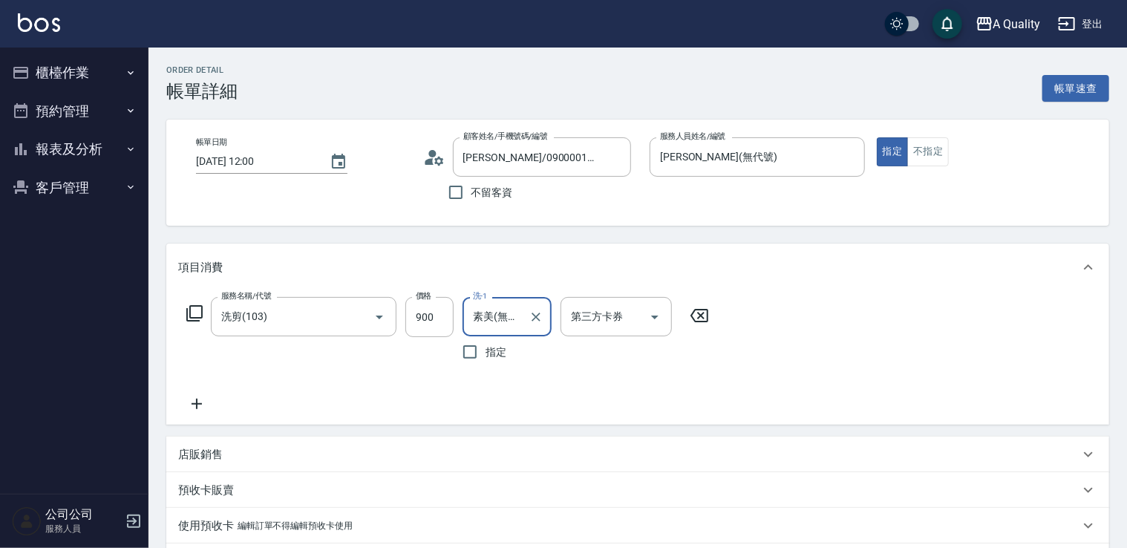
scroll to position [297, 0]
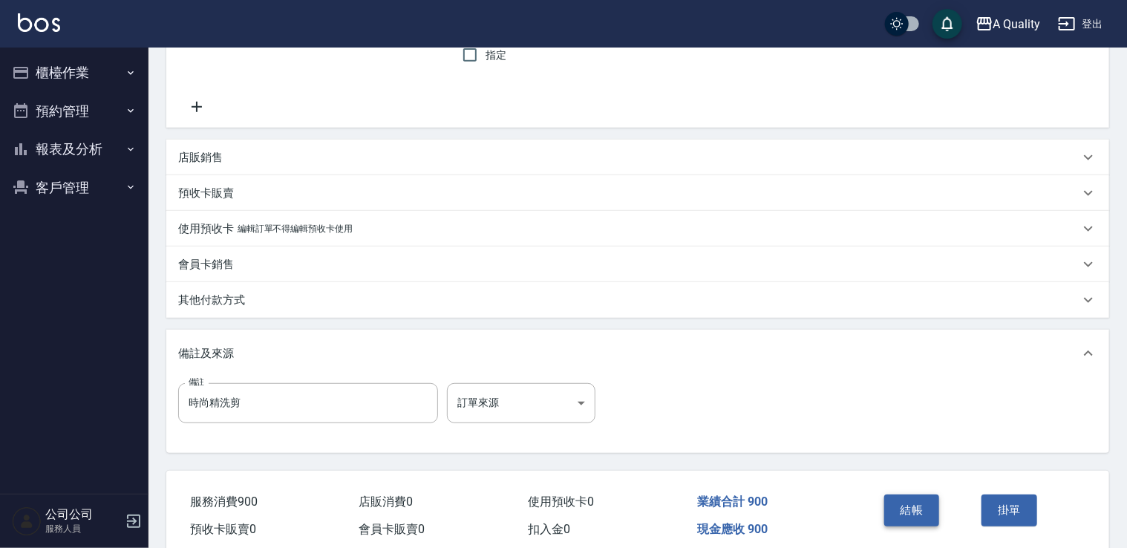
click at [907, 516] on button "結帳" at bounding box center [913, 510] width 56 height 31
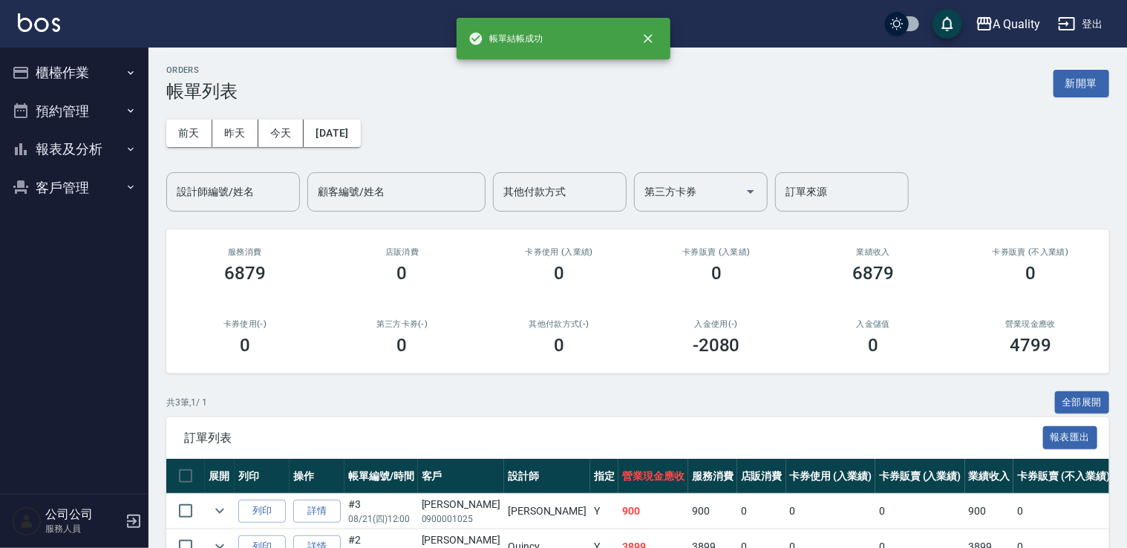
click at [57, 111] on button "預約管理" at bounding box center [74, 111] width 137 height 39
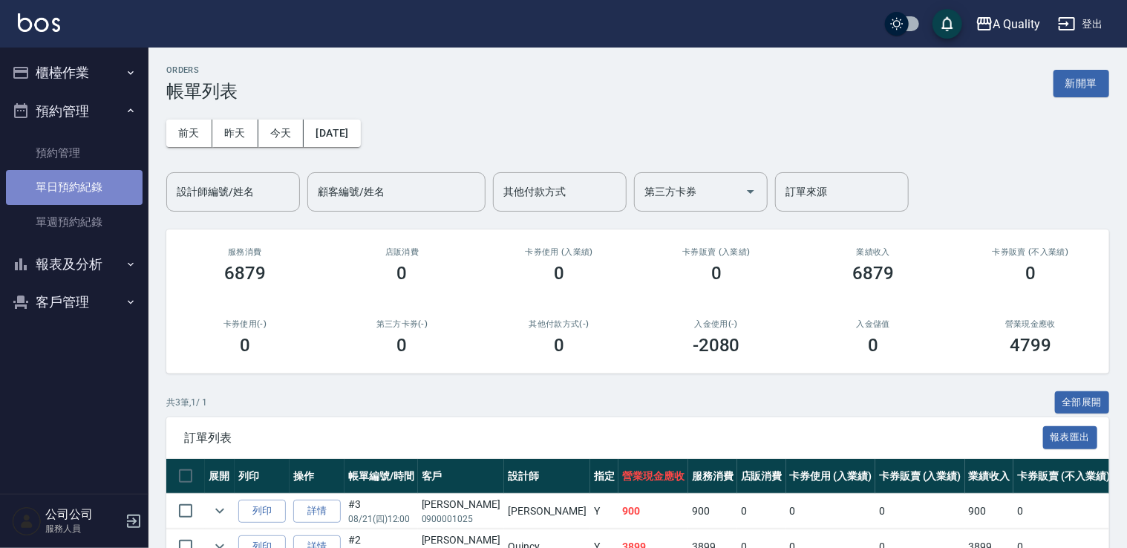
click at [77, 177] on link "單日預約紀錄" at bounding box center [74, 187] width 137 height 34
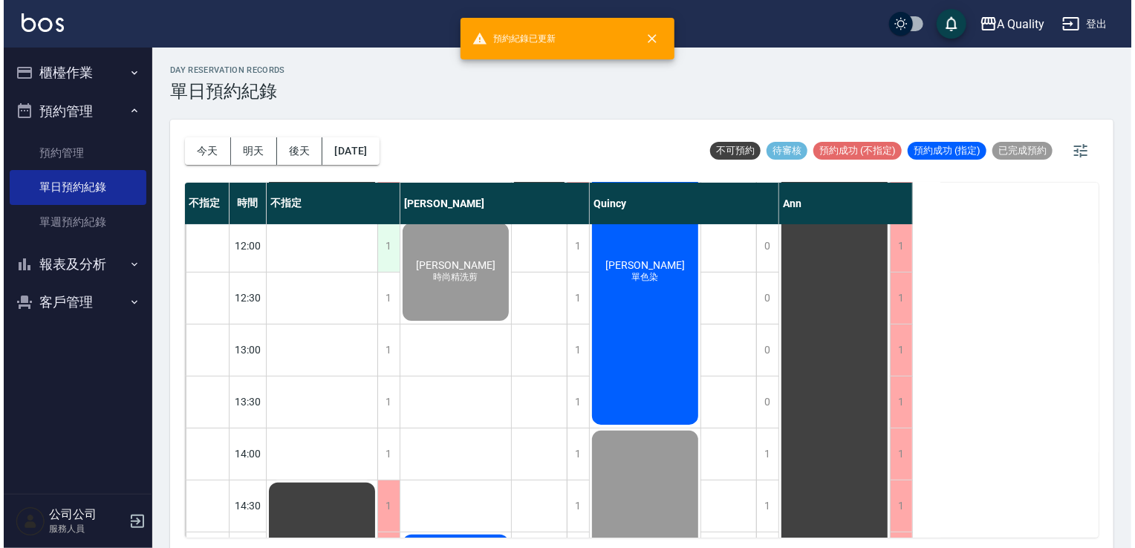
scroll to position [297, 0]
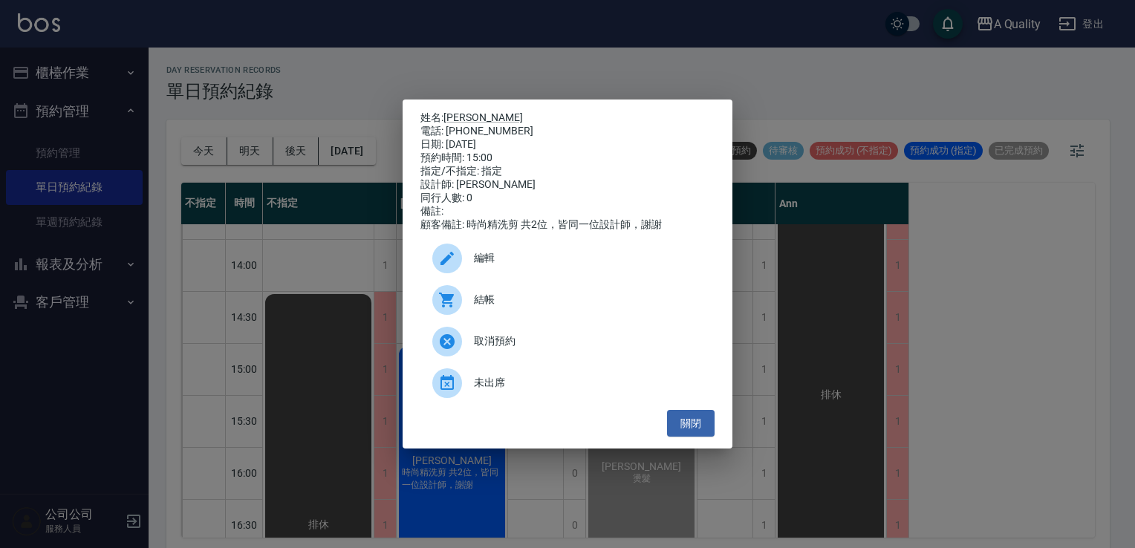
click at [478, 307] on span "結帳" at bounding box center [588, 300] width 229 height 16
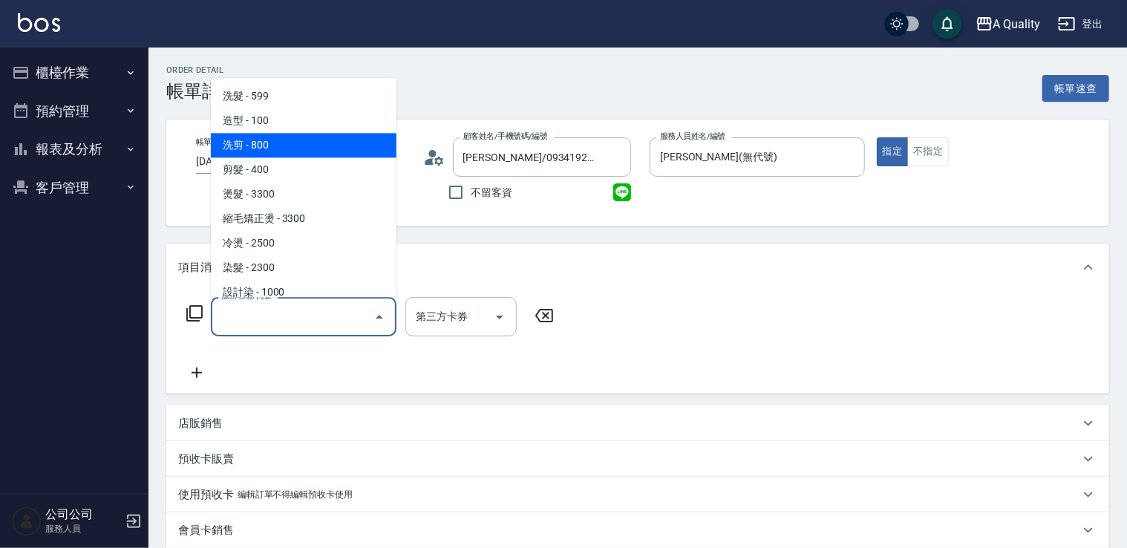
click at [264, 150] on span "洗剪 - 800" at bounding box center [304, 145] width 186 height 25
type input "洗剪(103)"
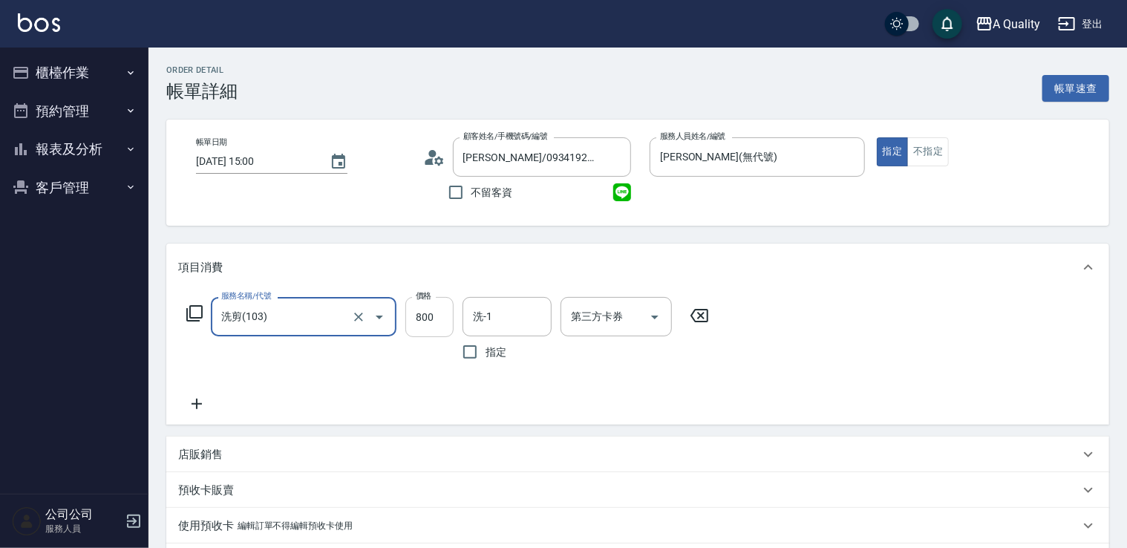
click at [423, 313] on input "800" at bounding box center [429, 317] width 48 height 40
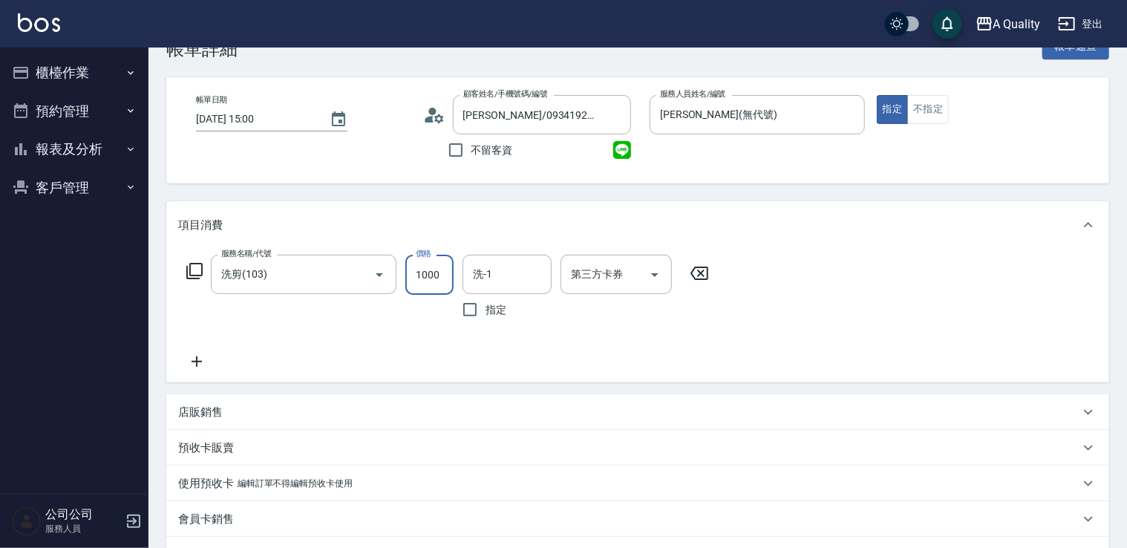
scroll to position [149, 0]
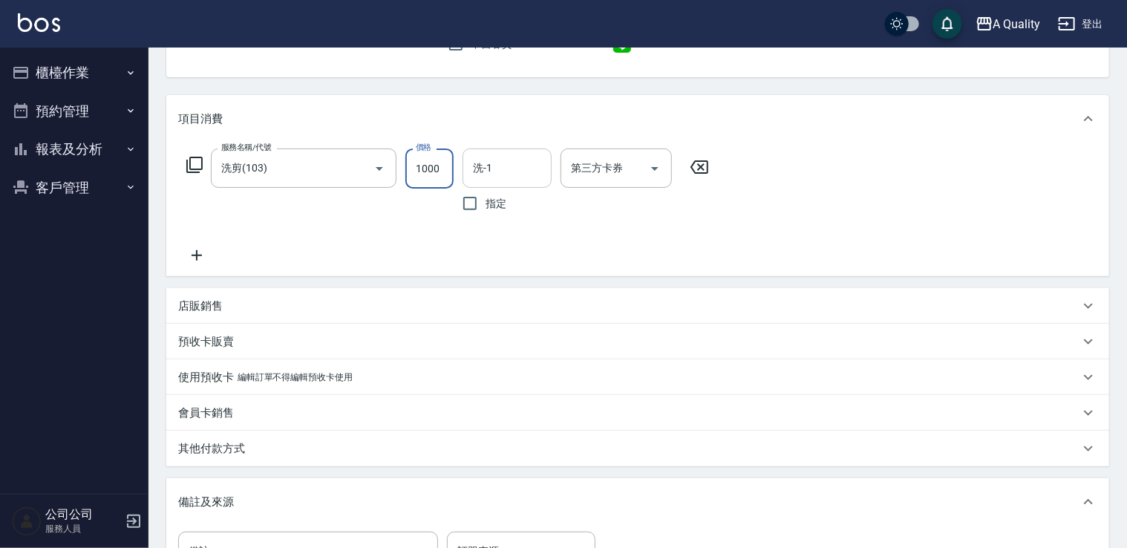
type input "1000"
click at [511, 177] on input "洗-1" at bounding box center [507, 168] width 76 height 26
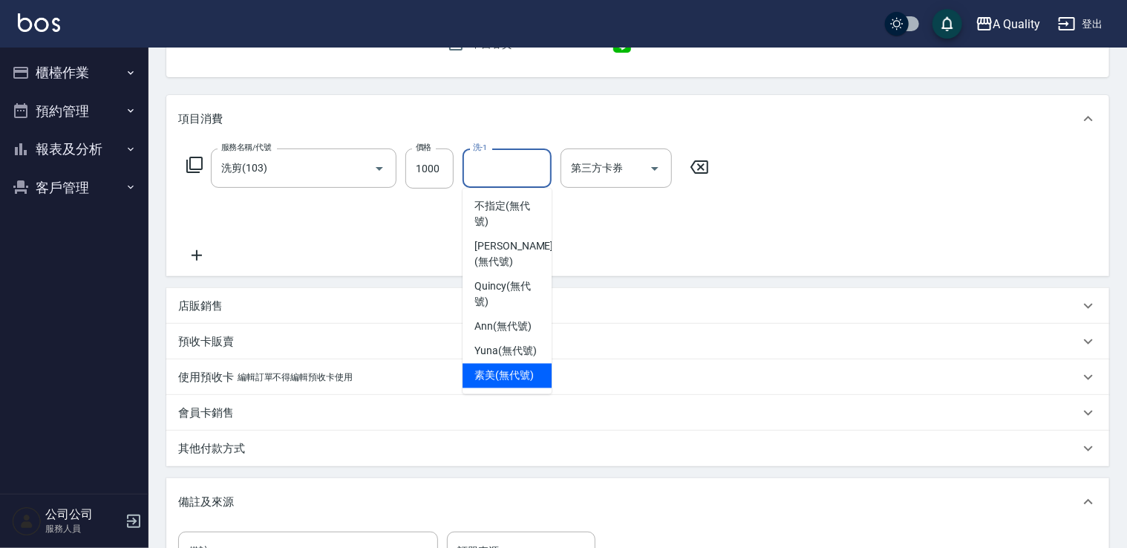
click at [509, 371] on span "素美 (無代號)" at bounding box center [504, 376] width 59 height 16
type input "素美(無代號)"
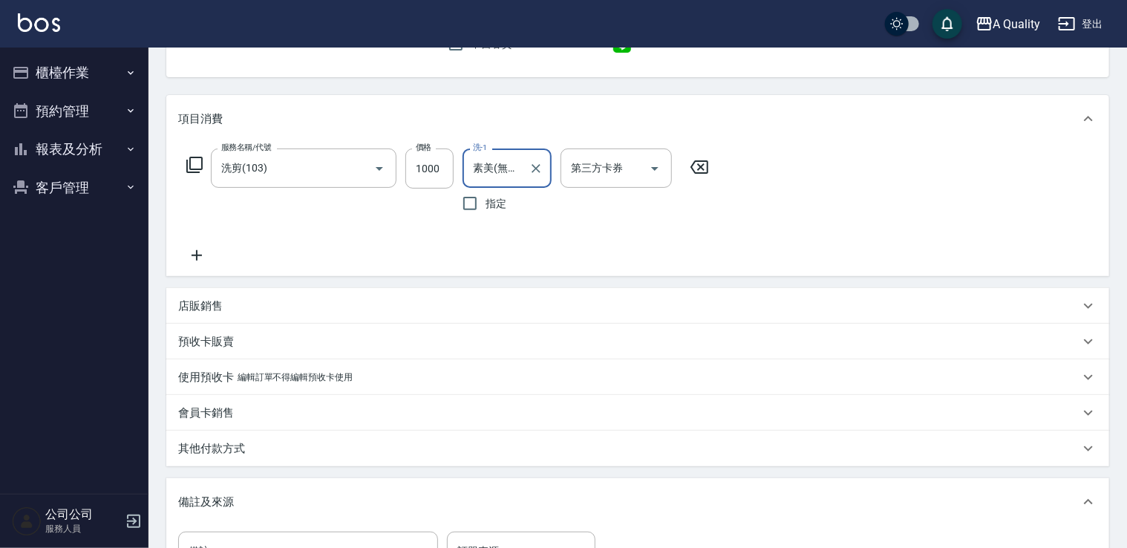
scroll to position [360, 0]
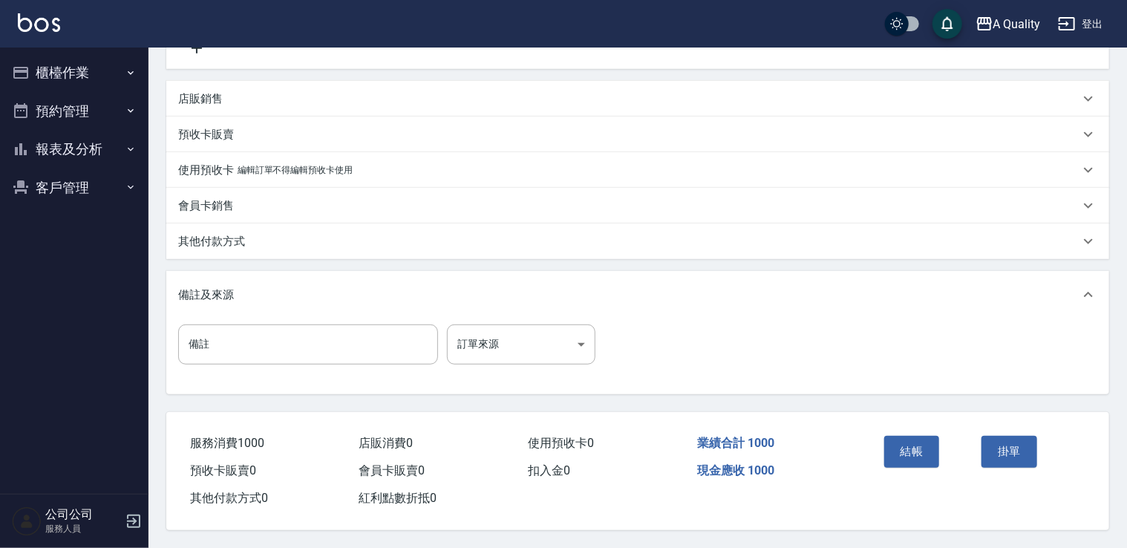
click at [918, 446] on button "結帳" at bounding box center [913, 451] width 56 height 31
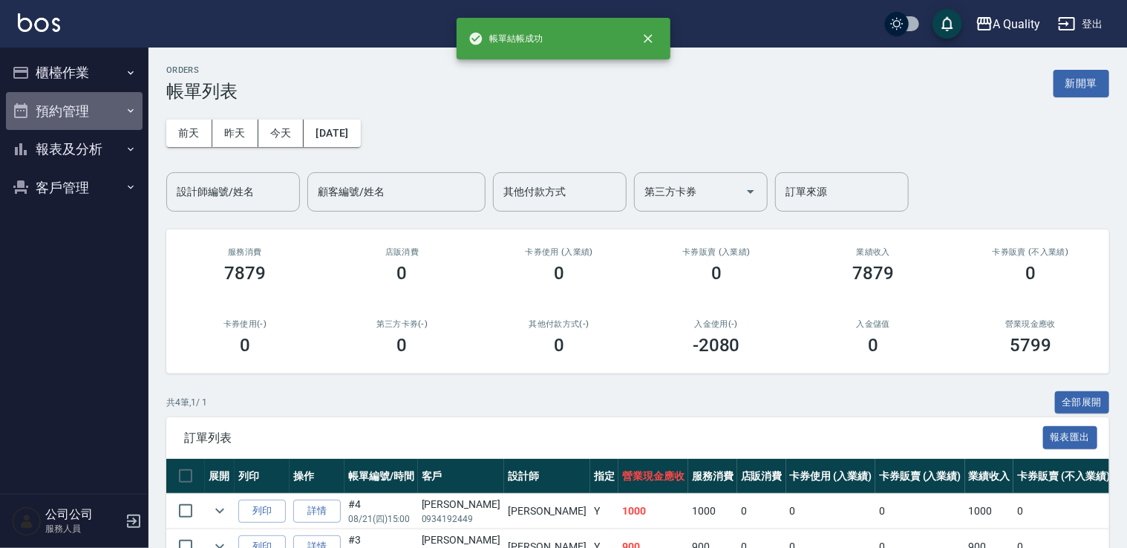
click at [77, 114] on button "預約管理" at bounding box center [74, 111] width 137 height 39
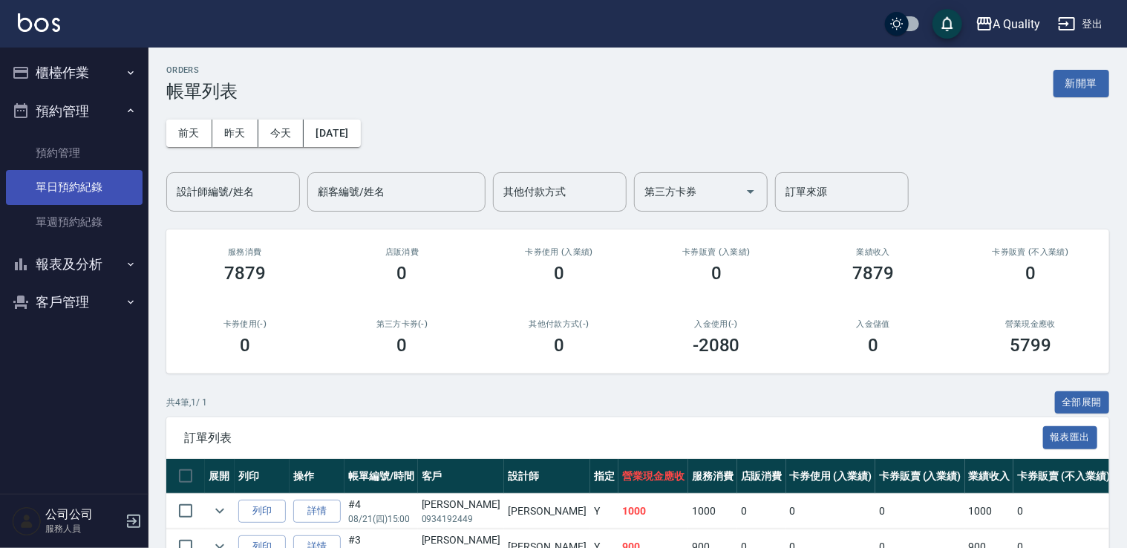
click at [86, 175] on link "單日預約紀錄" at bounding box center [74, 187] width 137 height 34
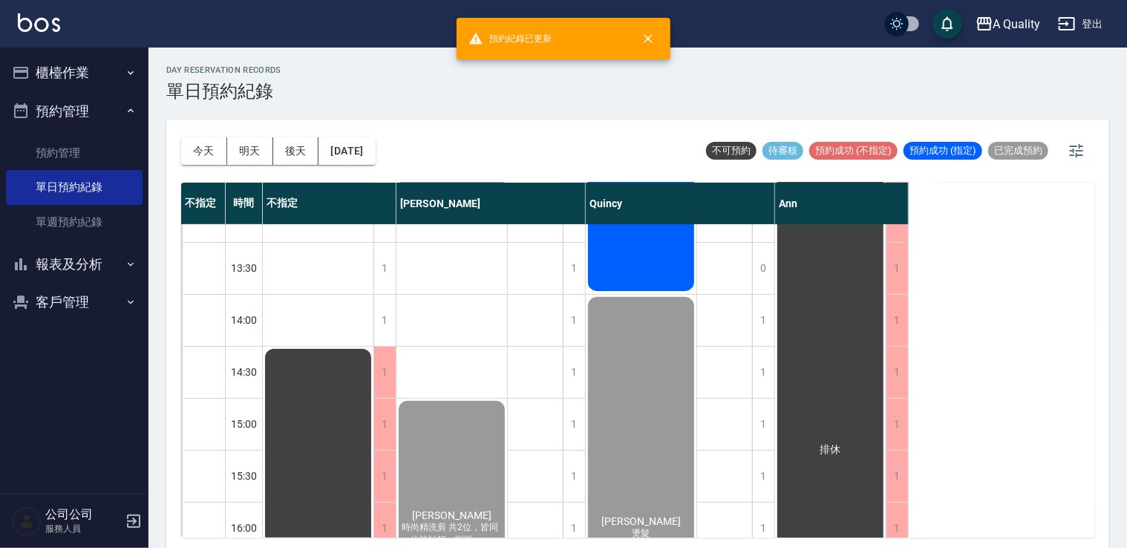
scroll to position [297, 0]
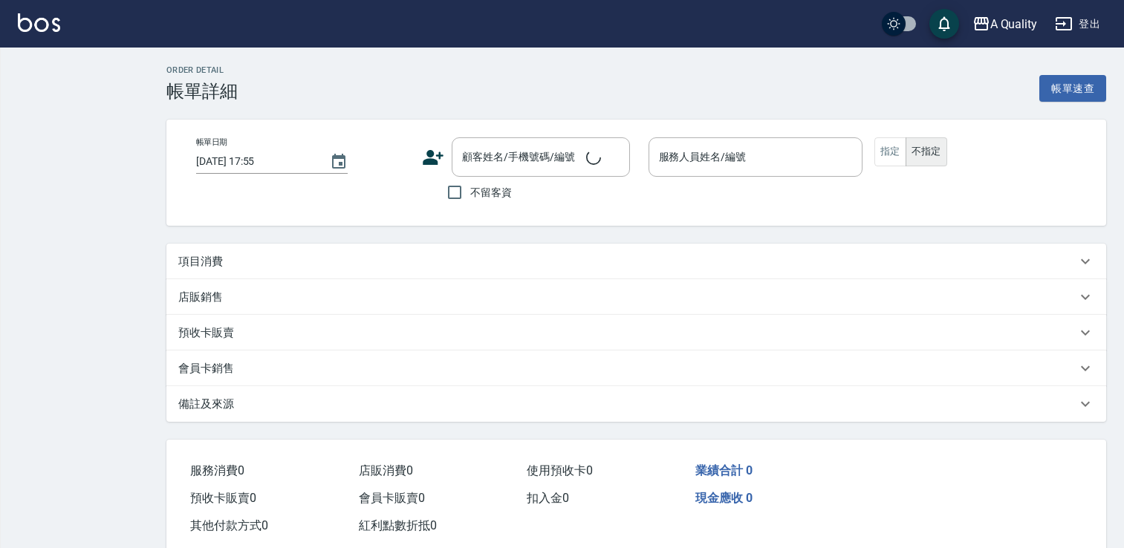
type input "[DATE] 15:00"
type input "[PERSON_NAME](無代號)"
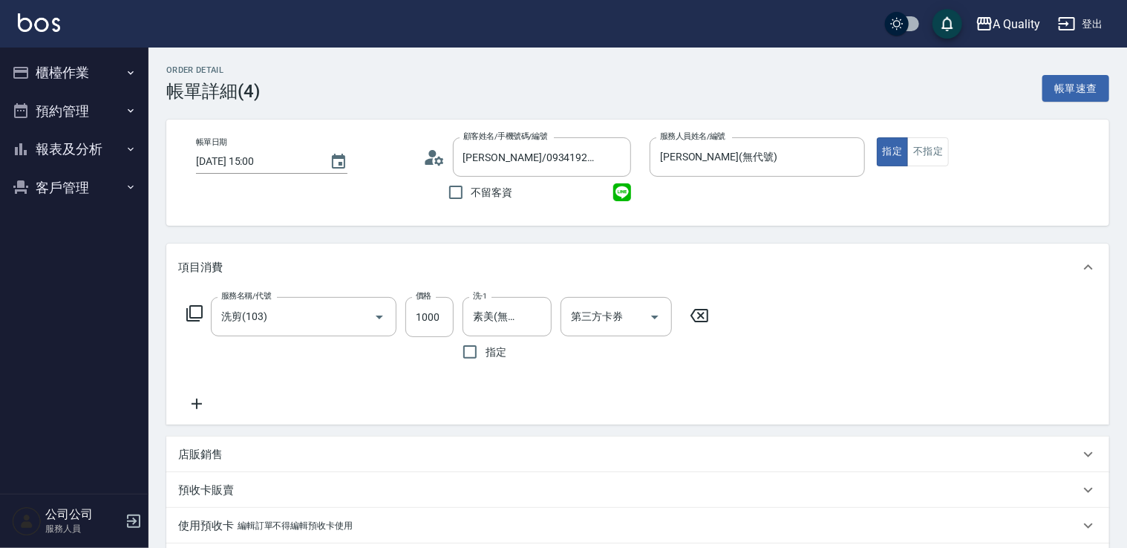
type input "[PERSON_NAME]/0934192449/null"
type input "洗剪(103)"
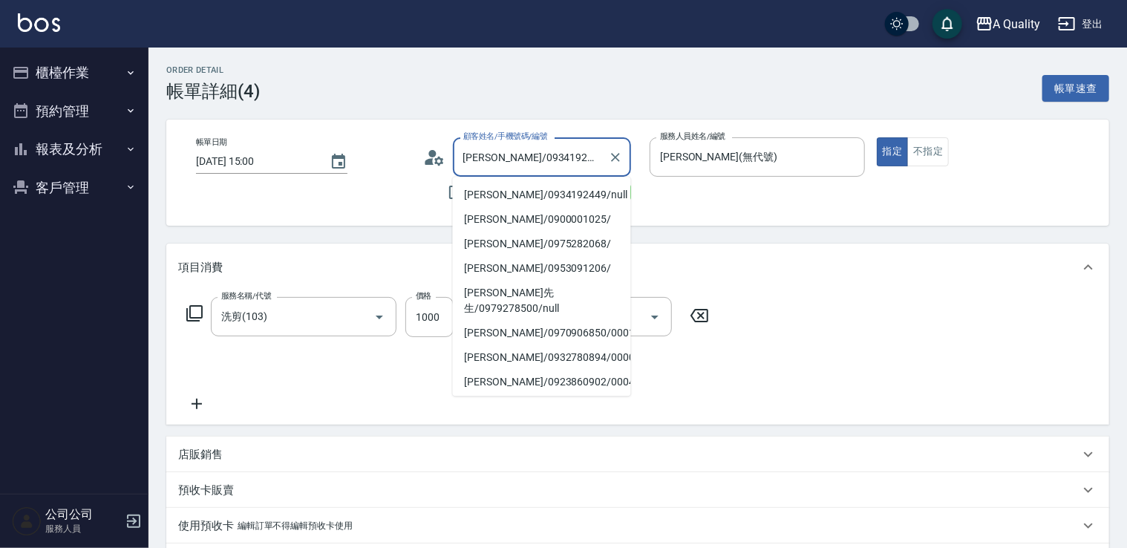
scroll to position [0, 7]
drag, startPoint x: 526, startPoint y: 154, endPoint x: 579, endPoint y: 157, distance: 52.8
click at [579, 157] on input "[PERSON_NAME]/0934192449/null" at bounding box center [531, 157] width 143 height 26
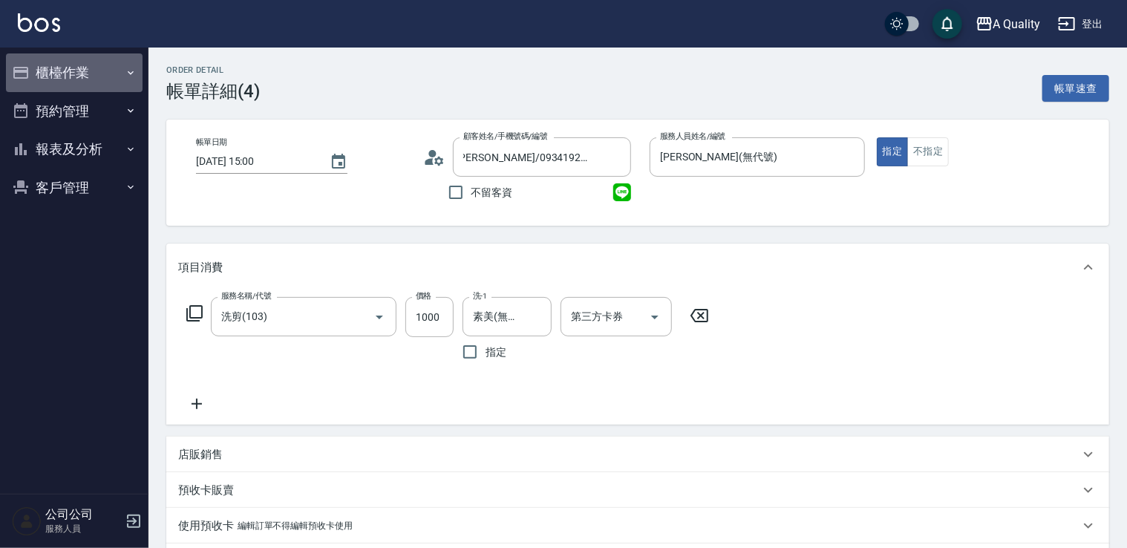
click at [56, 61] on button "櫃檯作業" at bounding box center [74, 72] width 137 height 39
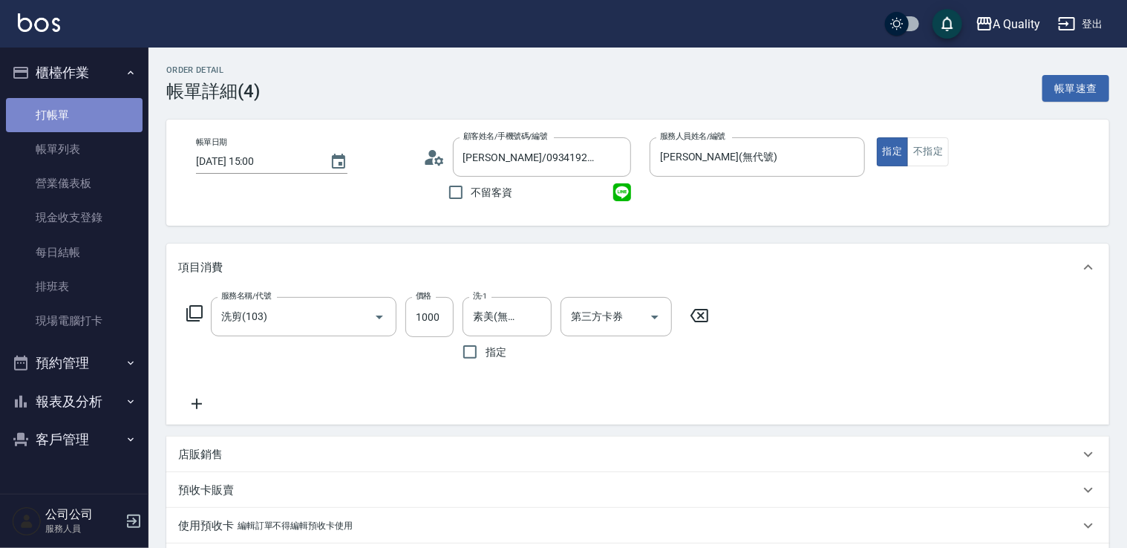
click at [65, 114] on link "打帳單" at bounding box center [74, 115] width 137 height 34
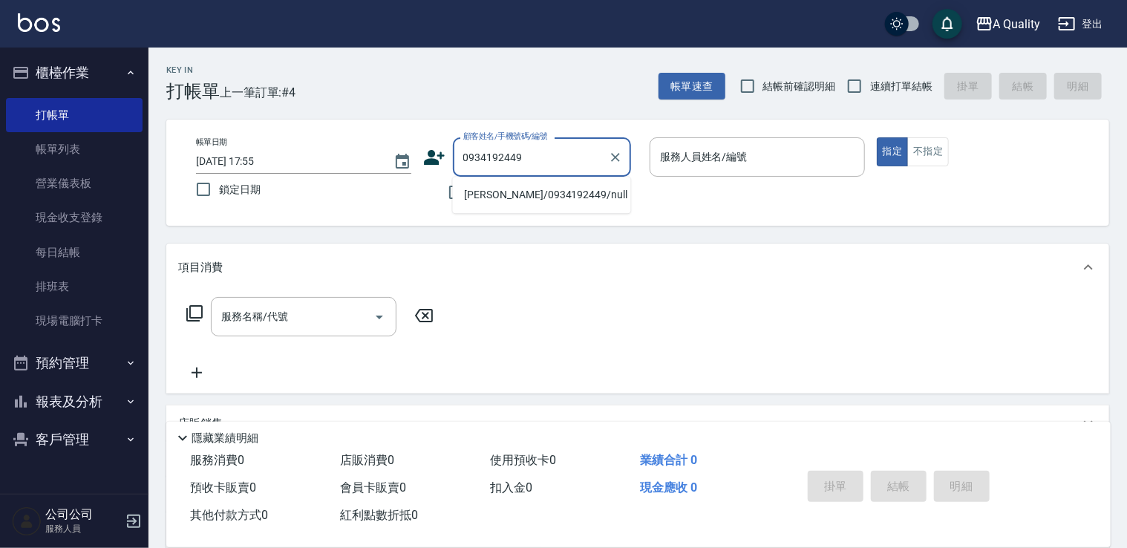
click at [526, 195] on li "[PERSON_NAME]/0934192449/null" at bounding box center [542, 195] width 178 height 25
type input "[PERSON_NAME]/0934192449/null"
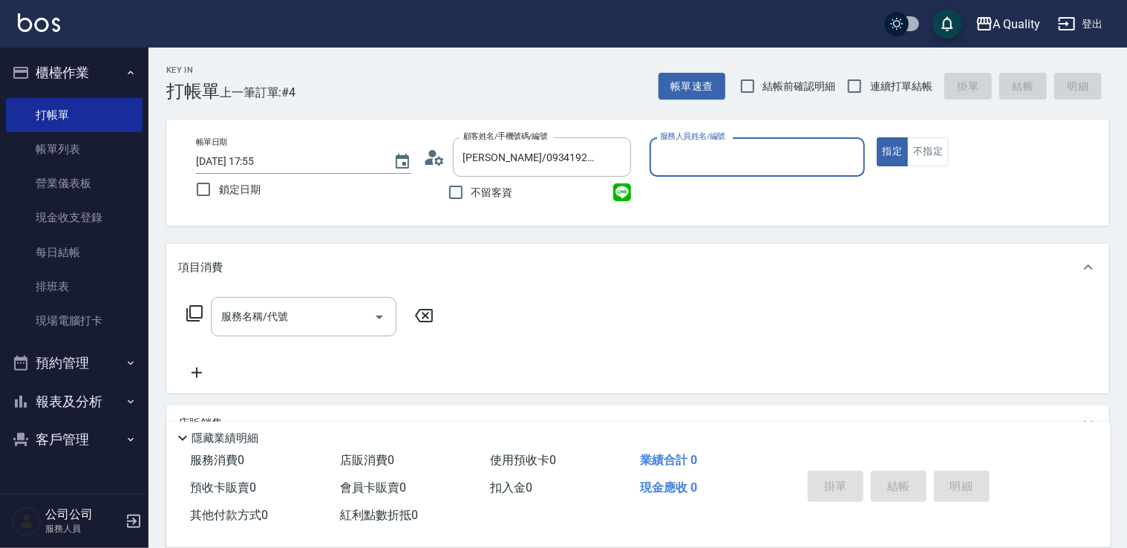
click at [701, 166] on input "服務人員姓名/編號" at bounding box center [758, 157] width 202 height 26
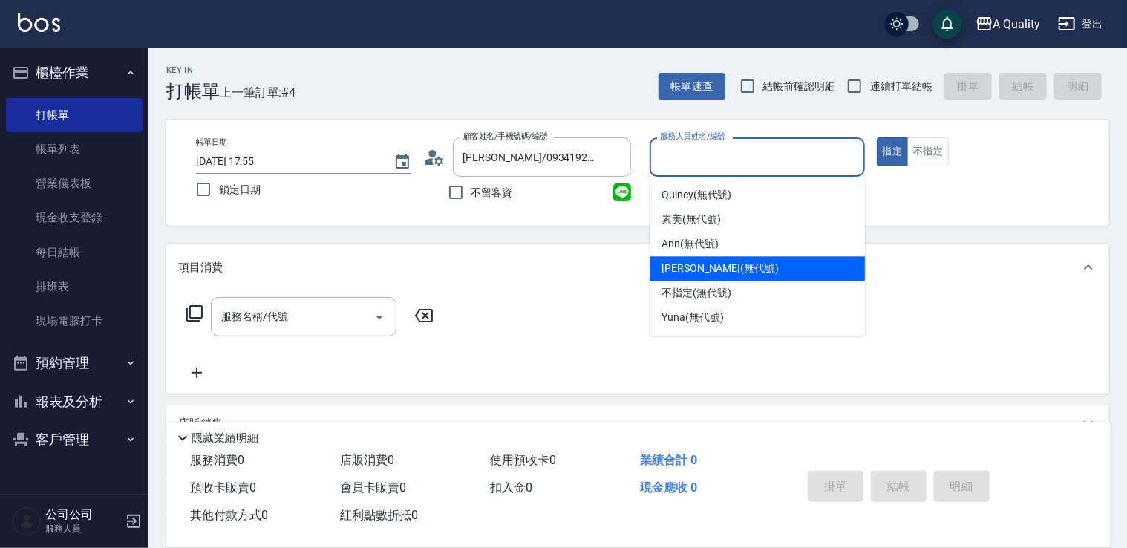
click at [687, 262] on span "[PERSON_NAME] (無代號)" at bounding box center [720, 269] width 117 height 16
type input "[PERSON_NAME](無代號)"
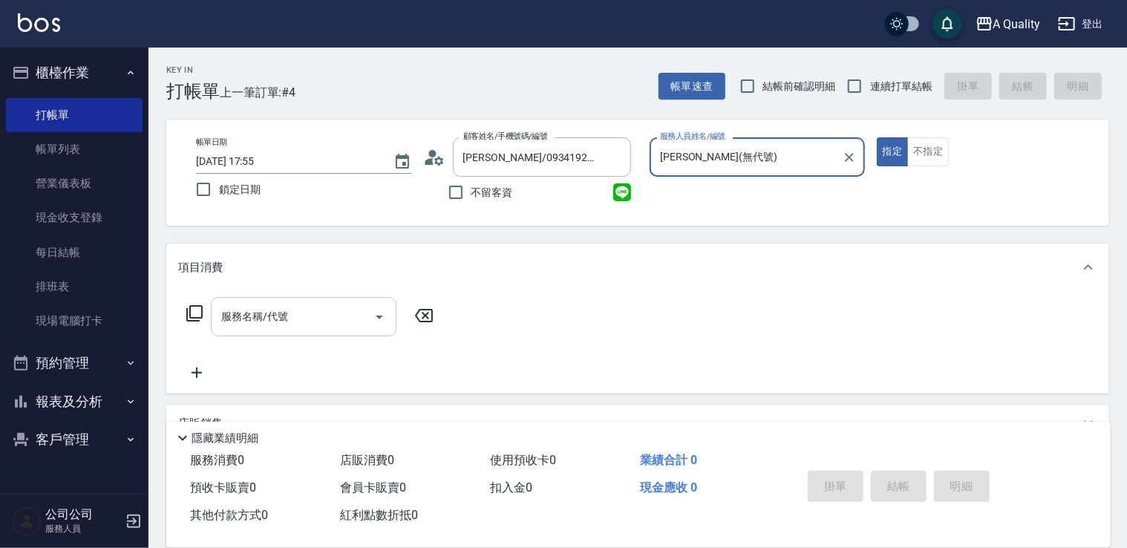
click at [368, 321] on button "Open" at bounding box center [380, 317] width 24 height 24
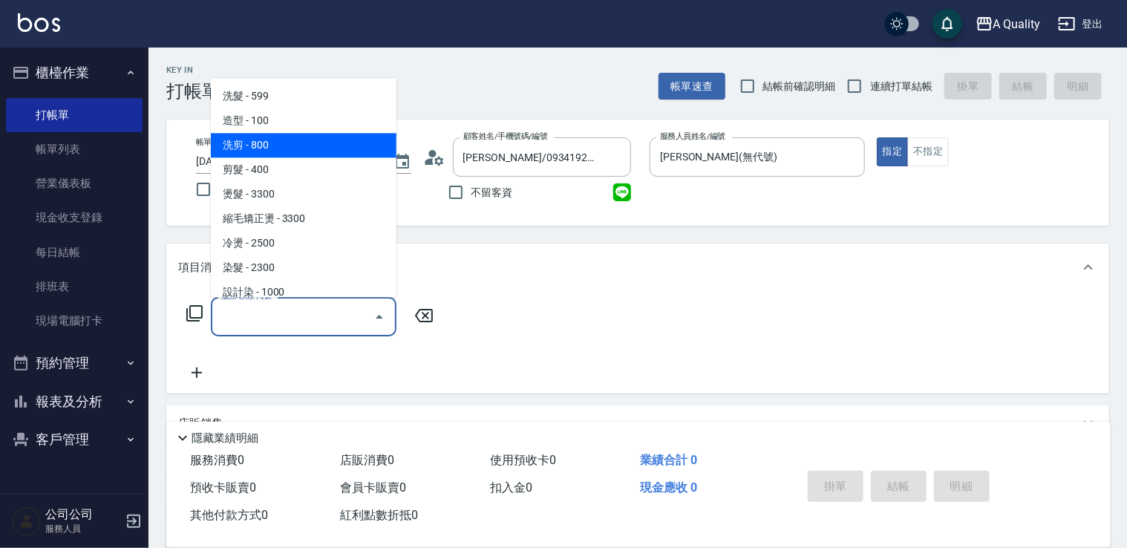
click at [296, 140] on span "洗剪 - 800" at bounding box center [304, 145] width 186 height 25
type input "洗剪(103)"
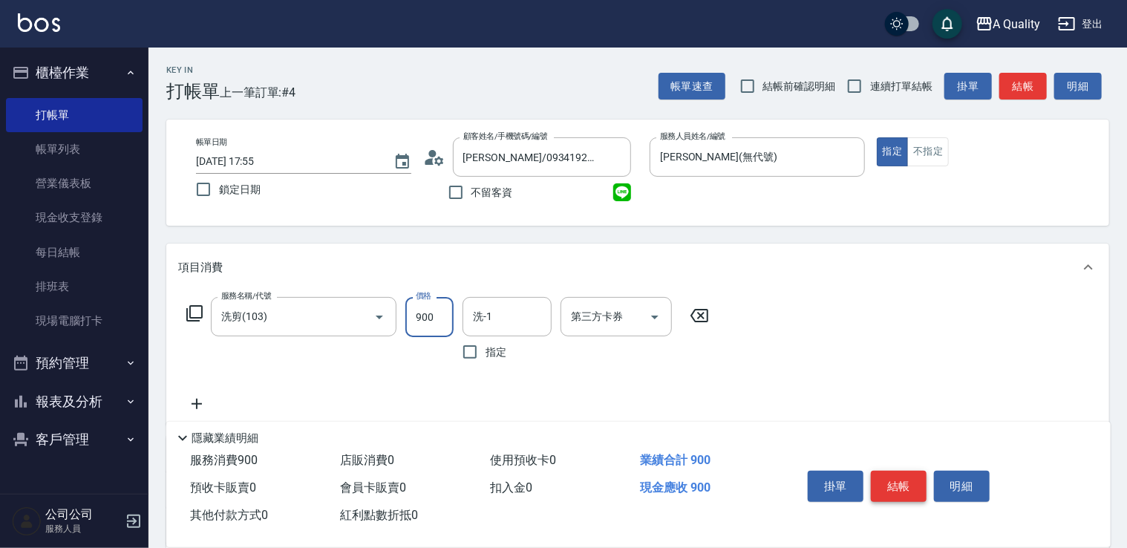
type input "900"
click at [904, 477] on button "結帳" at bounding box center [899, 486] width 56 height 31
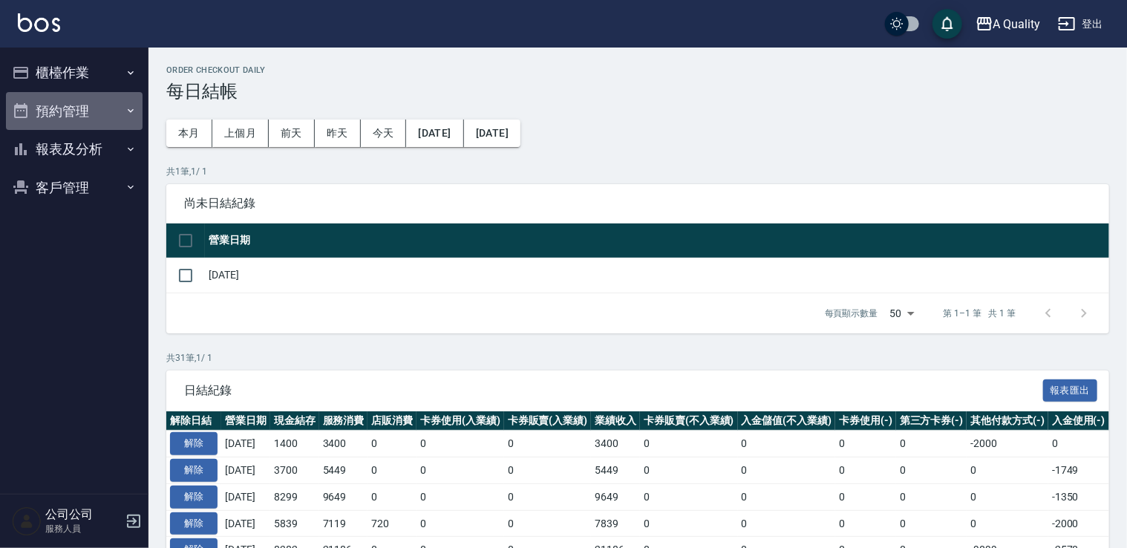
drag, startPoint x: 80, startPoint y: 104, endPoint x: 90, endPoint y: 117, distance: 15.9
click at [81, 102] on button "預約管理" at bounding box center [74, 111] width 137 height 39
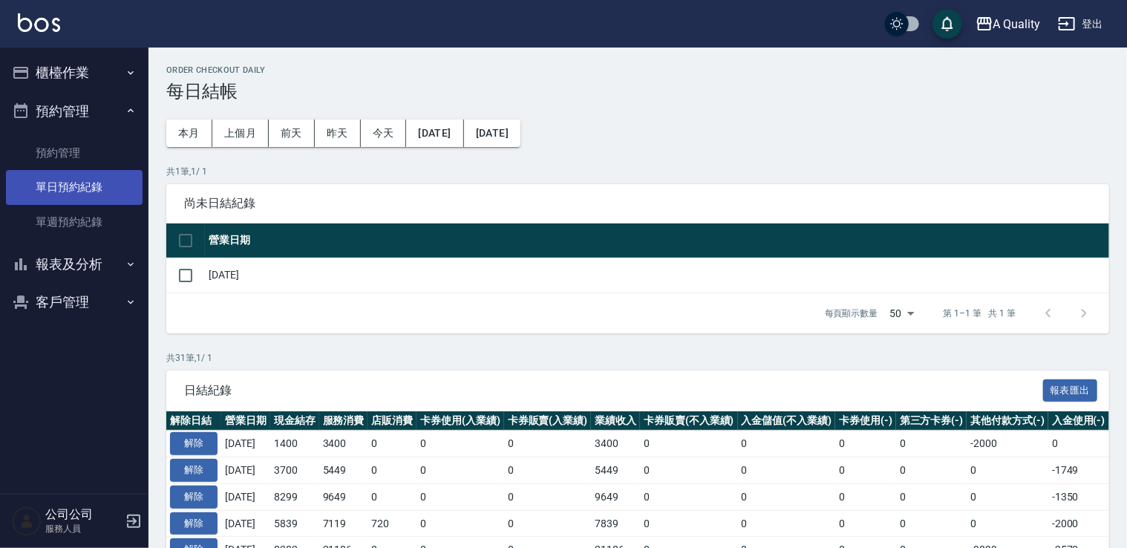
click at [74, 188] on link "單日預約紀錄" at bounding box center [74, 187] width 137 height 34
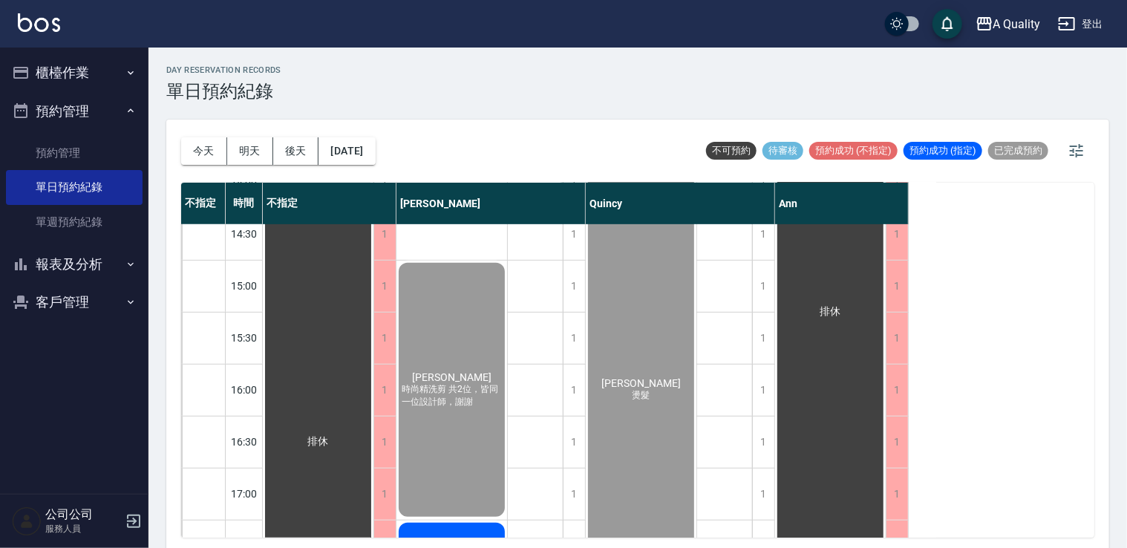
scroll to position [297, 0]
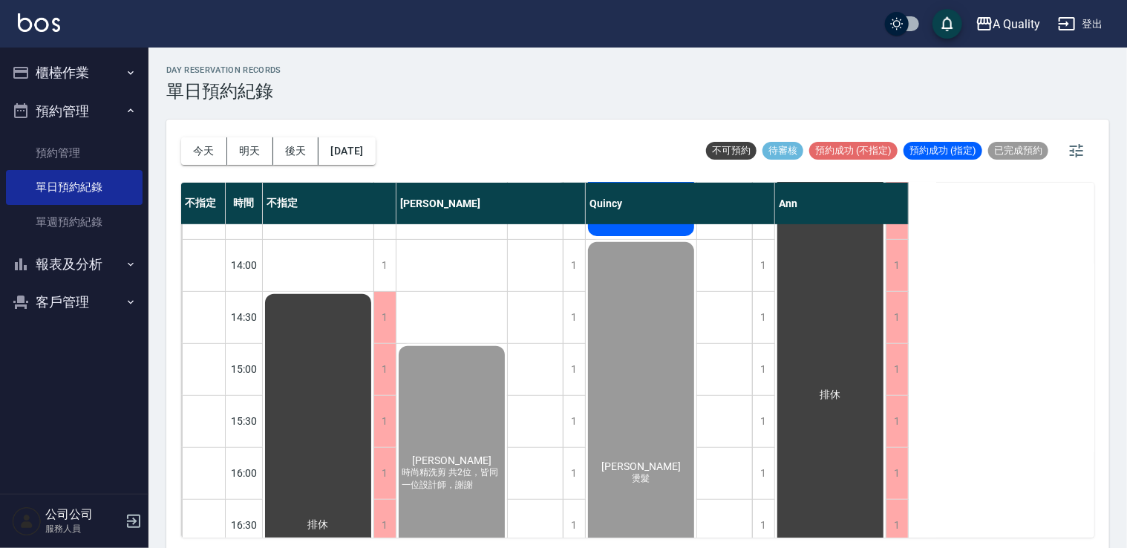
click at [240, 150] on button "明天" at bounding box center [250, 150] width 46 height 27
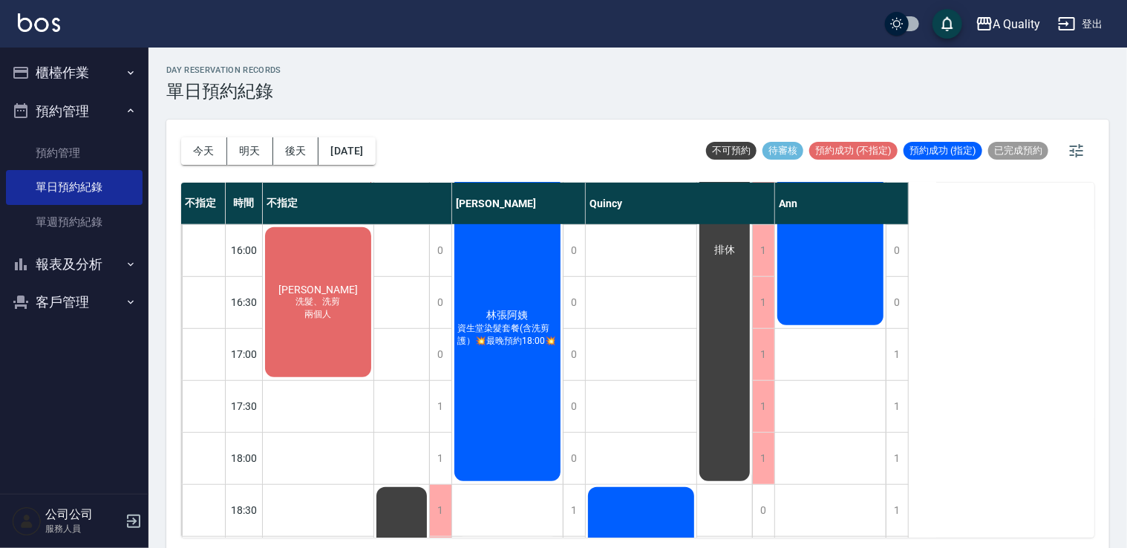
scroll to position [223, 0]
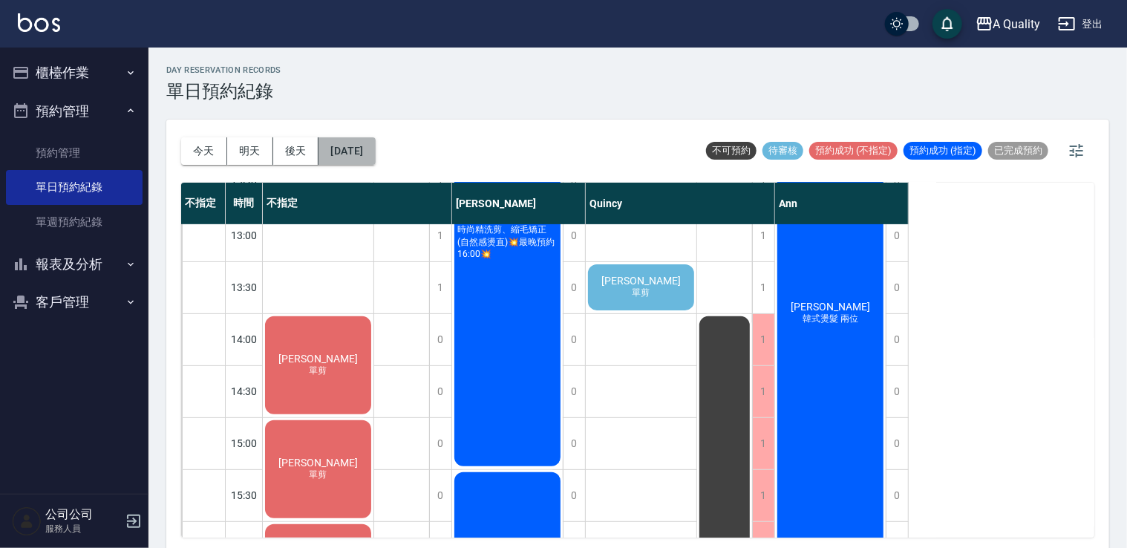
click at [354, 144] on button "2025/08/22" at bounding box center [347, 150] width 56 height 27
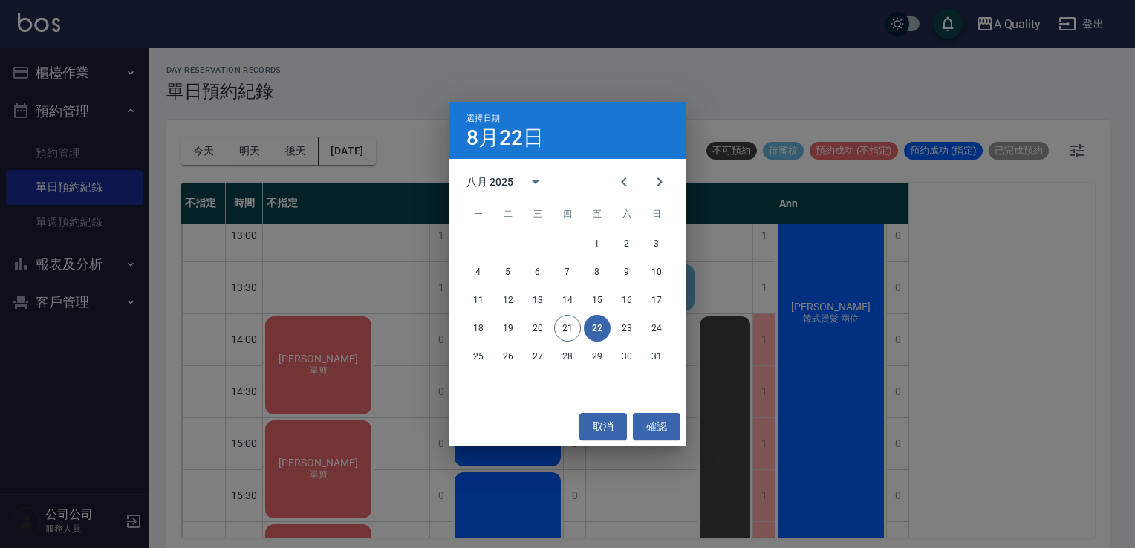
click at [309, 155] on div "選擇日期 8月22日 八月 2025 一 二 三 四 五 六 日 1 2 3 4 5 6 7 8 9 10 11 12 13 14 15 16 17 18 1…" at bounding box center [567, 274] width 1135 height 548
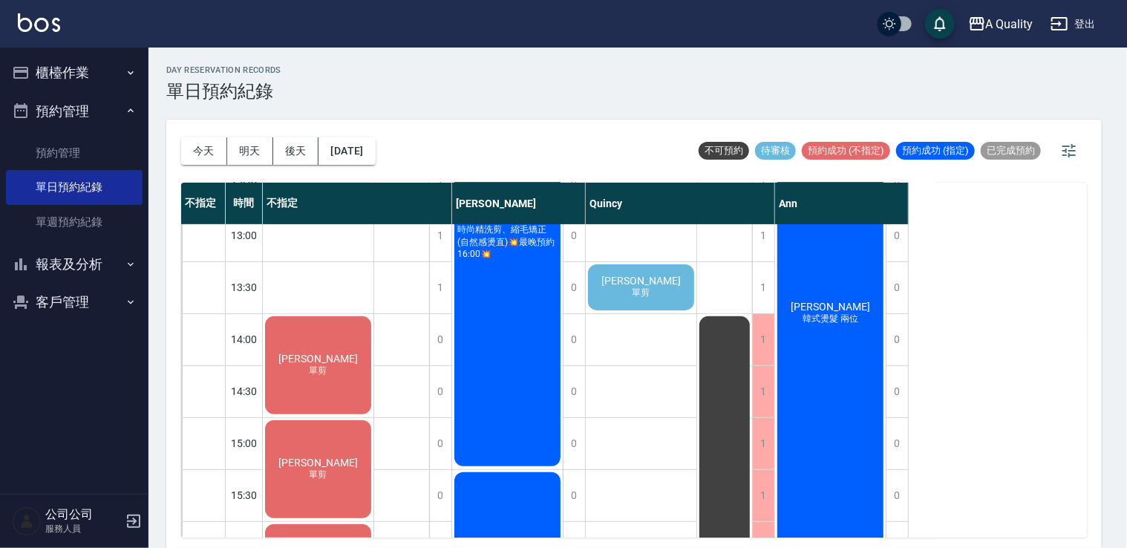
click at [296, 152] on button "後天" at bounding box center [296, 150] width 46 height 27
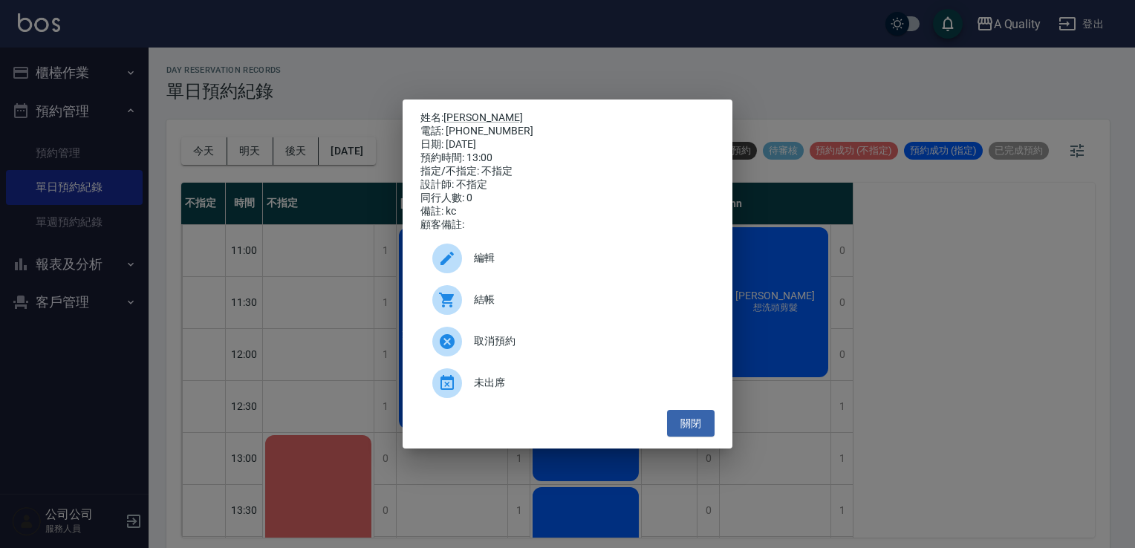
click at [503, 265] on span "編輯" at bounding box center [588, 258] width 229 height 16
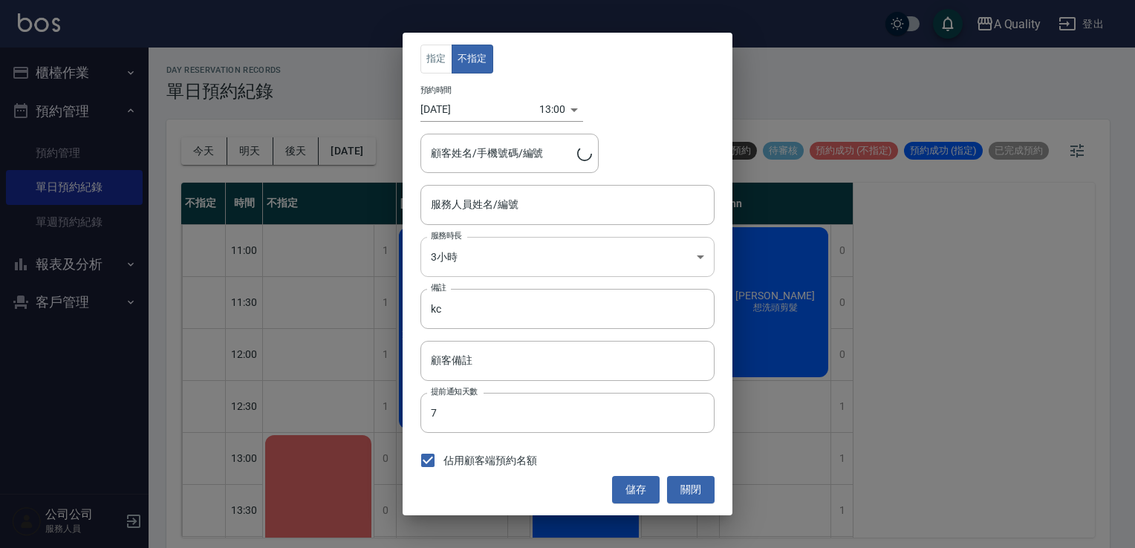
type input "不指定(無代號)"
type input "王慧樺/0922512435/000576"
click at [501, 206] on input "不指定(無代號)" at bounding box center [556, 205] width 258 height 26
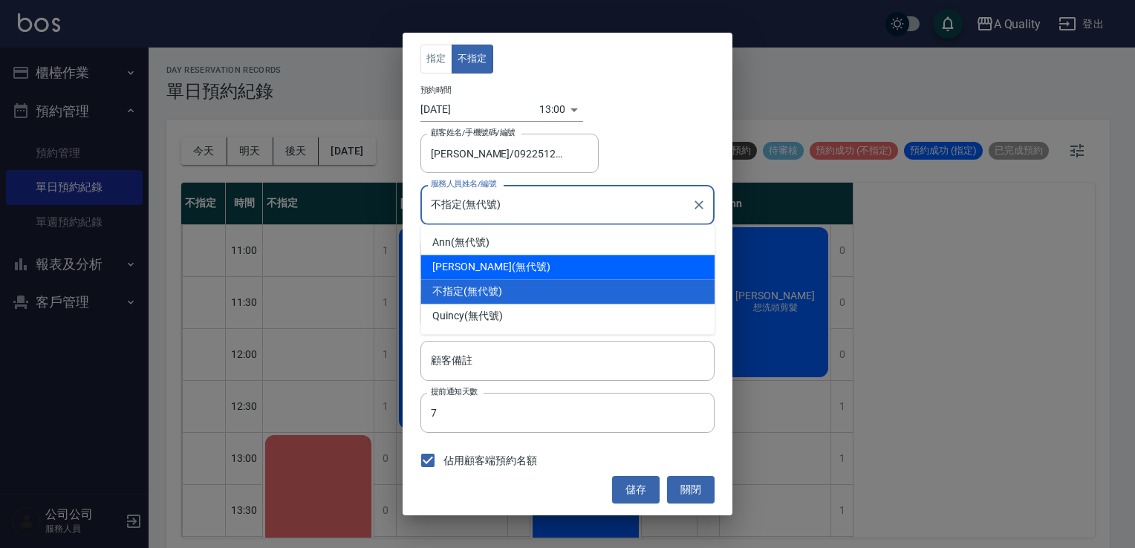
click at [472, 267] on div "Taylor (無代號)" at bounding box center [567, 267] width 294 height 25
type input "Taylor(無代號)"
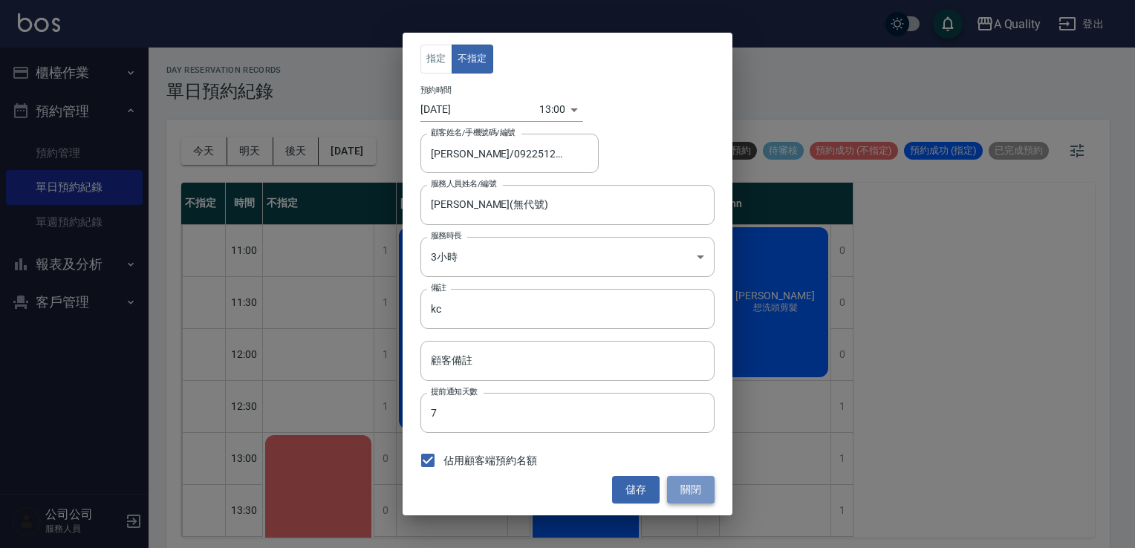
click at [699, 492] on button "關閉" at bounding box center [691, 489] width 48 height 27
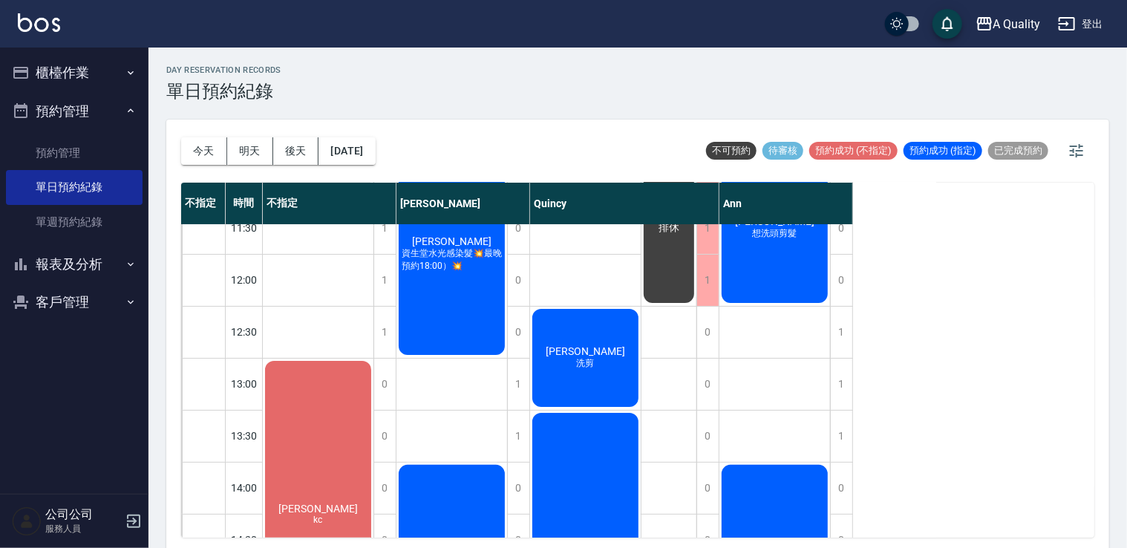
scroll to position [223, 0]
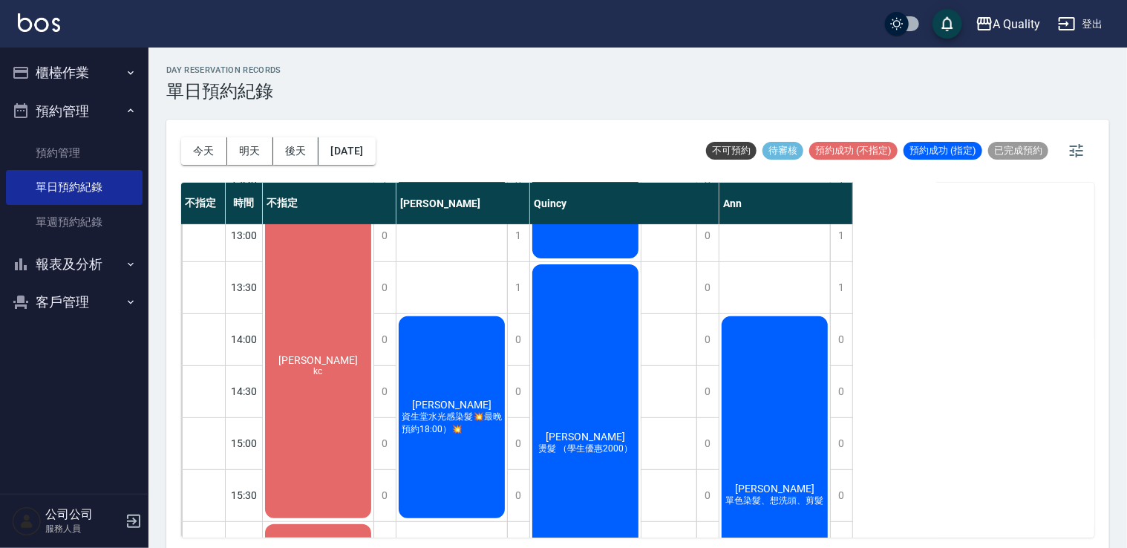
click at [335, 294] on div "王慧樺 kc" at bounding box center [318, 365] width 111 height 310
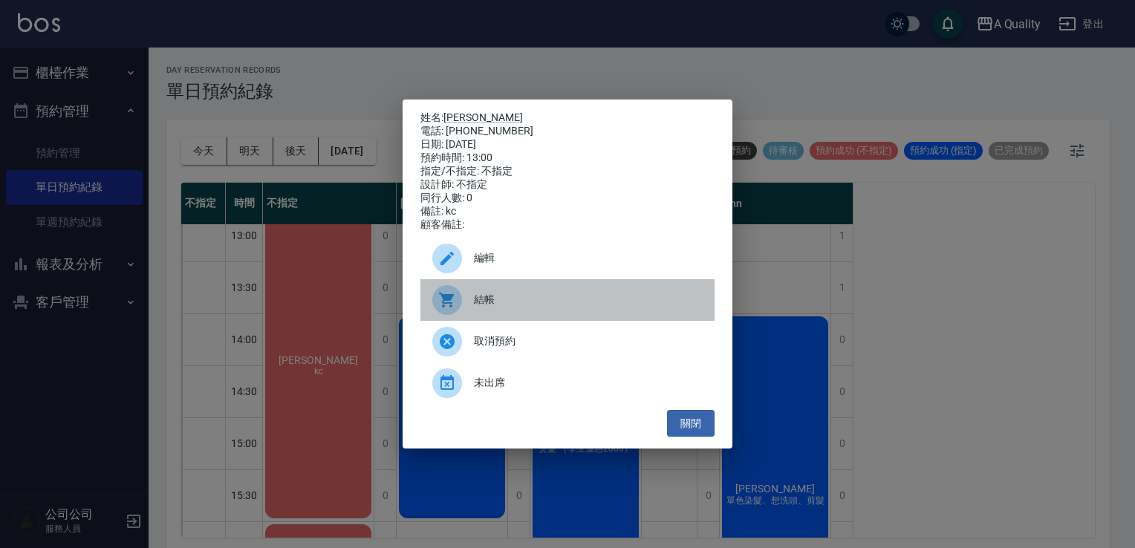
click at [472, 315] on div at bounding box center [453, 300] width 42 height 30
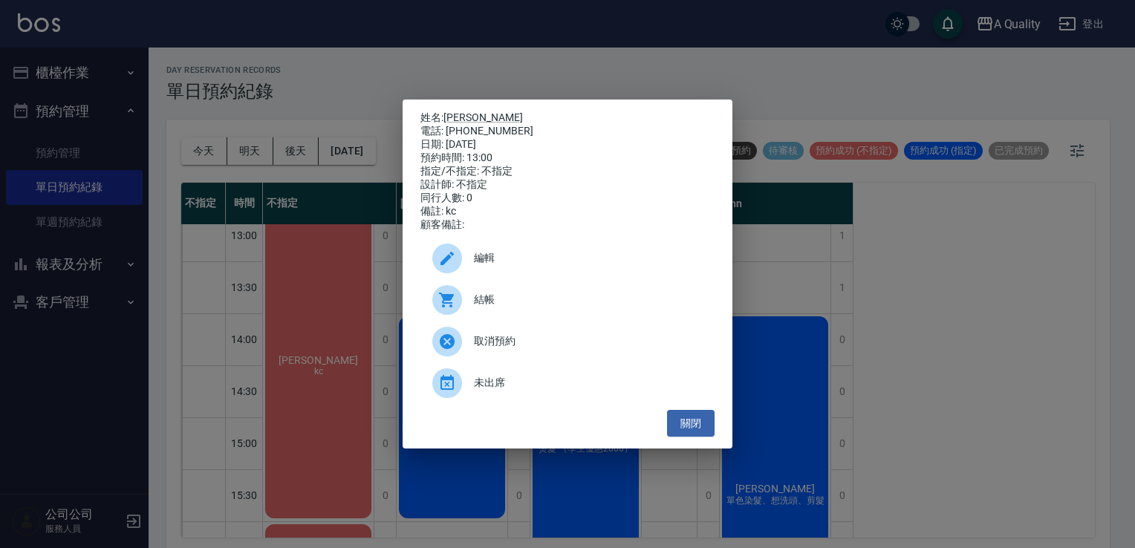
click at [495, 266] on span "編輯" at bounding box center [588, 258] width 229 height 16
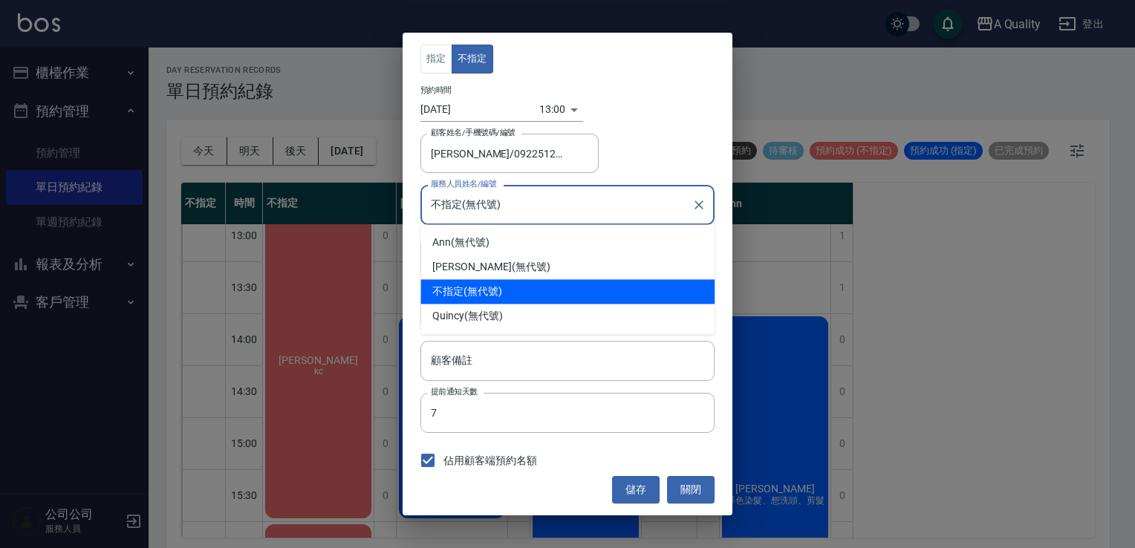
click at [518, 208] on input "不指定(無代號)" at bounding box center [556, 205] width 258 height 26
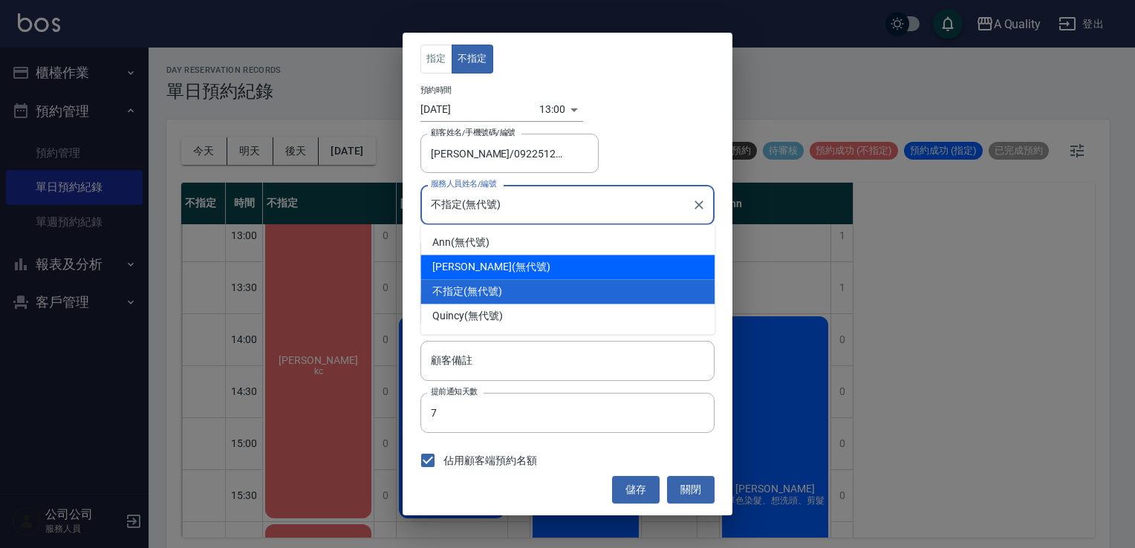
click at [484, 267] on div "Taylor (無代號)" at bounding box center [567, 267] width 294 height 25
type input "Taylor(無代號)"
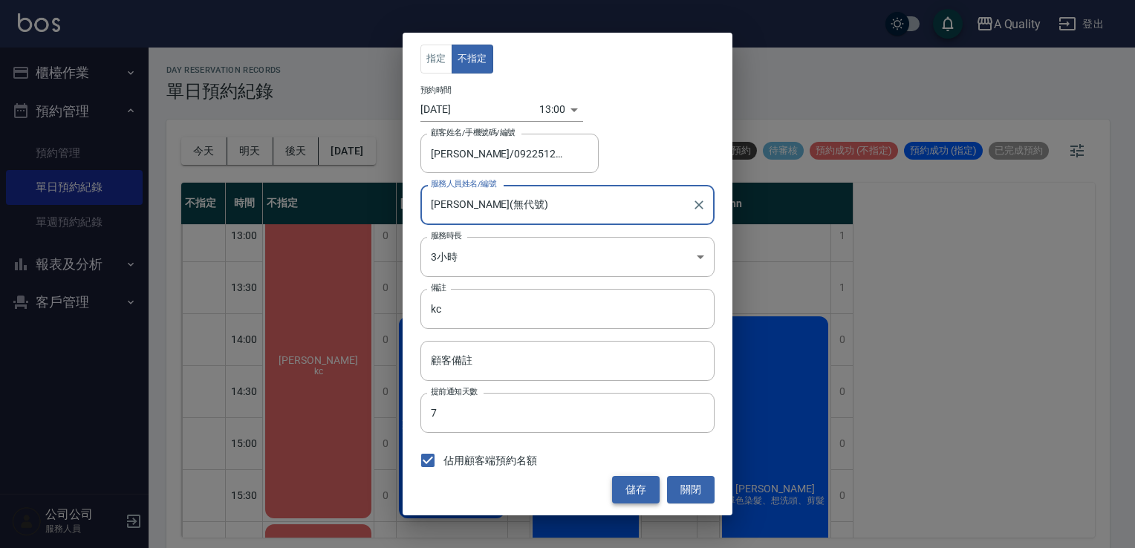
click at [625, 484] on button "儲存" at bounding box center [636, 489] width 48 height 27
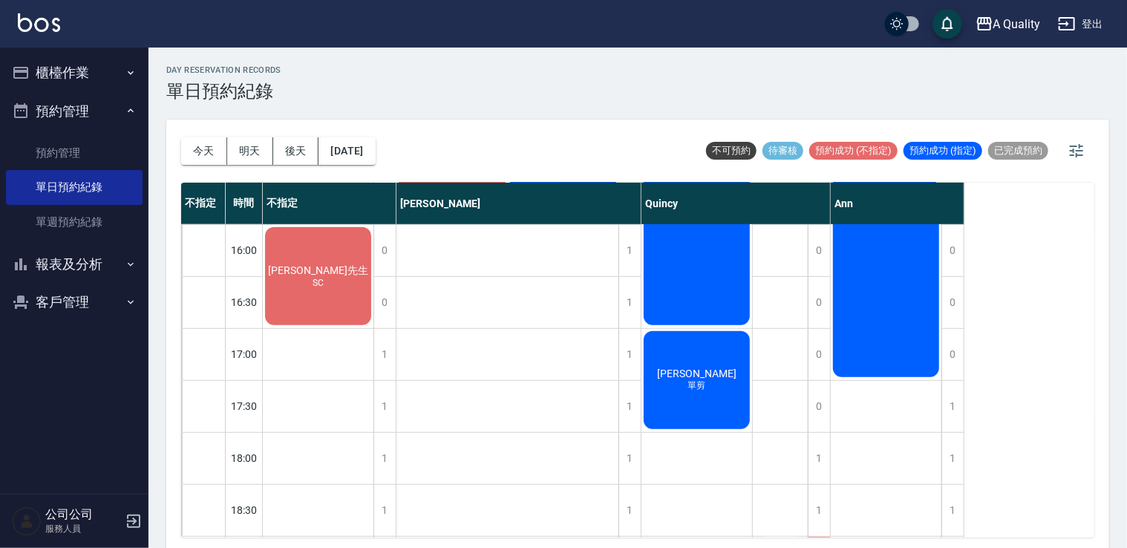
scroll to position [297, 0]
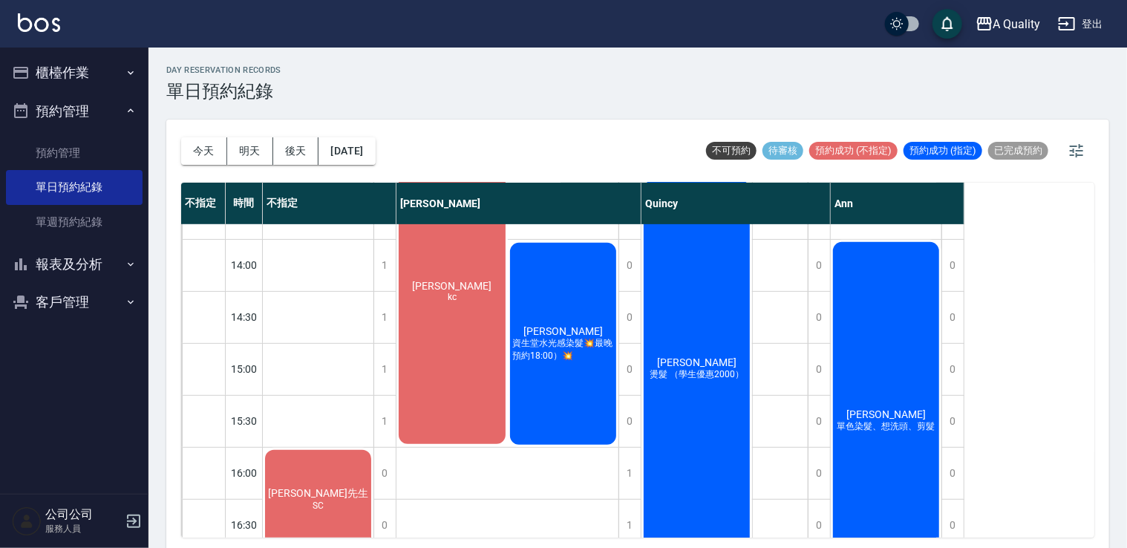
click at [332, 474] on div "洪先生 SC" at bounding box center [318, 499] width 111 height 102
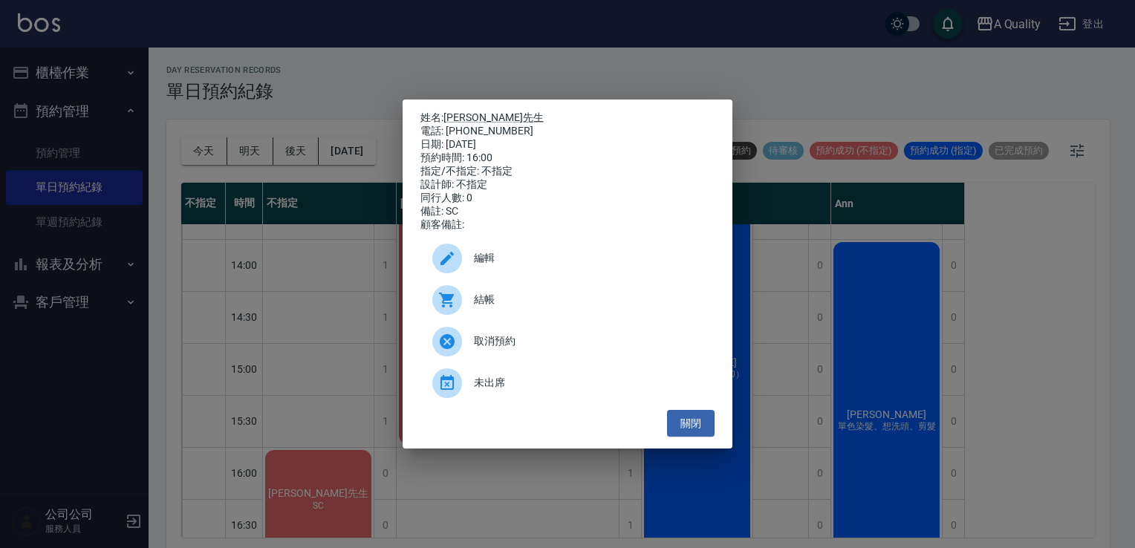
click at [504, 266] on span "編輯" at bounding box center [588, 258] width 229 height 16
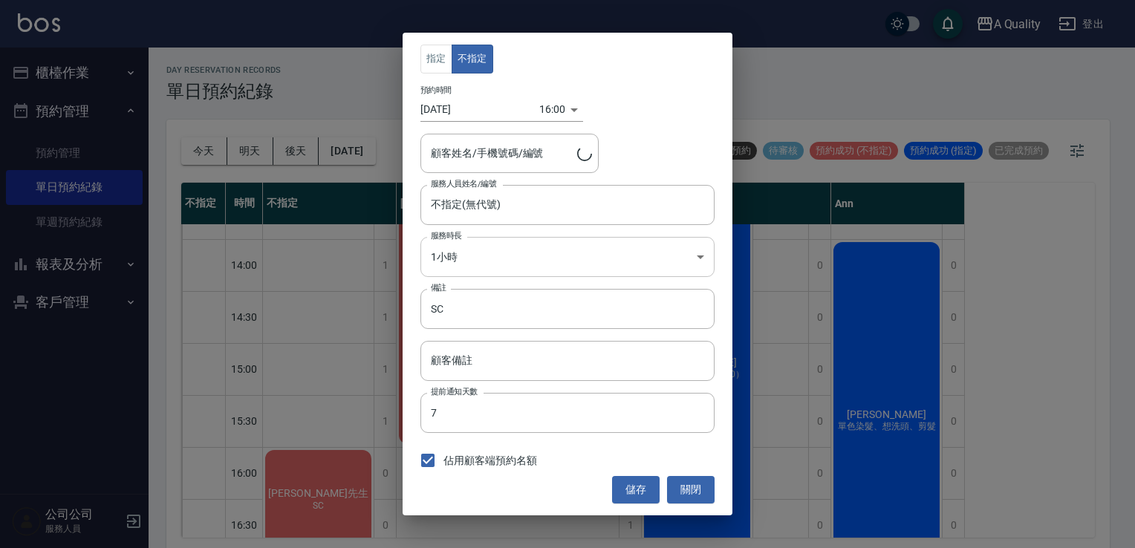
type input "洪先生/0979278500"
click at [520, 210] on input "不指定(無代號)" at bounding box center [556, 205] width 258 height 26
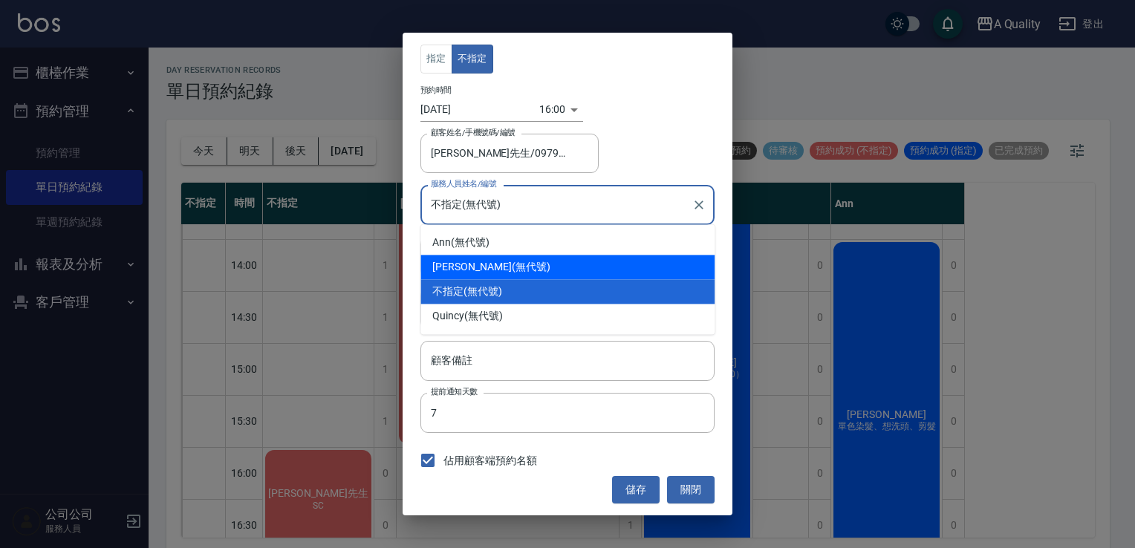
click at [487, 267] on div "Taylor (無代號)" at bounding box center [567, 267] width 294 height 25
type input "Taylor(無代號)"
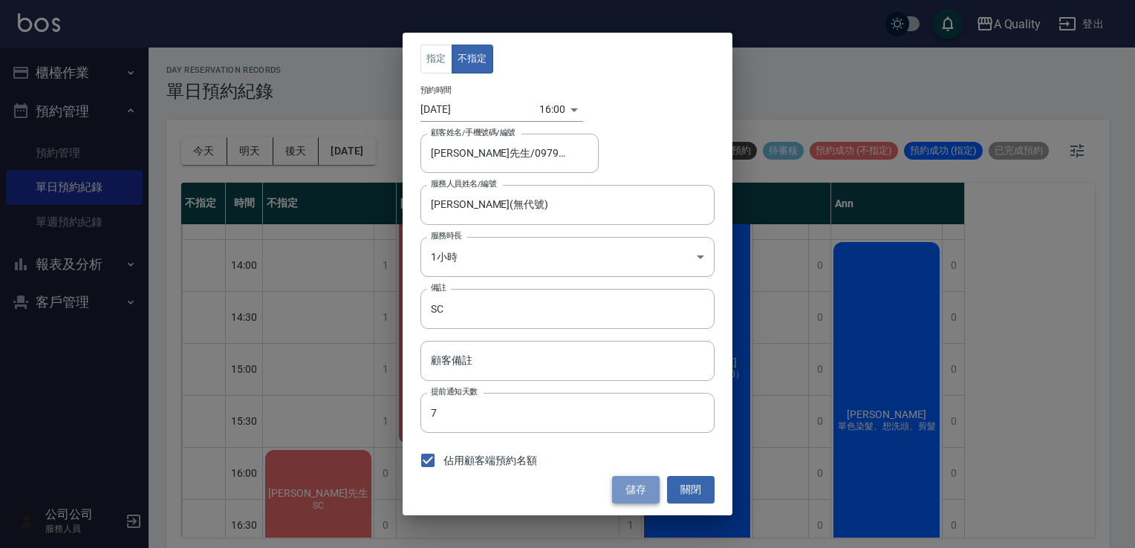
click at [624, 495] on button "儲存" at bounding box center [636, 489] width 48 height 27
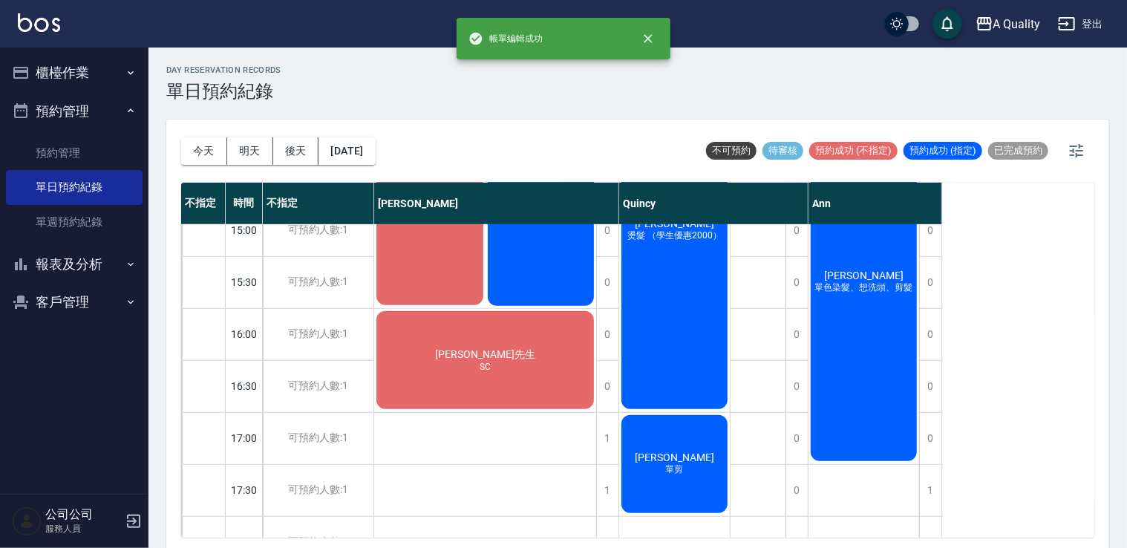
scroll to position [520, 0]
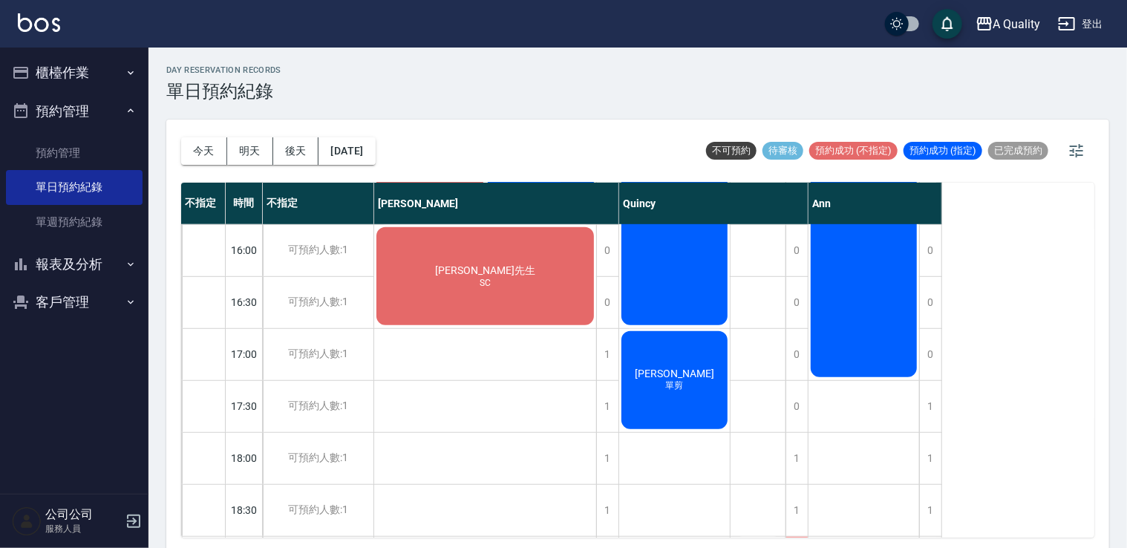
click at [88, 65] on button "櫃檯作業" at bounding box center [74, 72] width 137 height 39
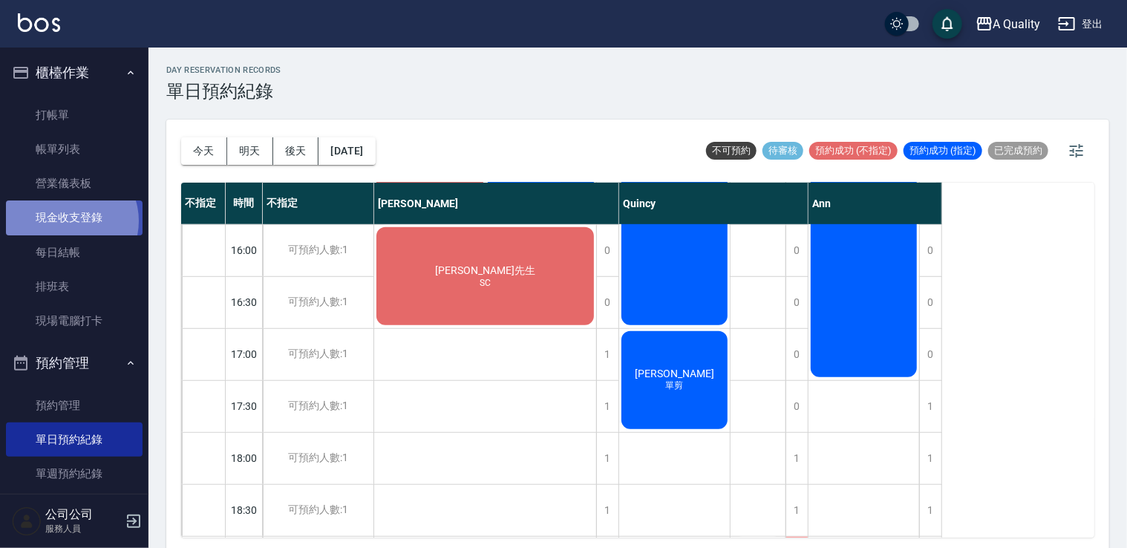
click at [71, 221] on link "現金收支登錄" at bounding box center [74, 218] width 137 height 34
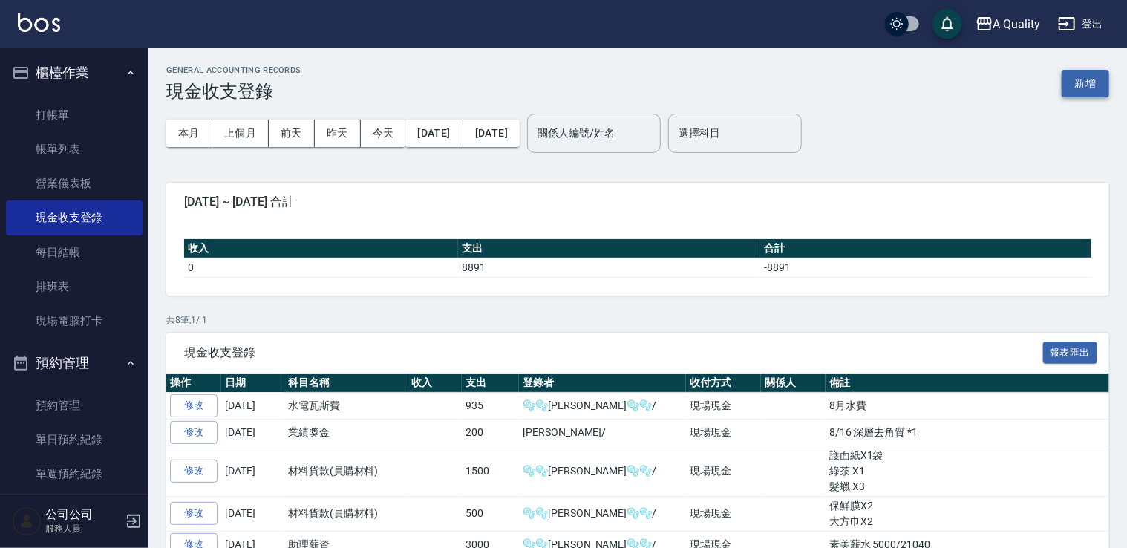
click at [1100, 74] on button "新增" at bounding box center [1086, 83] width 48 height 27
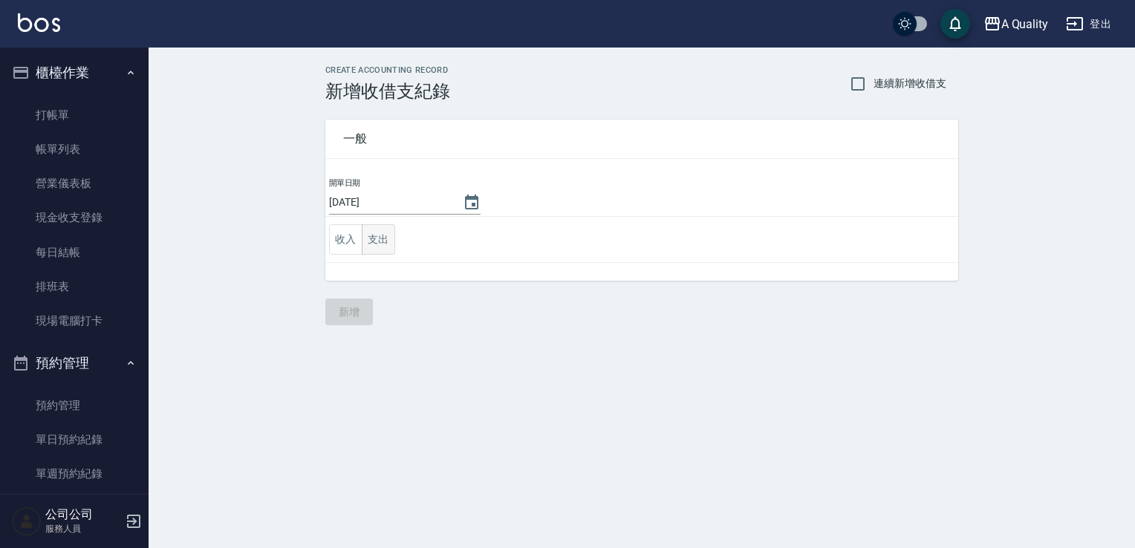
click at [380, 245] on button "支出" at bounding box center [378, 239] width 33 height 30
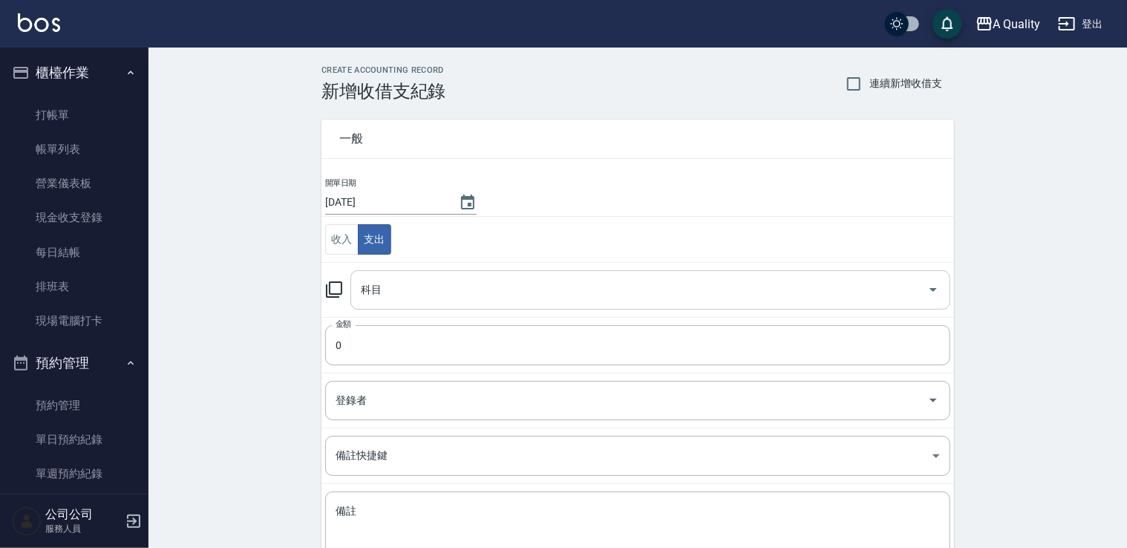
click at [434, 277] on input "科目" at bounding box center [639, 290] width 564 height 26
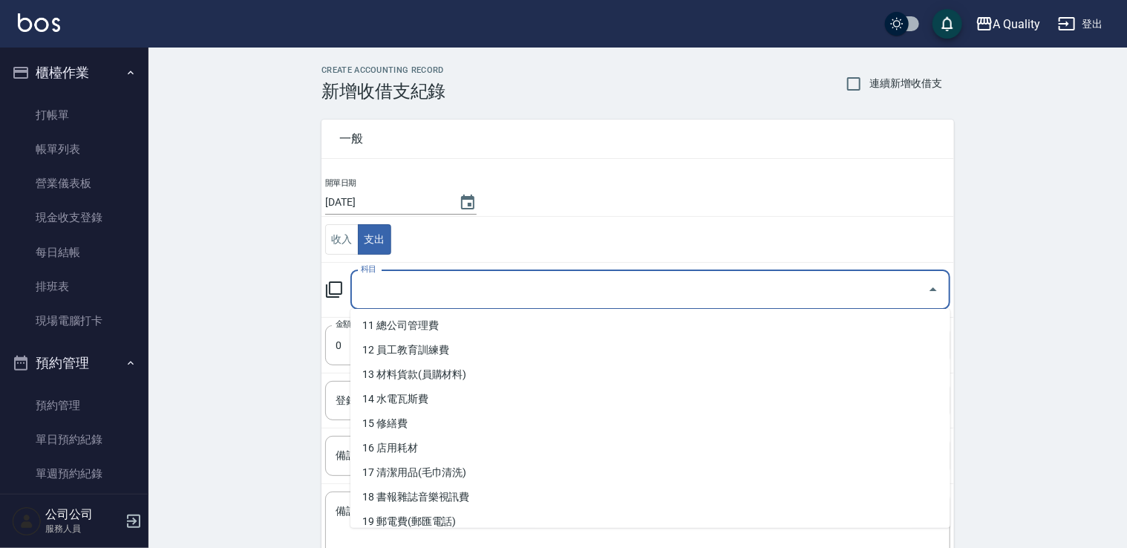
scroll to position [297, 0]
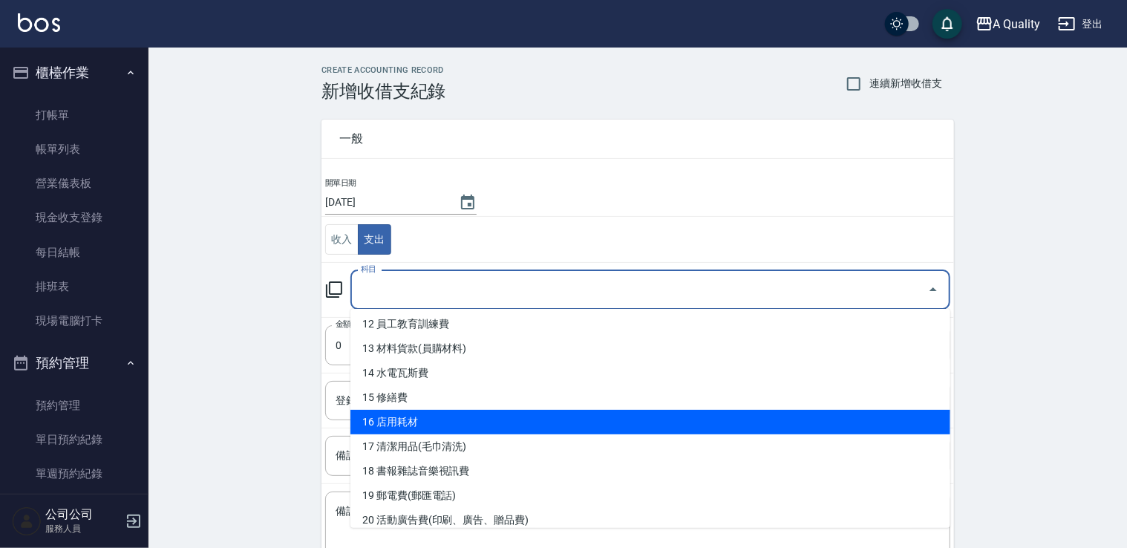
click at [442, 418] on li "16 店用耗材" at bounding box center [651, 422] width 600 height 25
type input "16 店用耗材"
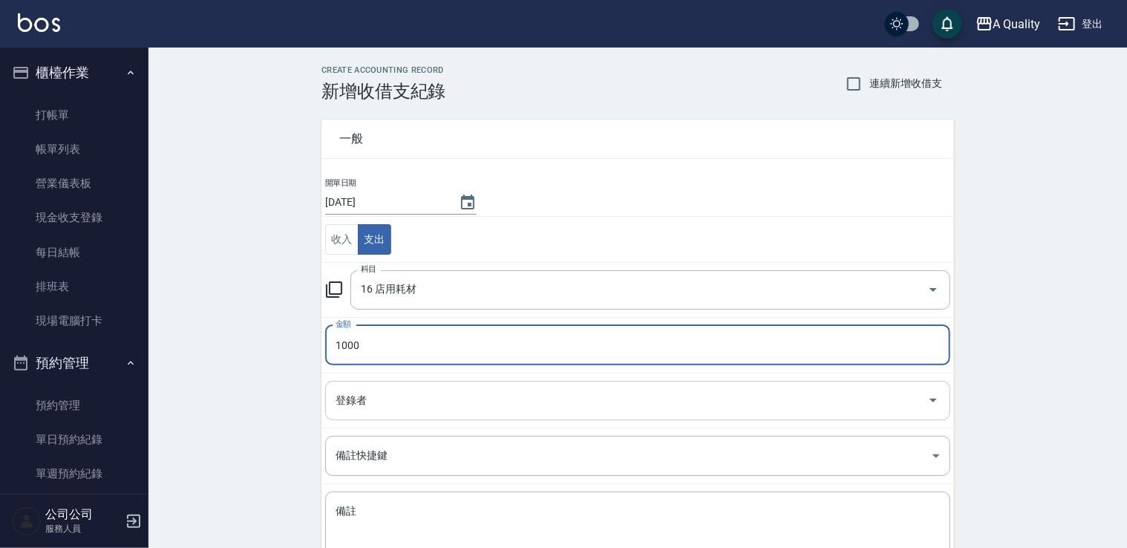
type input "1000"
click at [433, 399] on input "登錄者" at bounding box center [627, 401] width 590 height 26
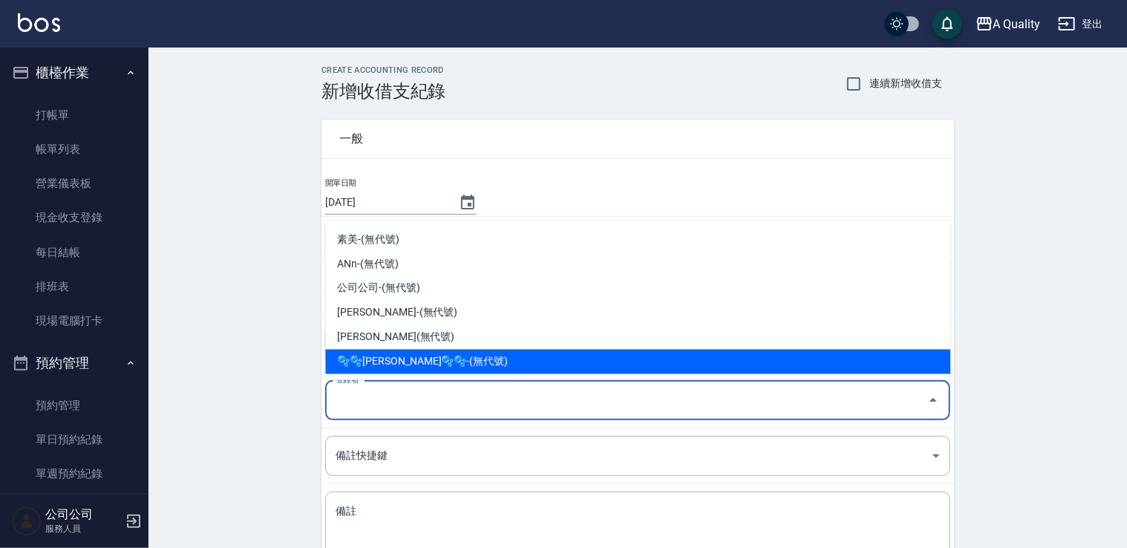
click at [425, 365] on li "🫧🫧Taylor🫧🫧-(無代號)" at bounding box center [637, 362] width 625 height 25
type input "🫧🫧Taylor🫧🫧-(無代號)"
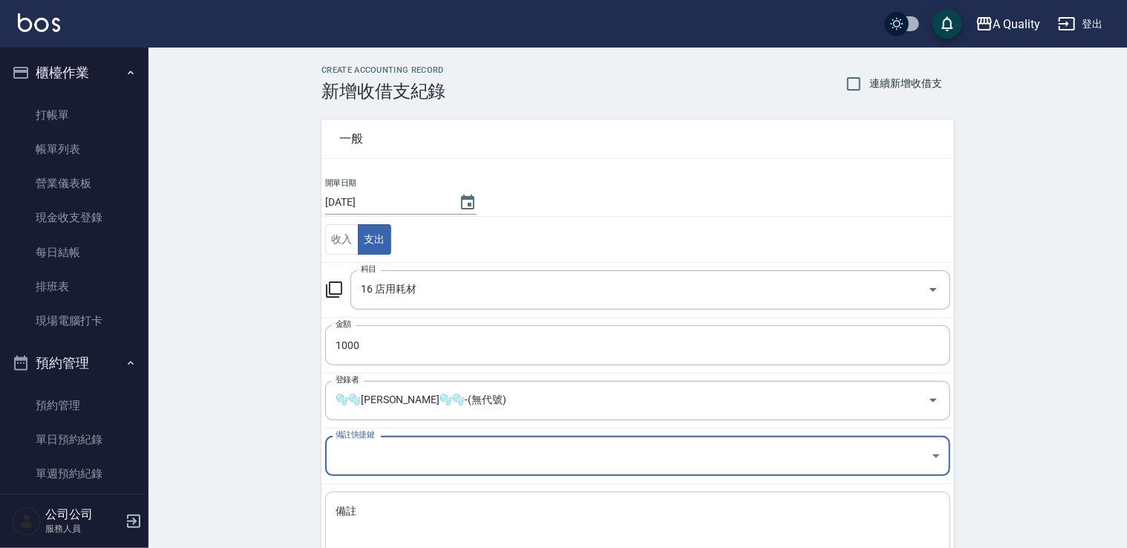
click at [434, 505] on textarea "備註" at bounding box center [638, 529] width 605 height 51
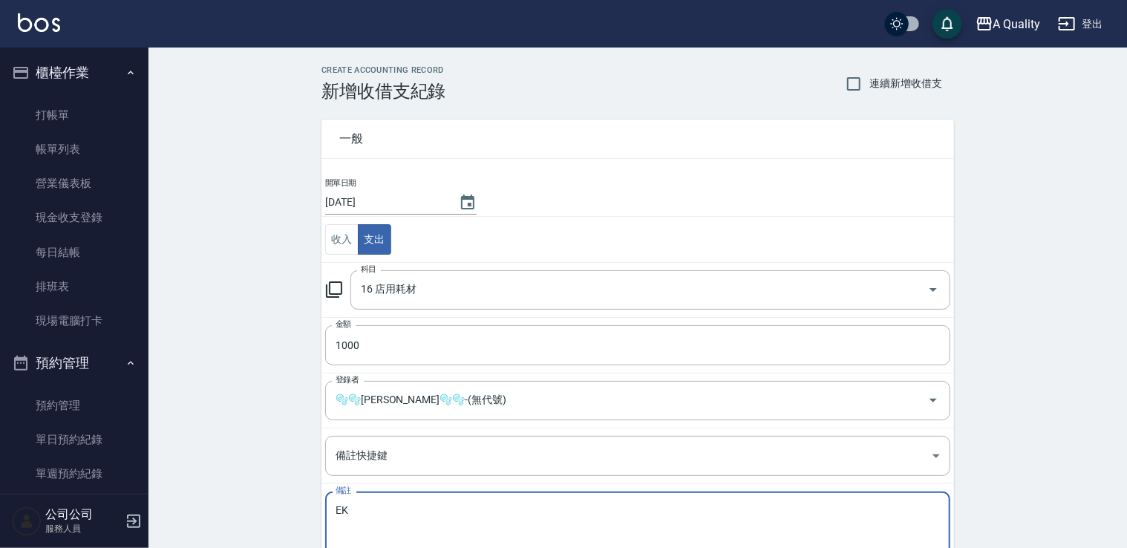
type textarea "E"
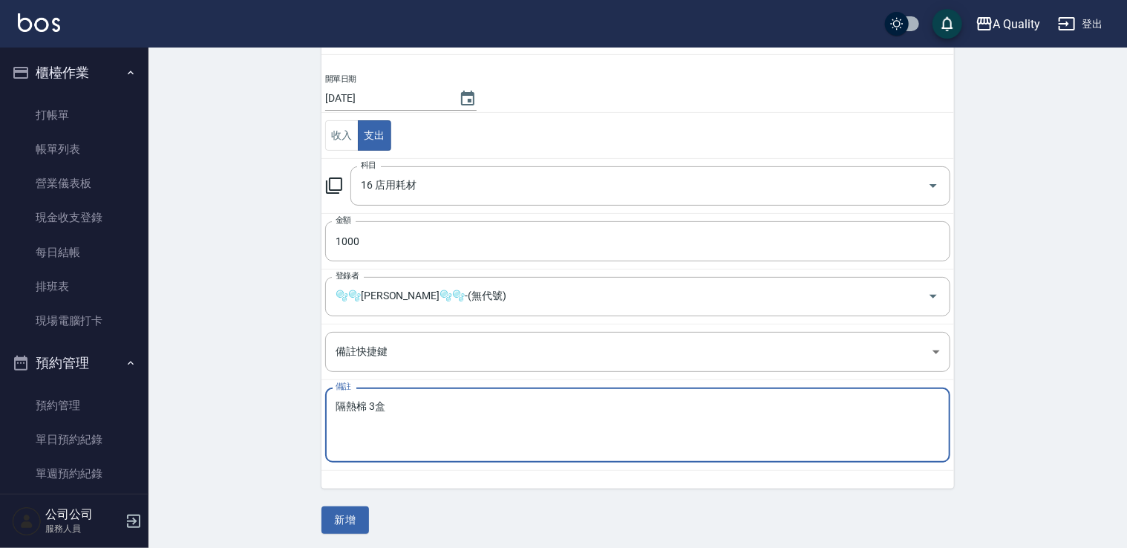
scroll to position [105, 0]
type textarea "隔熱棉 3盒"
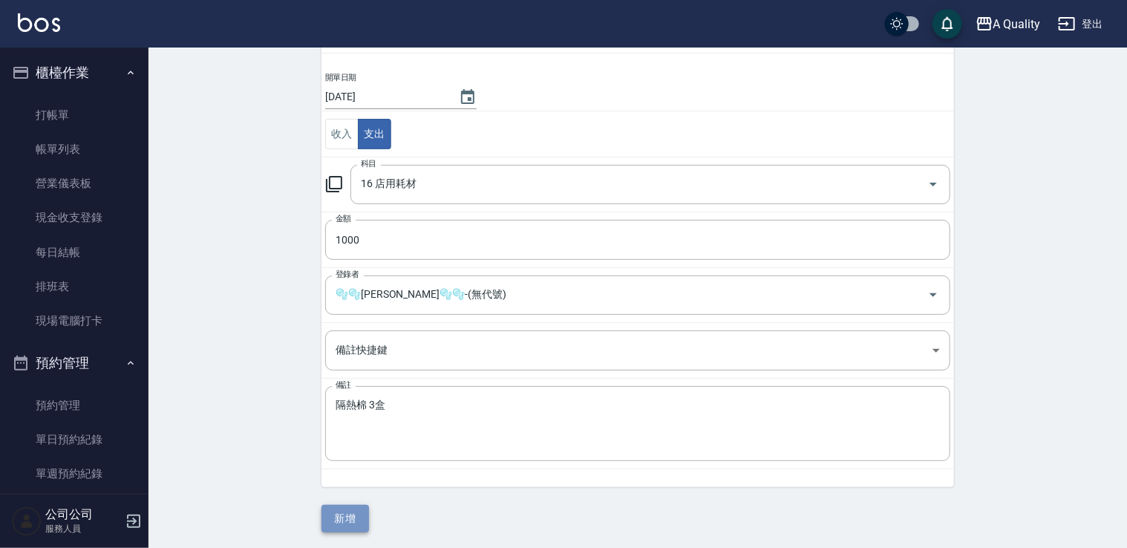
click at [359, 512] on button "新增" at bounding box center [346, 518] width 48 height 27
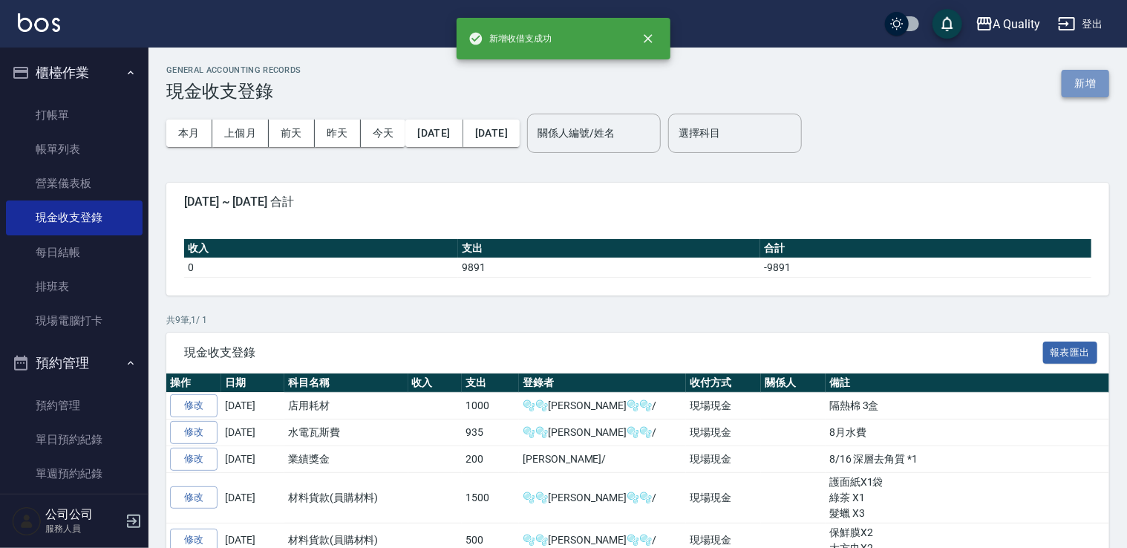
click at [1092, 86] on button "新增" at bounding box center [1086, 83] width 48 height 27
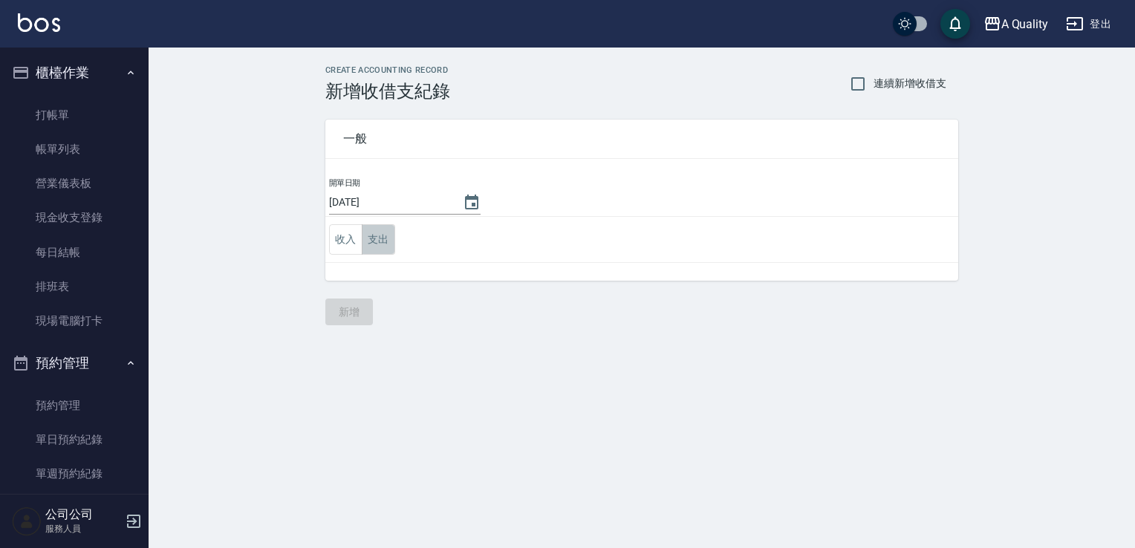
drag, startPoint x: 380, startPoint y: 247, endPoint x: 389, endPoint y: 247, distance: 8.9
click at [382, 245] on button "支出" at bounding box center [378, 239] width 33 height 30
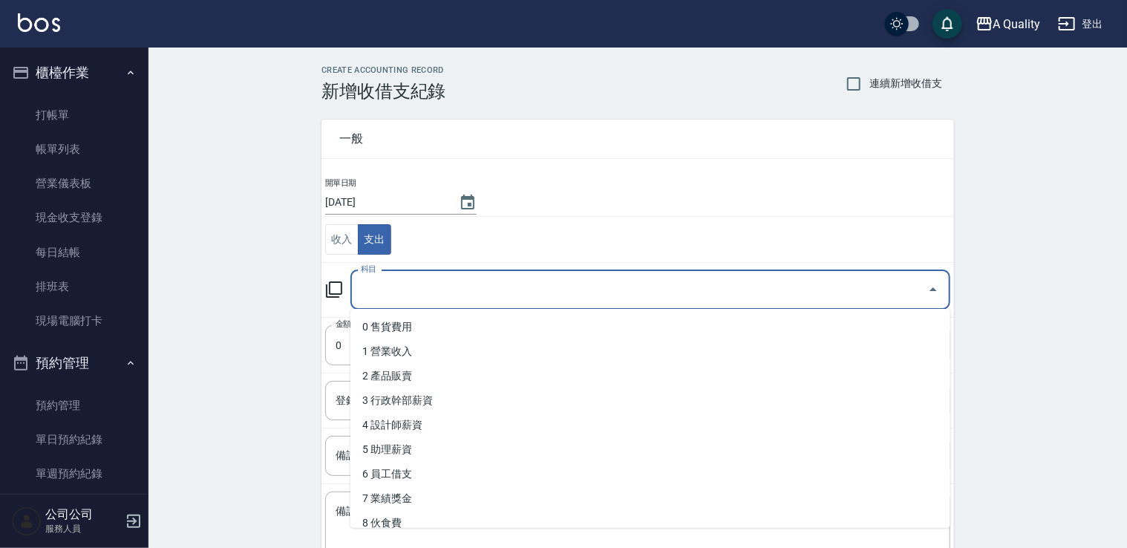
click at [445, 284] on input "科目" at bounding box center [639, 290] width 564 height 26
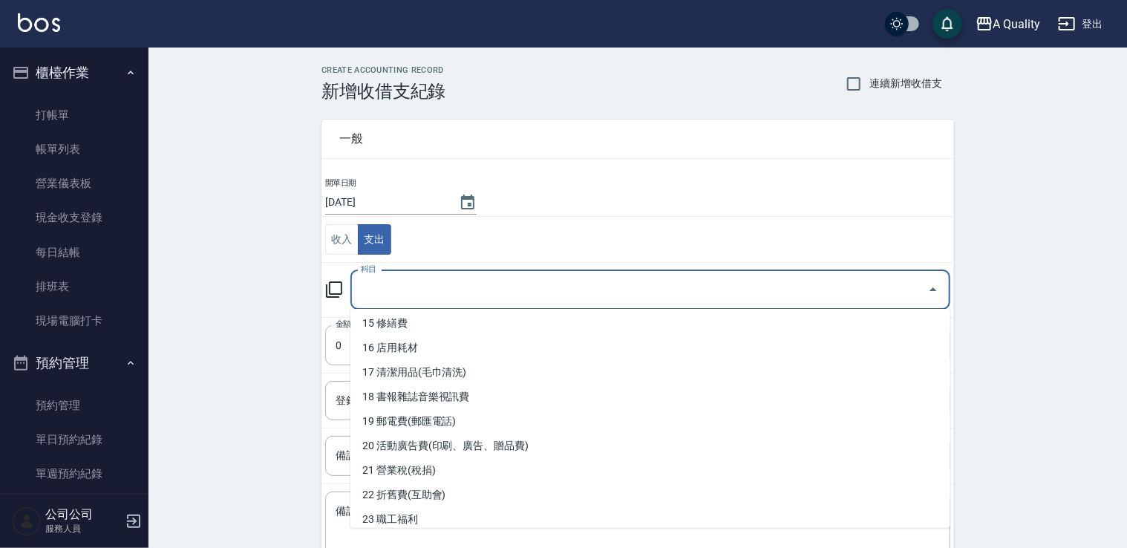
scroll to position [446, 0]
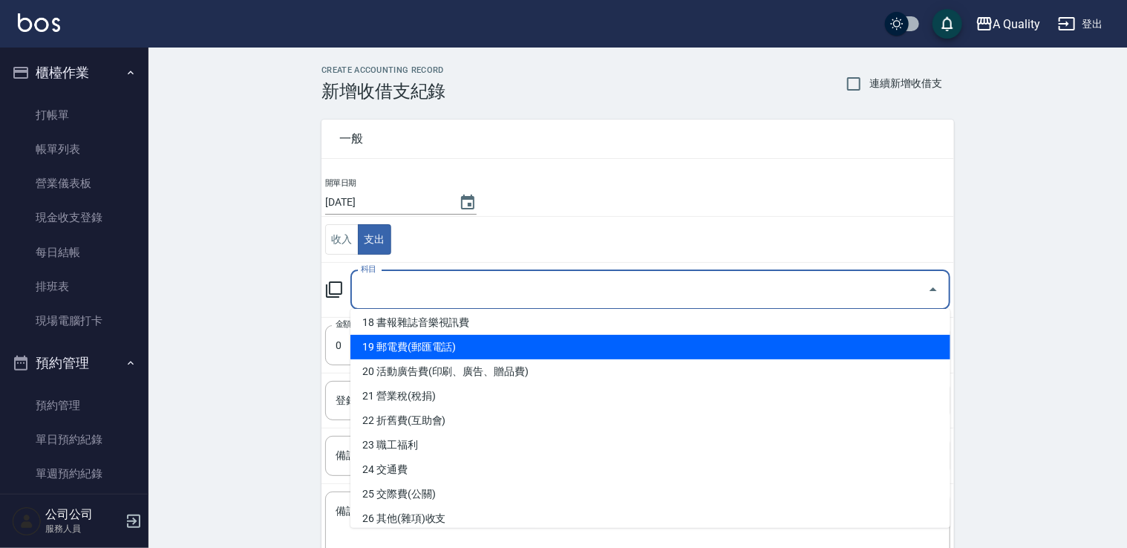
click at [450, 348] on li "19 郵電費(郵匯電話)" at bounding box center [651, 347] width 600 height 25
type input "19 郵電費(郵匯電話)"
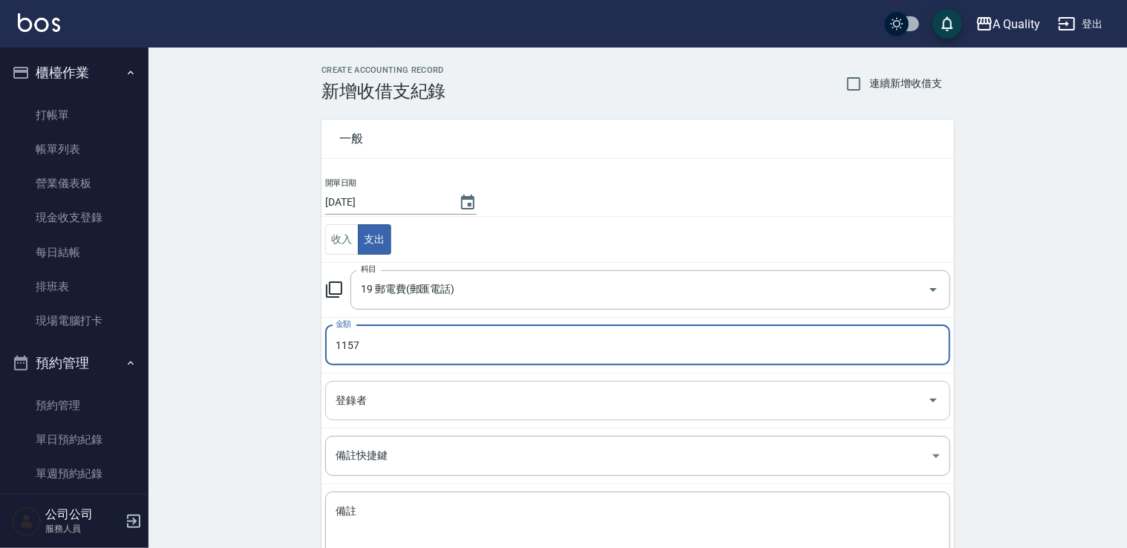
click at [429, 385] on div "登錄者" at bounding box center [637, 400] width 625 height 39
type input "1157"
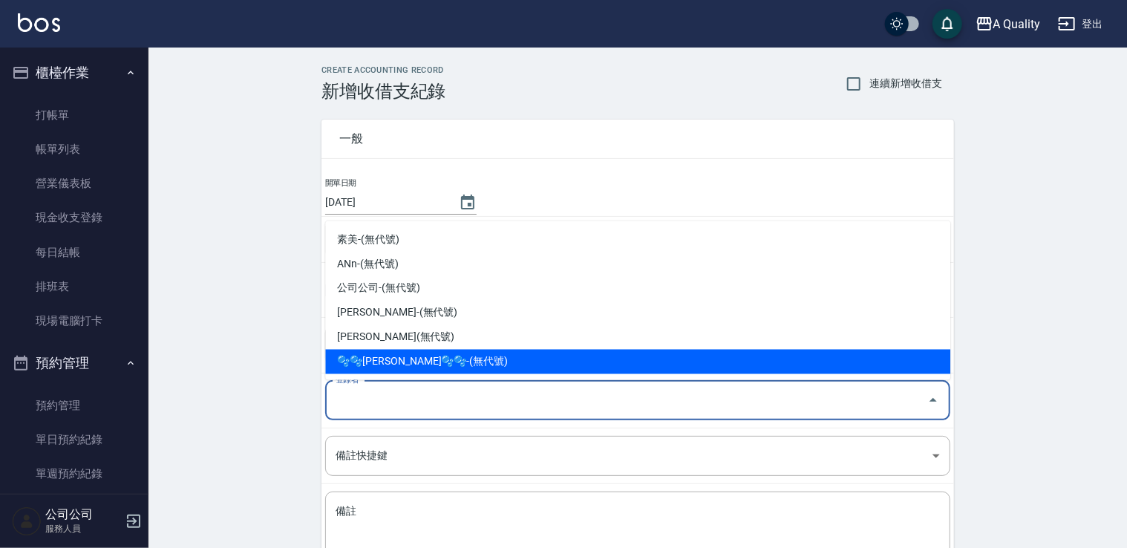
click at [405, 363] on li "🫧🫧Taylor🫧🫧-(無代號)" at bounding box center [637, 362] width 625 height 25
type input "🫧🫧Taylor🫧🫧-(無代號)"
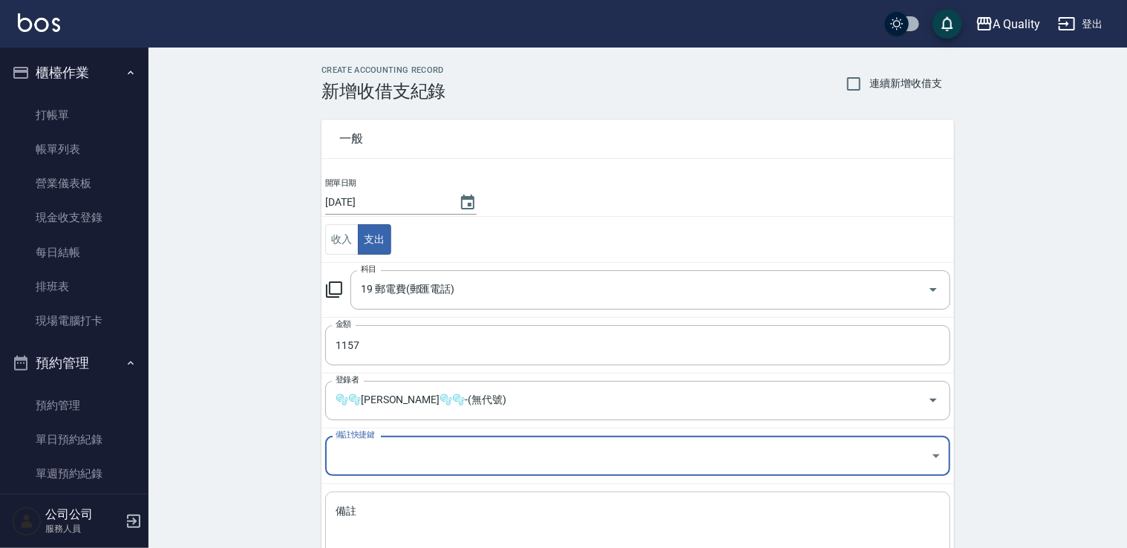
click at [422, 522] on textarea "備註" at bounding box center [638, 529] width 605 height 51
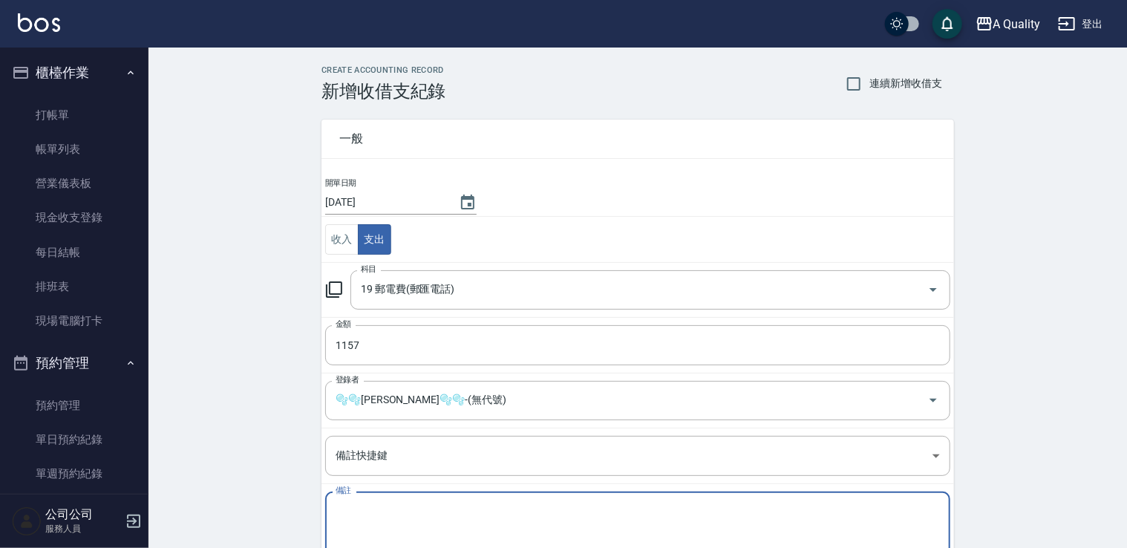
type textarea "8"
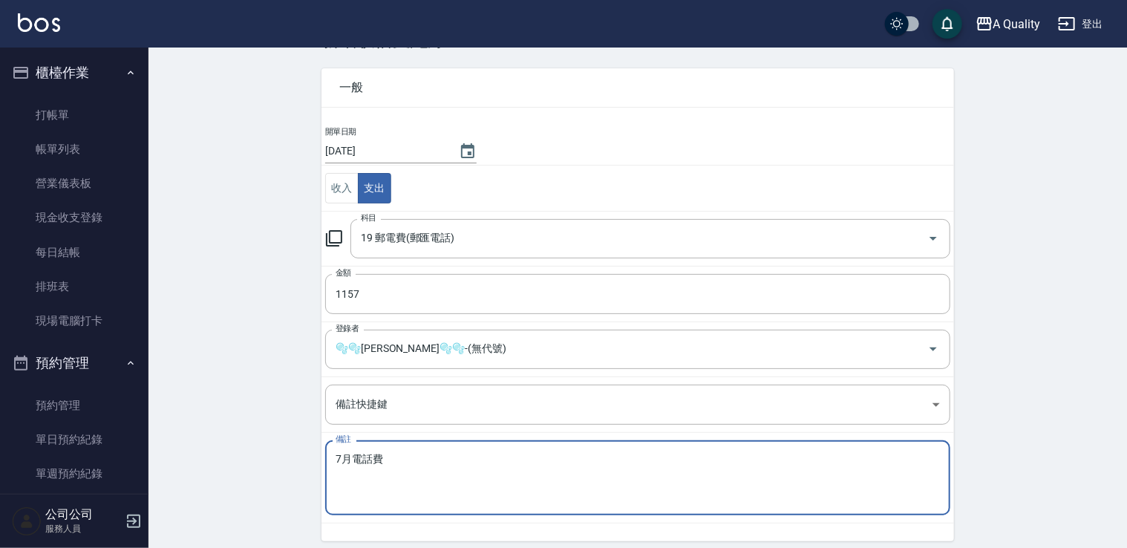
scroll to position [105, 0]
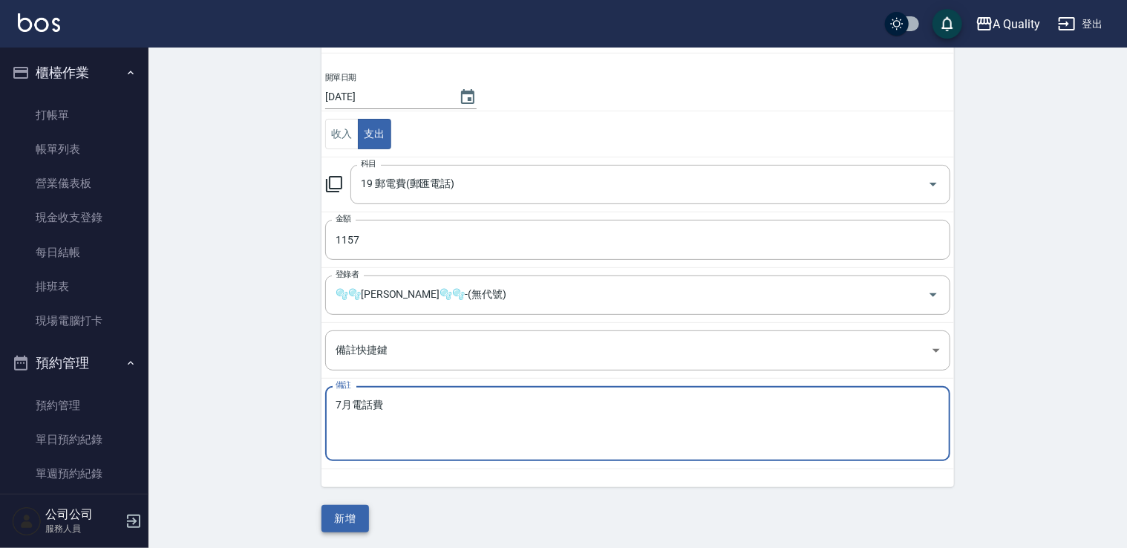
type textarea "7月電話費"
click at [355, 509] on button "新增" at bounding box center [346, 518] width 48 height 27
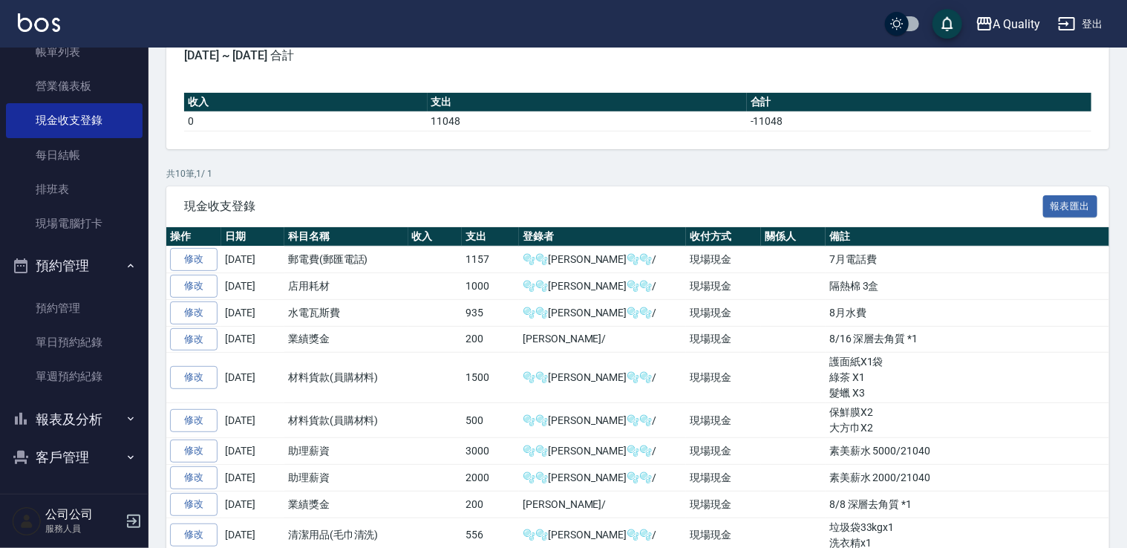
scroll to position [205, 0]
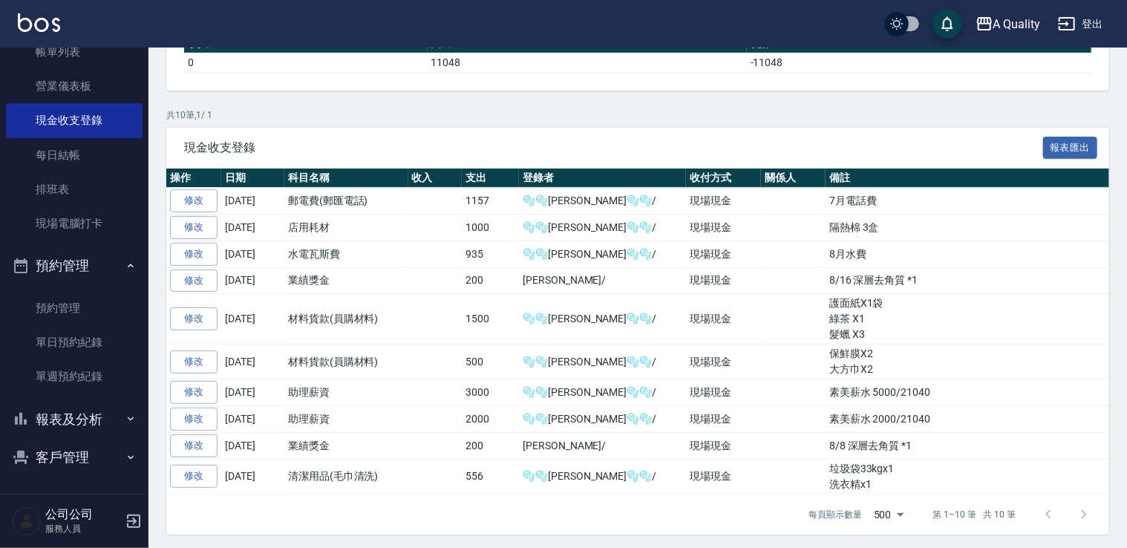
click at [93, 409] on button "報表及分析" at bounding box center [74, 419] width 137 height 39
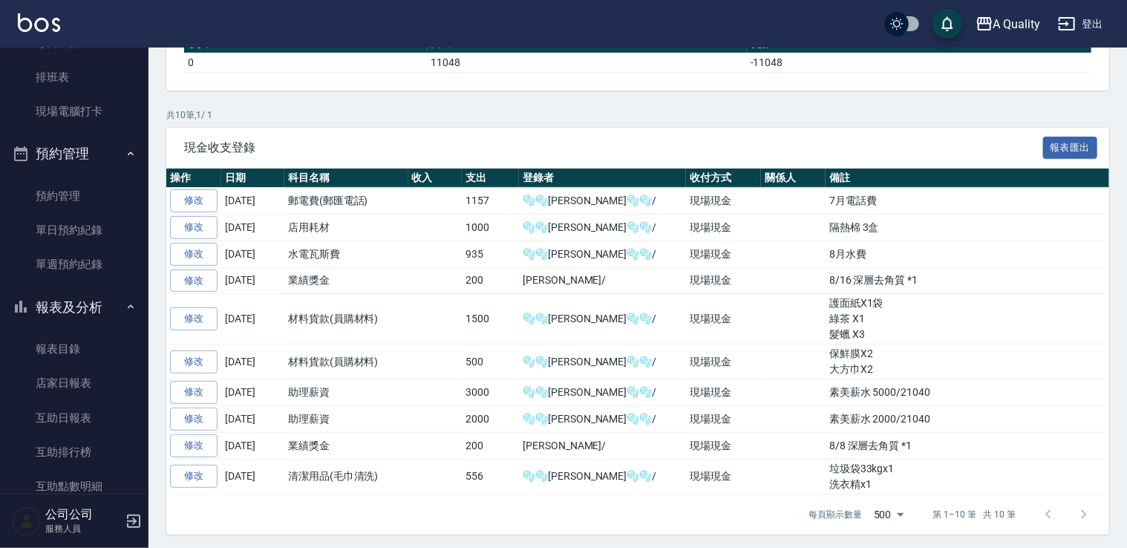
scroll to position [320, 0]
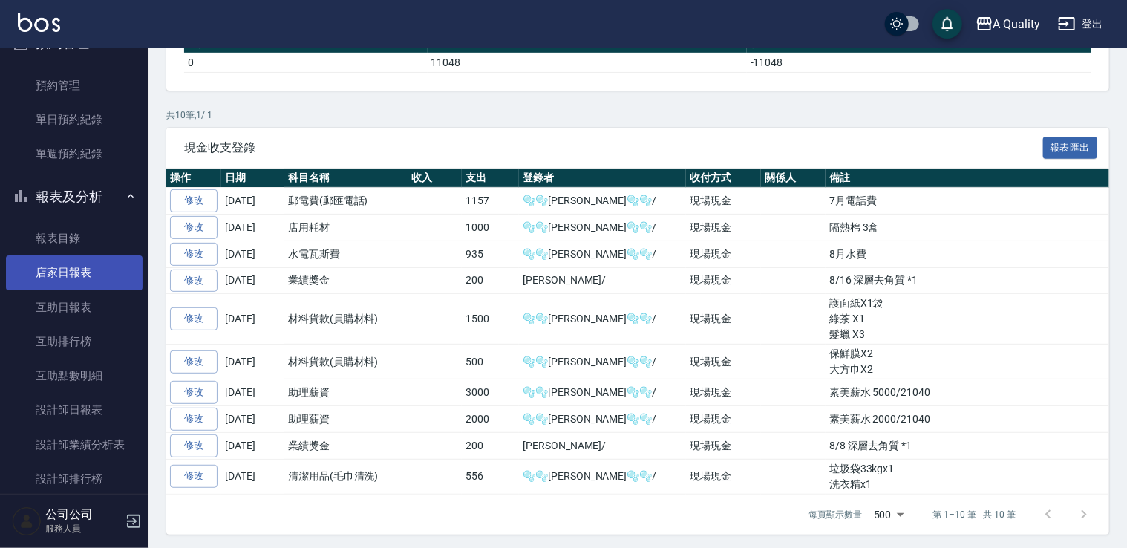
click at [75, 275] on link "店家日報表" at bounding box center [74, 272] width 137 height 34
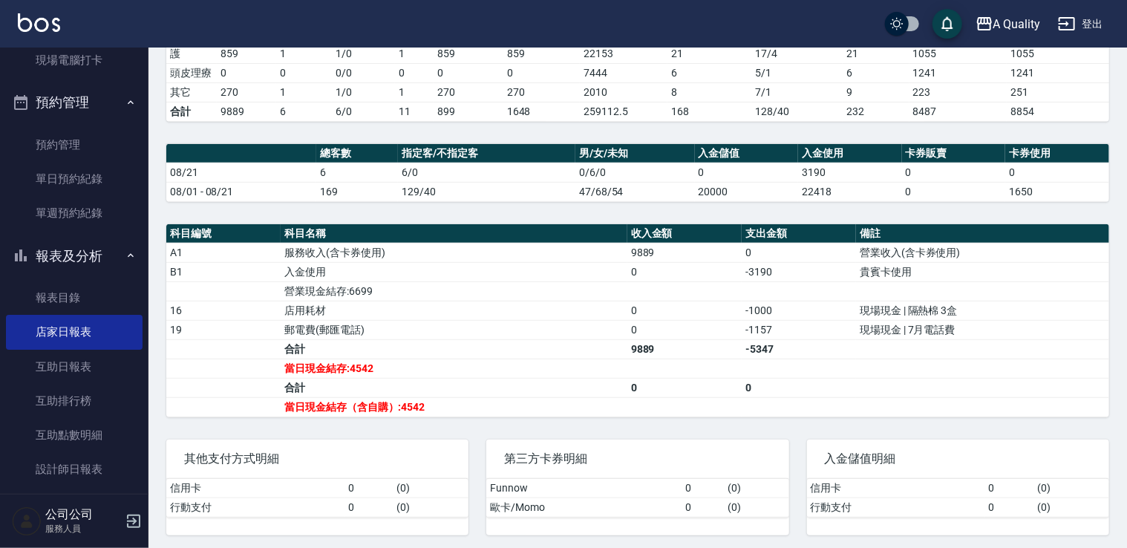
scroll to position [23, 0]
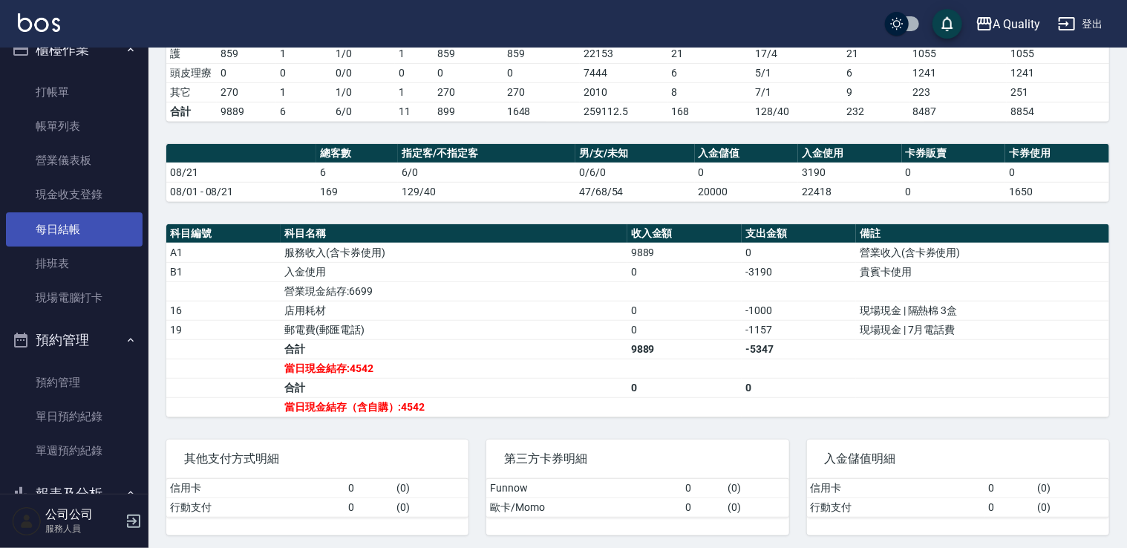
click at [74, 227] on link "每日結帳" at bounding box center [74, 229] width 137 height 34
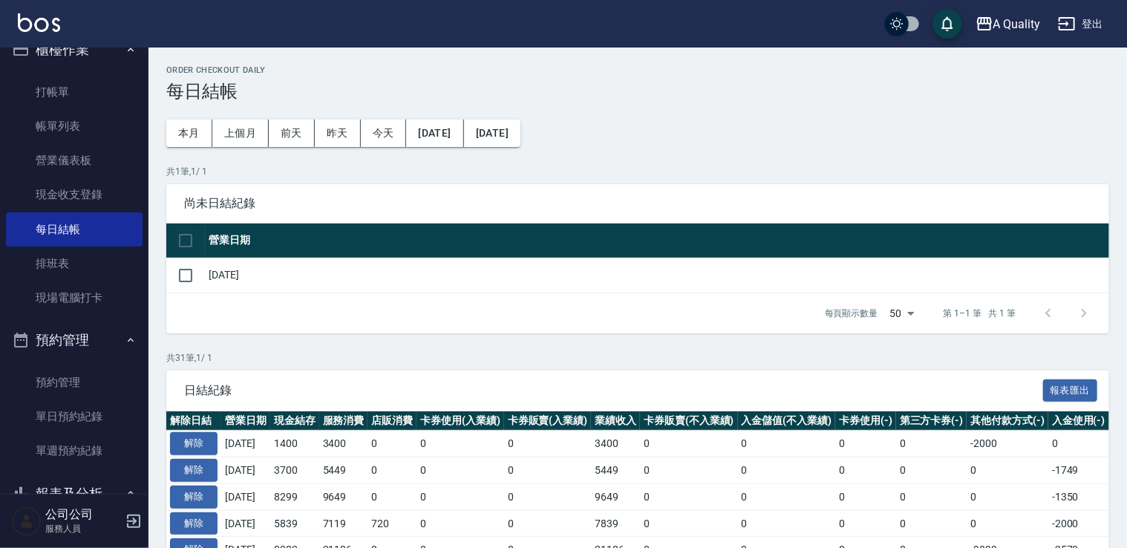
click at [192, 235] on input "checkbox" at bounding box center [185, 240] width 31 height 31
checkbox input "true"
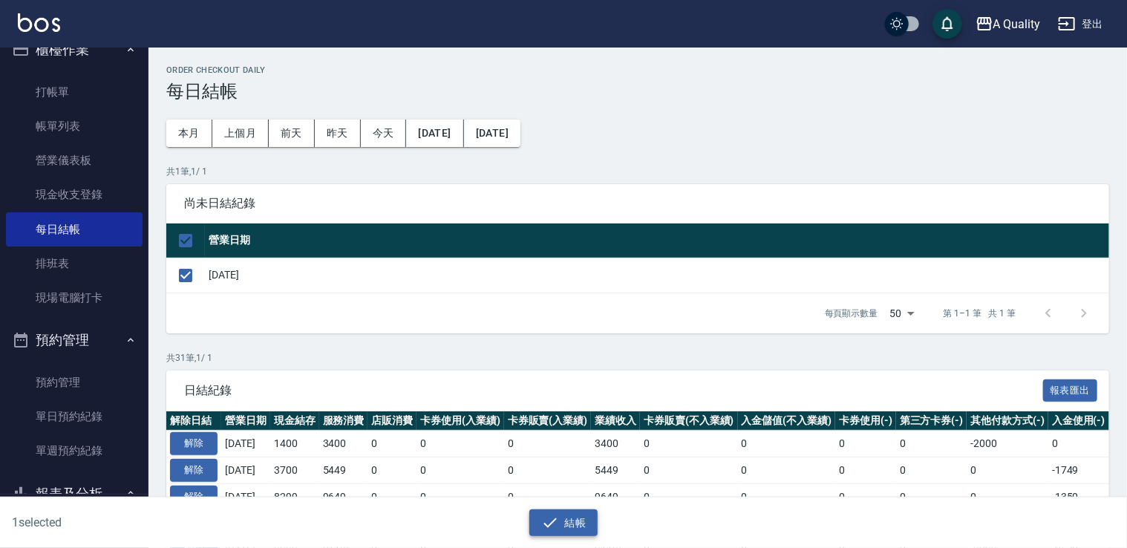
click at [584, 527] on button "結帳" at bounding box center [564, 522] width 69 height 27
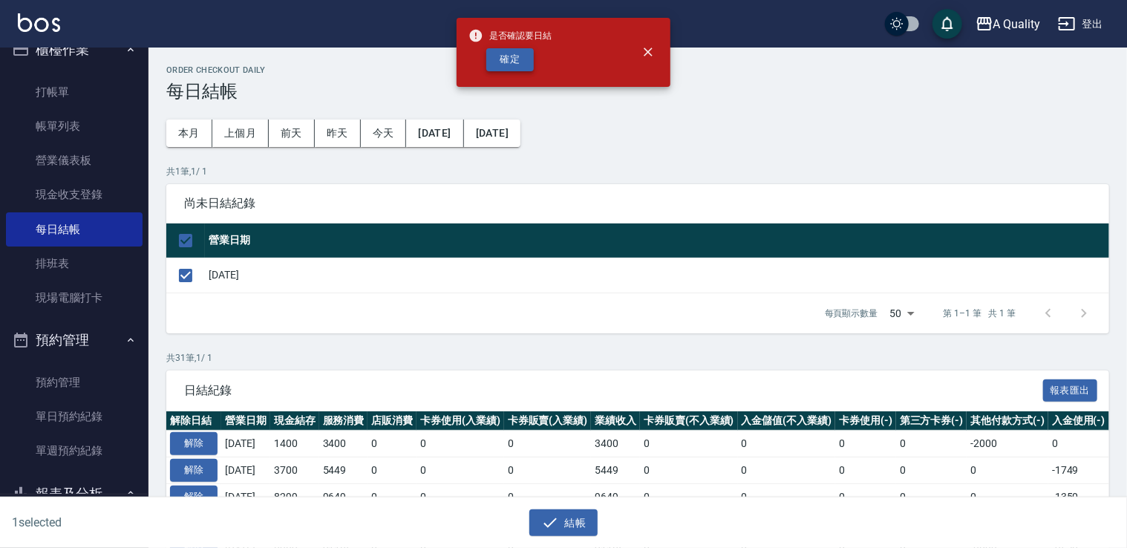
click at [520, 61] on button "確定" at bounding box center [510, 59] width 48 height 23
checkbox input "false"
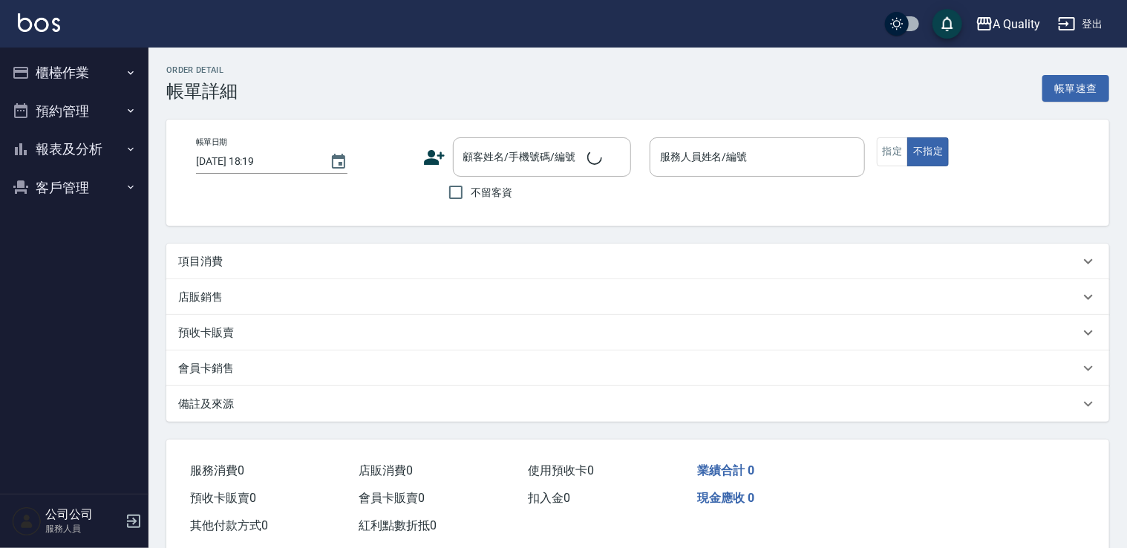
type input "[DATE] 13:00"
type input "不指定(無代號)"
type input "kc"
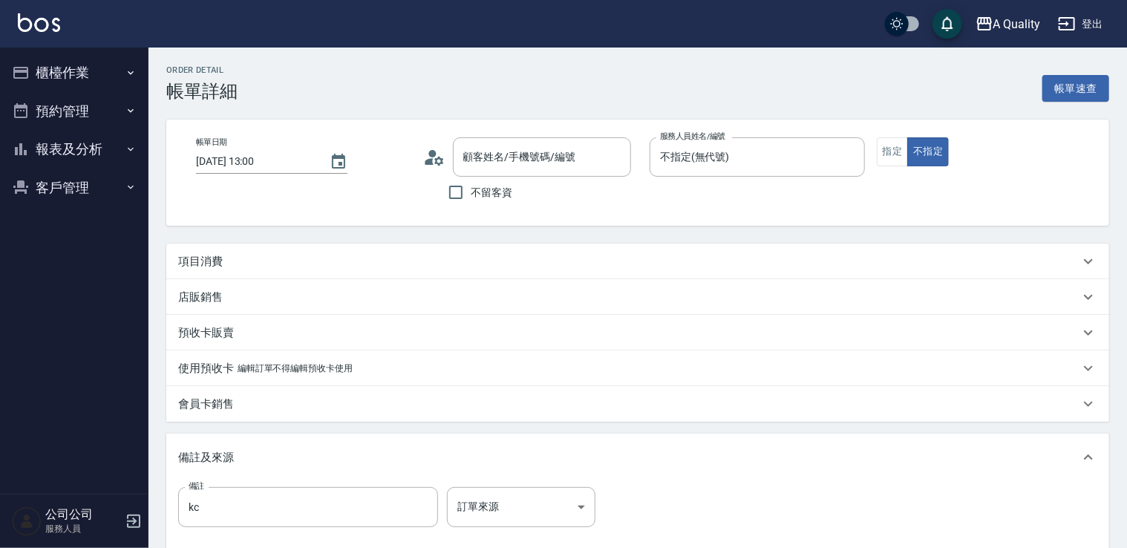
type input "王慧樺/0922512435/000576"
